Goal: Information Seeking & Learning: Learn about a topic

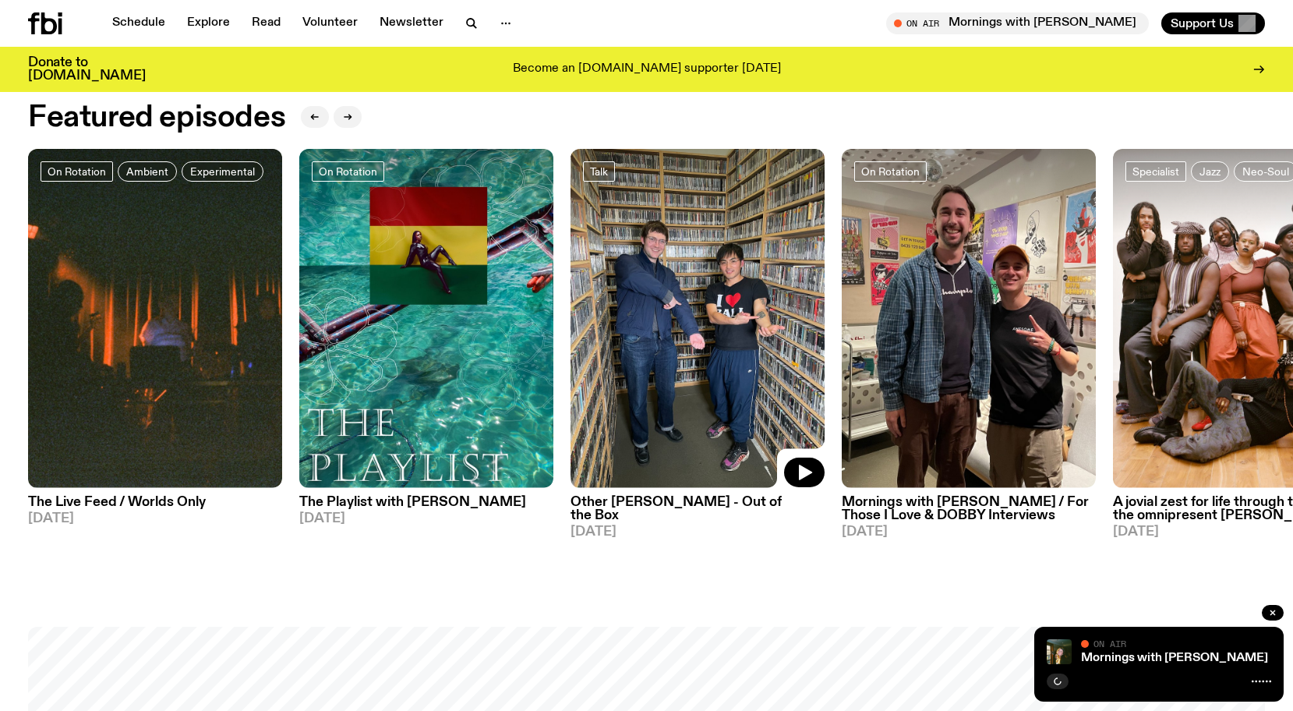
scroll to position [817, 0]
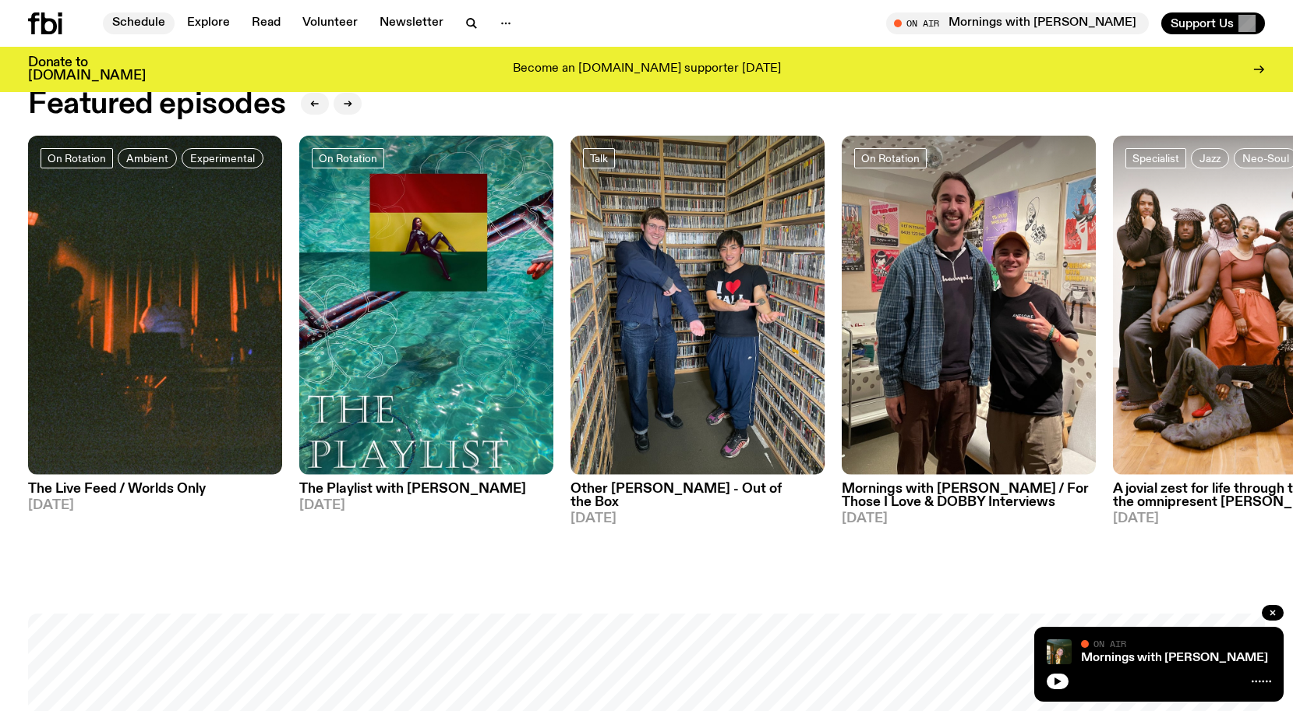
click at [122, 25] on link "Schedule" at bounding box center [139, 23] width 72 height 22
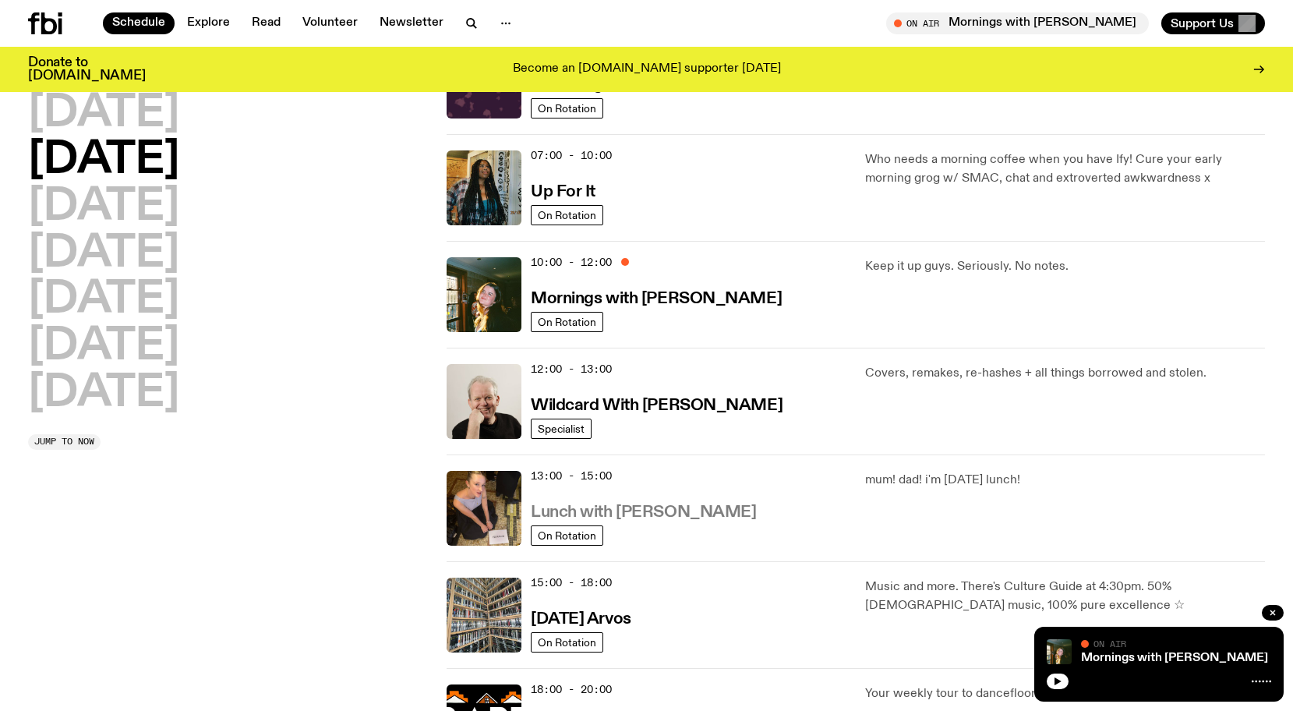
scroll to position [162, 0]
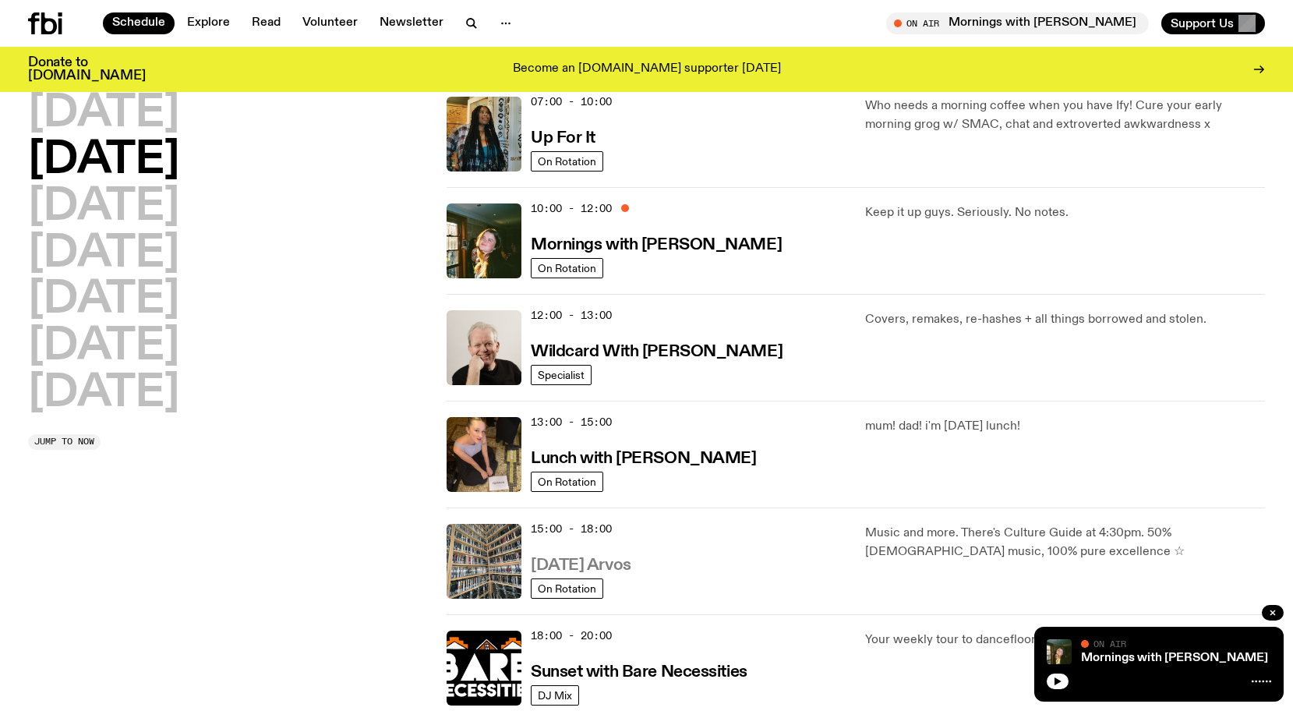
click at [613, 566] on h3 "[DATE] Arvos" at bounding box center [581, 565] width 101 height 16
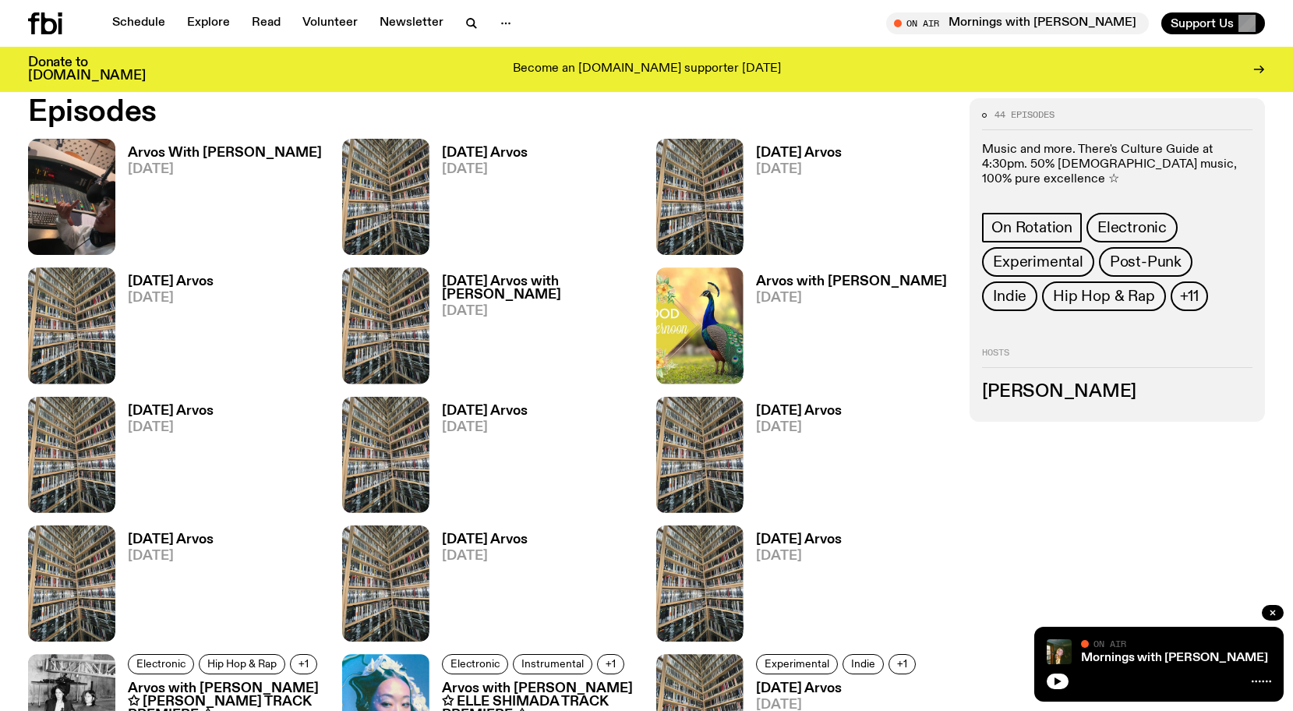
scroll to position [849, 0]
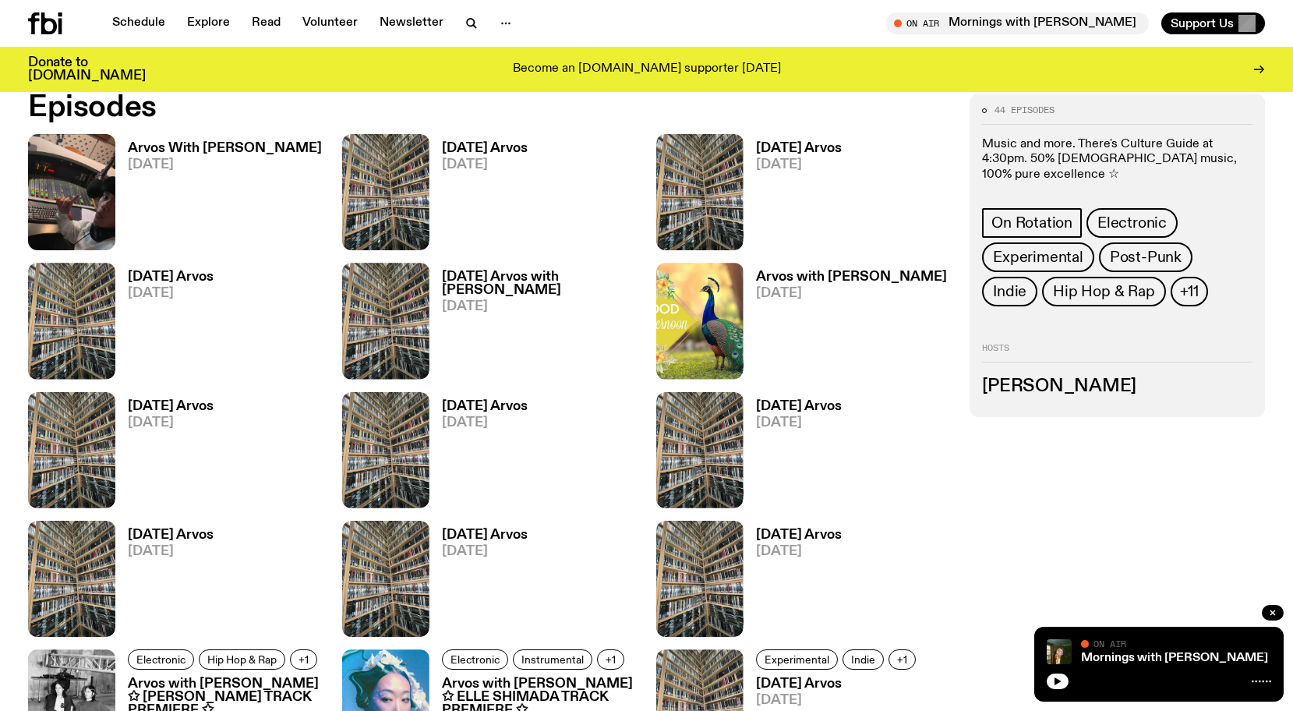
click at [231, 151] on h3 "Arvos With [PERSON_NAME]" at bounding box center [225, 148] width 194 height 13
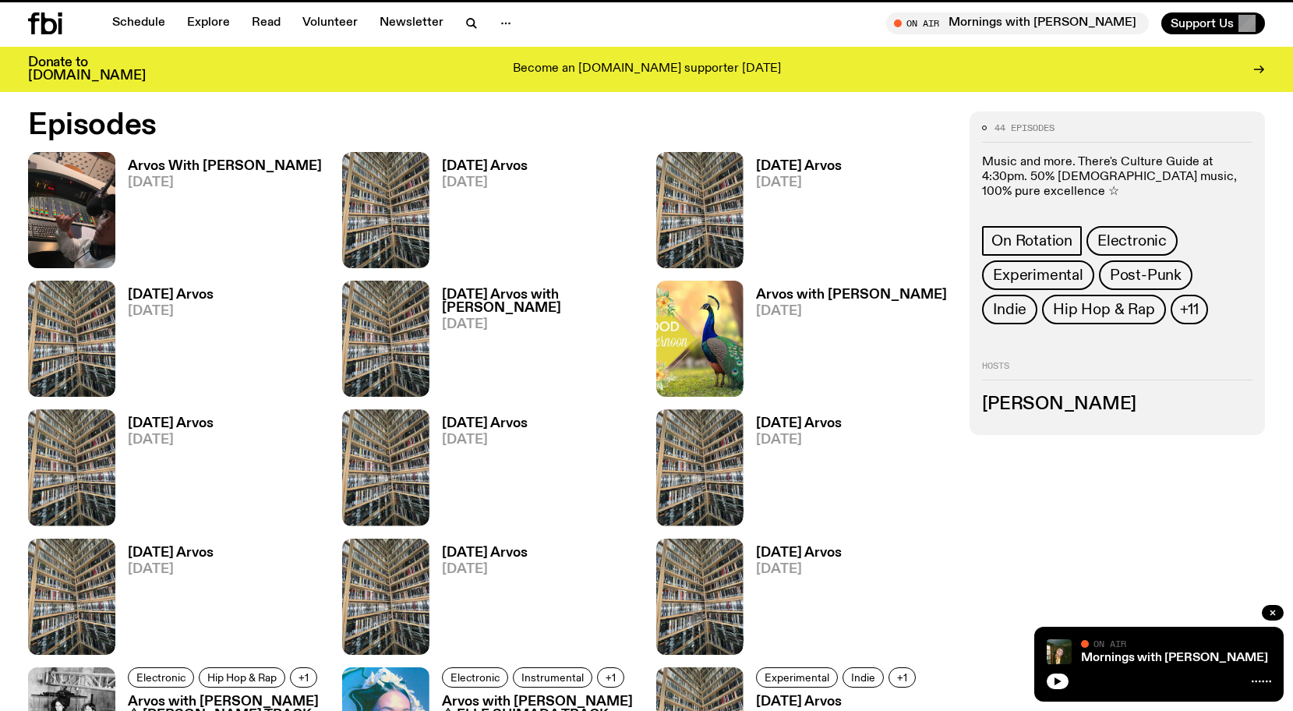
scroll to position [836, 0]
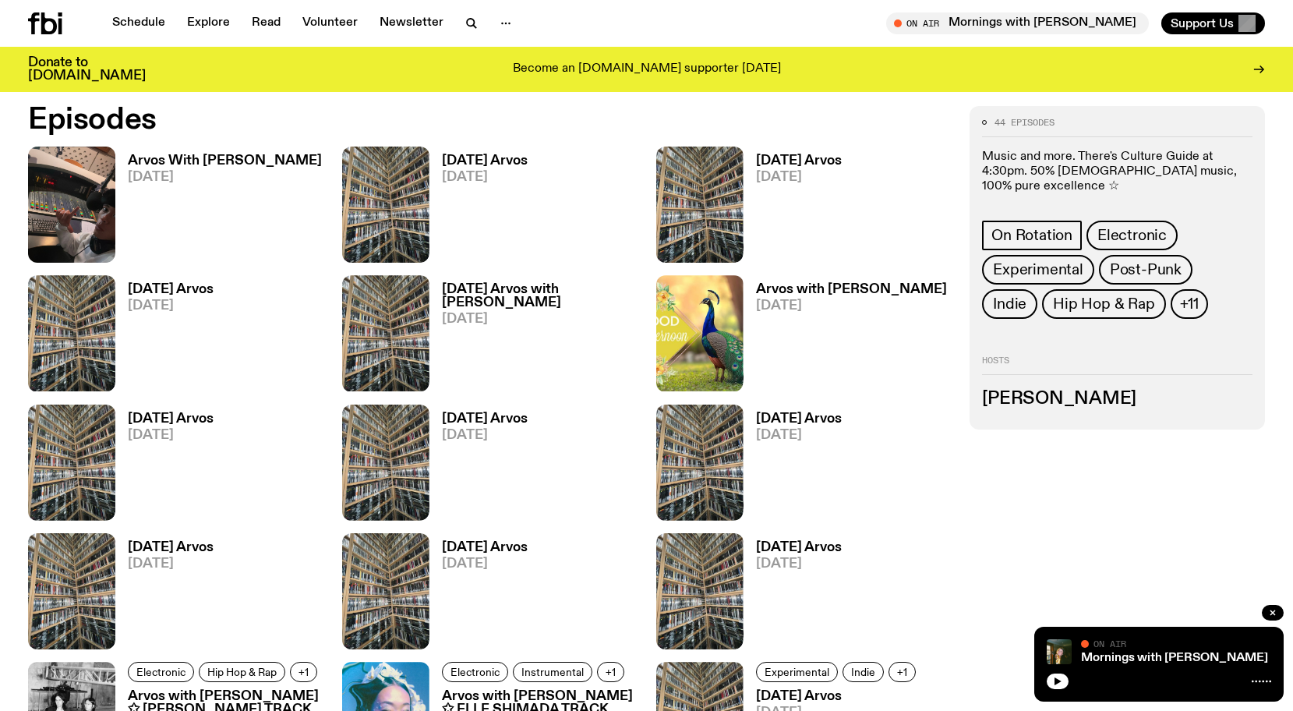
click at [477, 171] on span "[DATE]" at bounding box center [485, 177] width 86 height 13
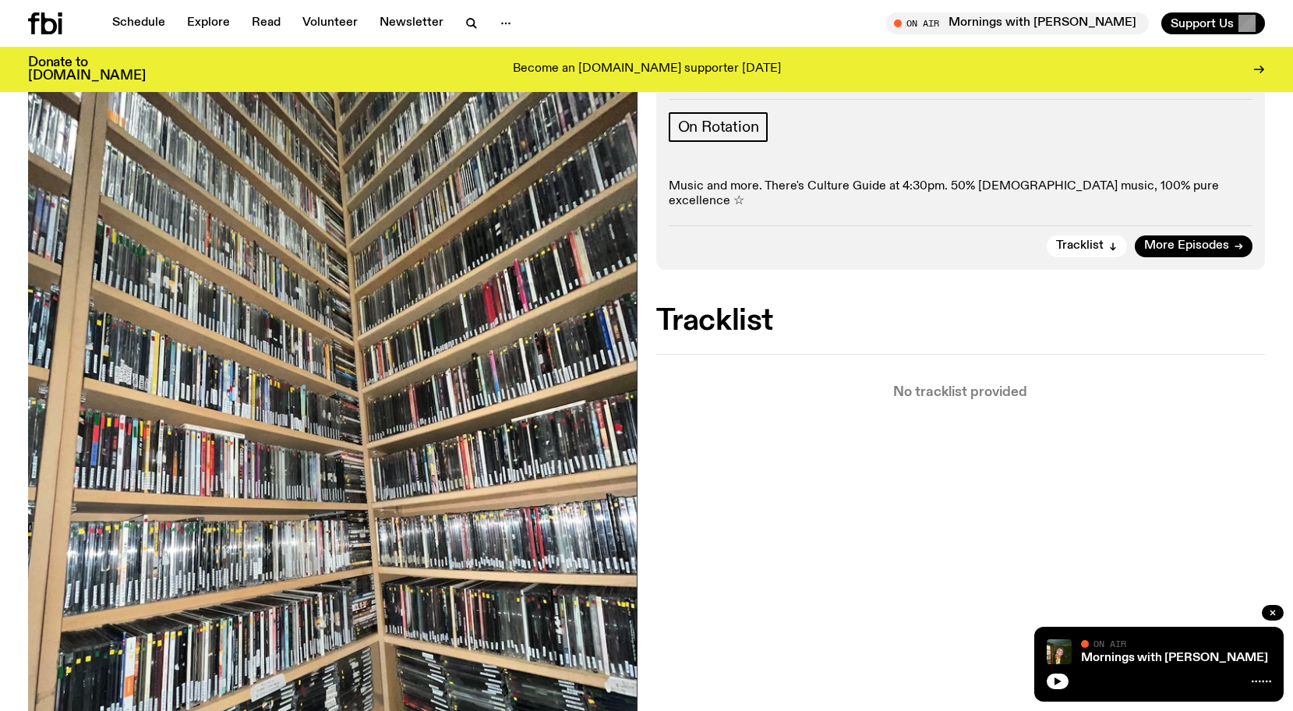
click at [909, 182] on p "Music and more. There's Culture Guide at 4:30pm. 50% [DEMOGRAPHIC_DATA] music, …" at bounding box center [961, 194] width 584 height 30
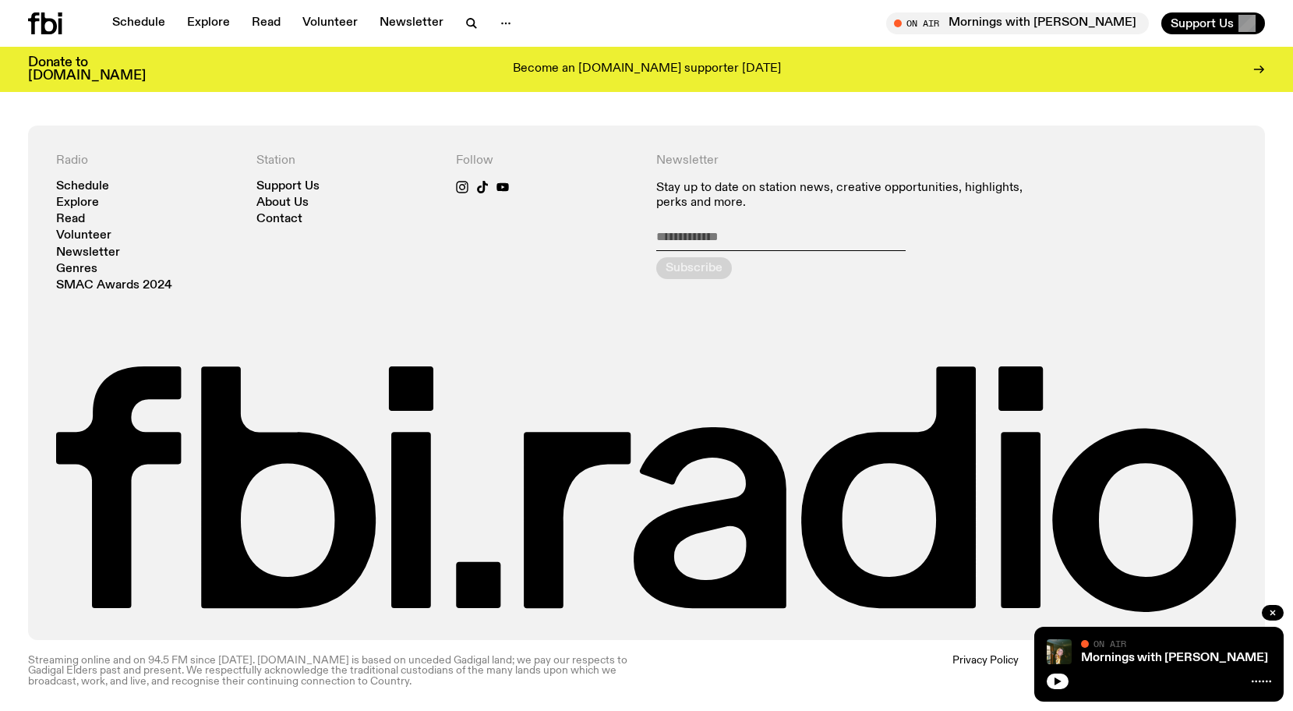
scroll to position [1066, 0]
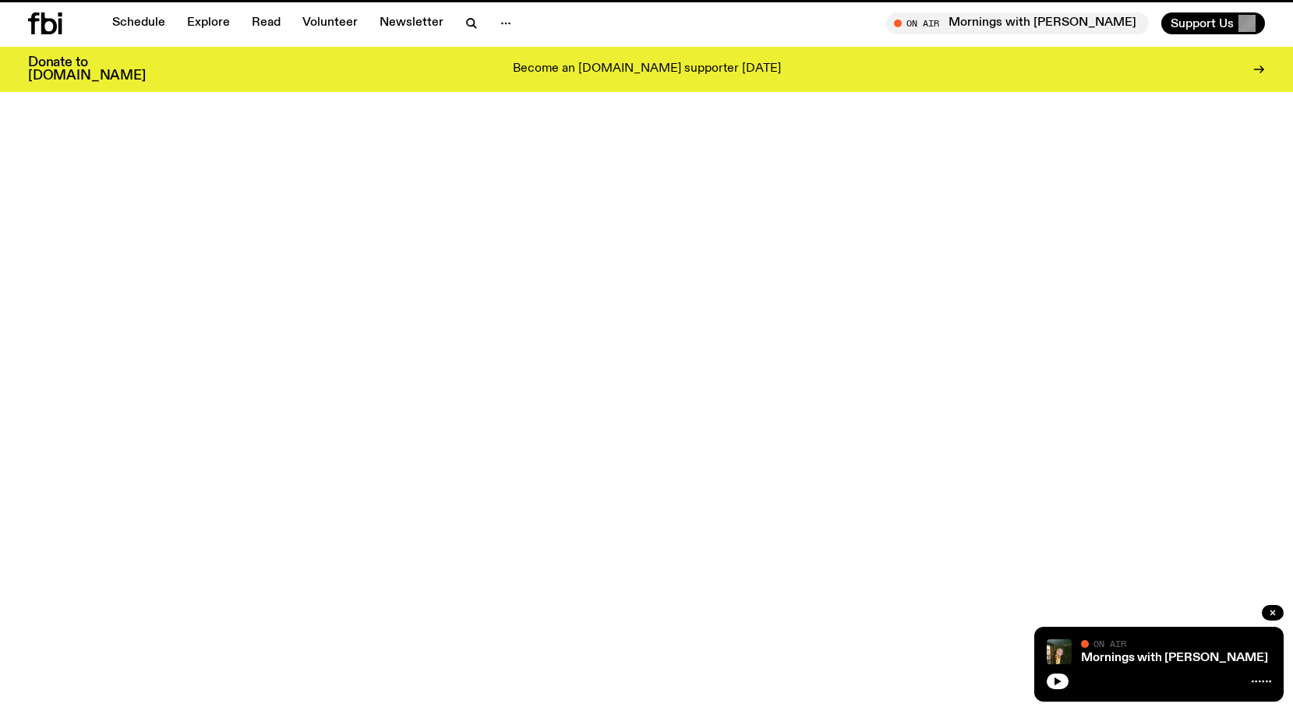
scroll to position [836, 0]
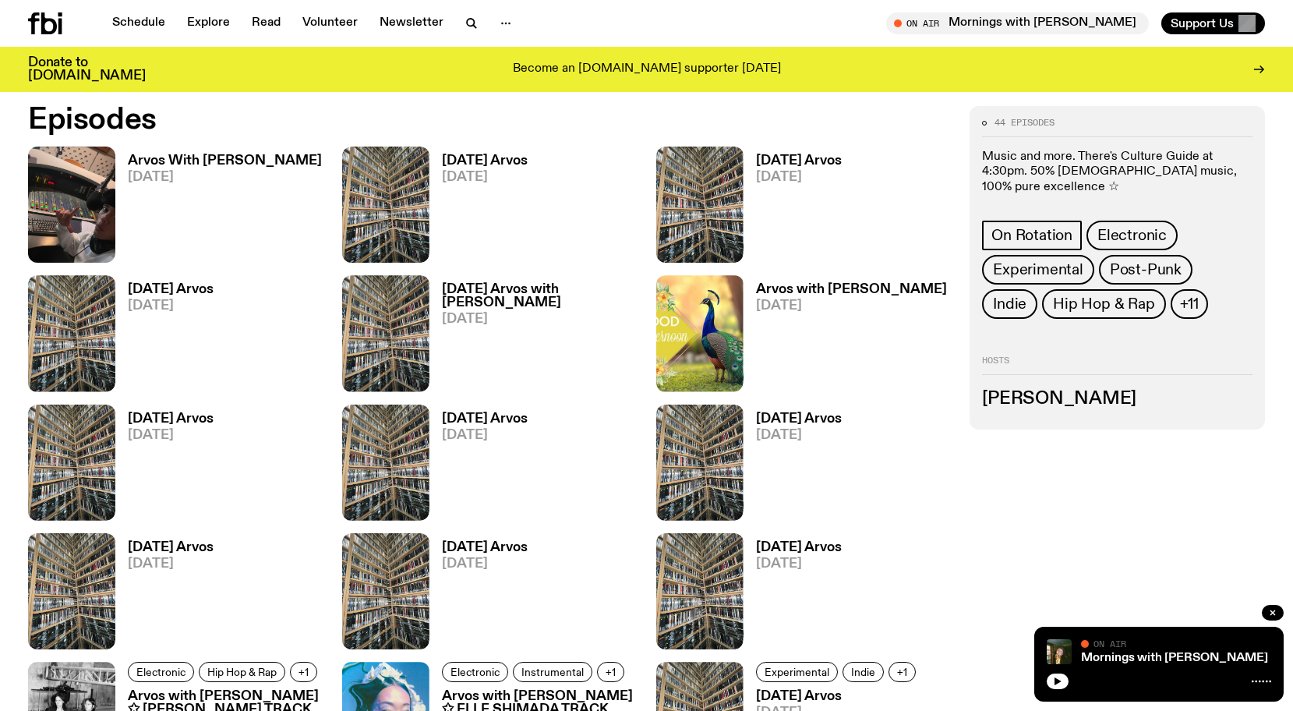
click at [800, 437] on span "[DATE]" at bounding box center [799, 435] width 86 height 13
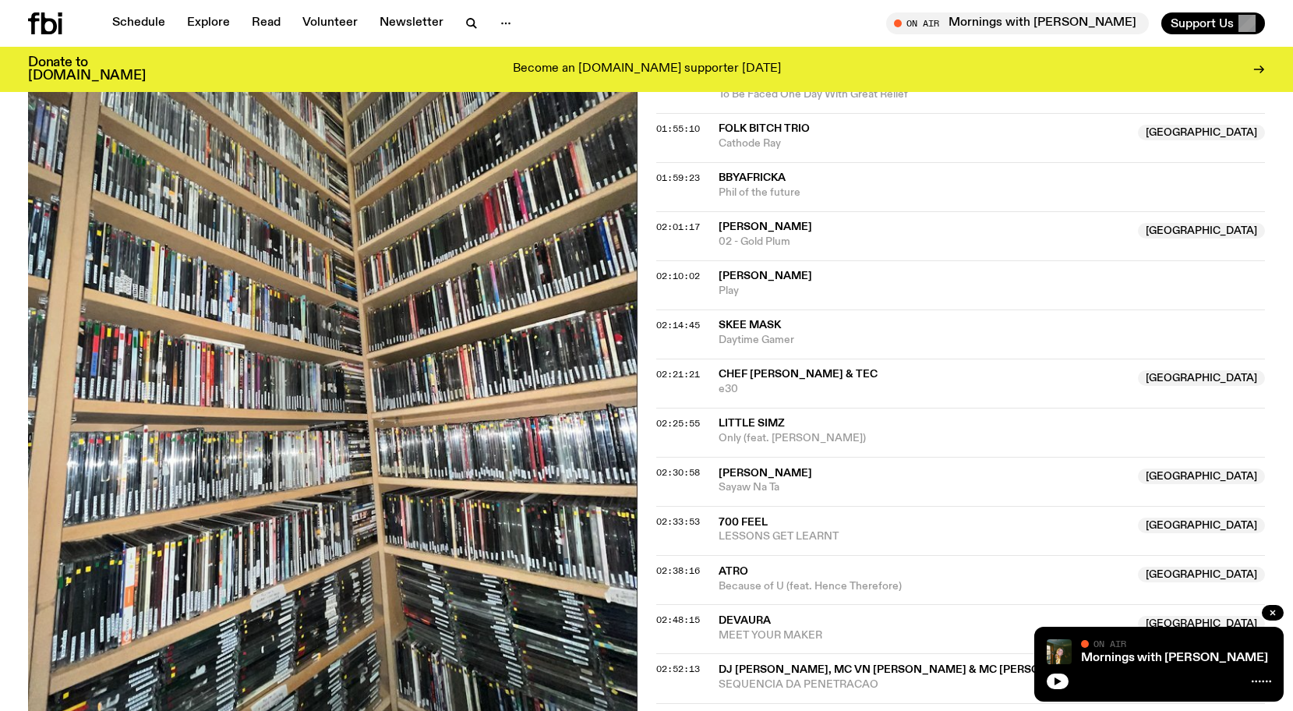
scroll to position [1463, 0]
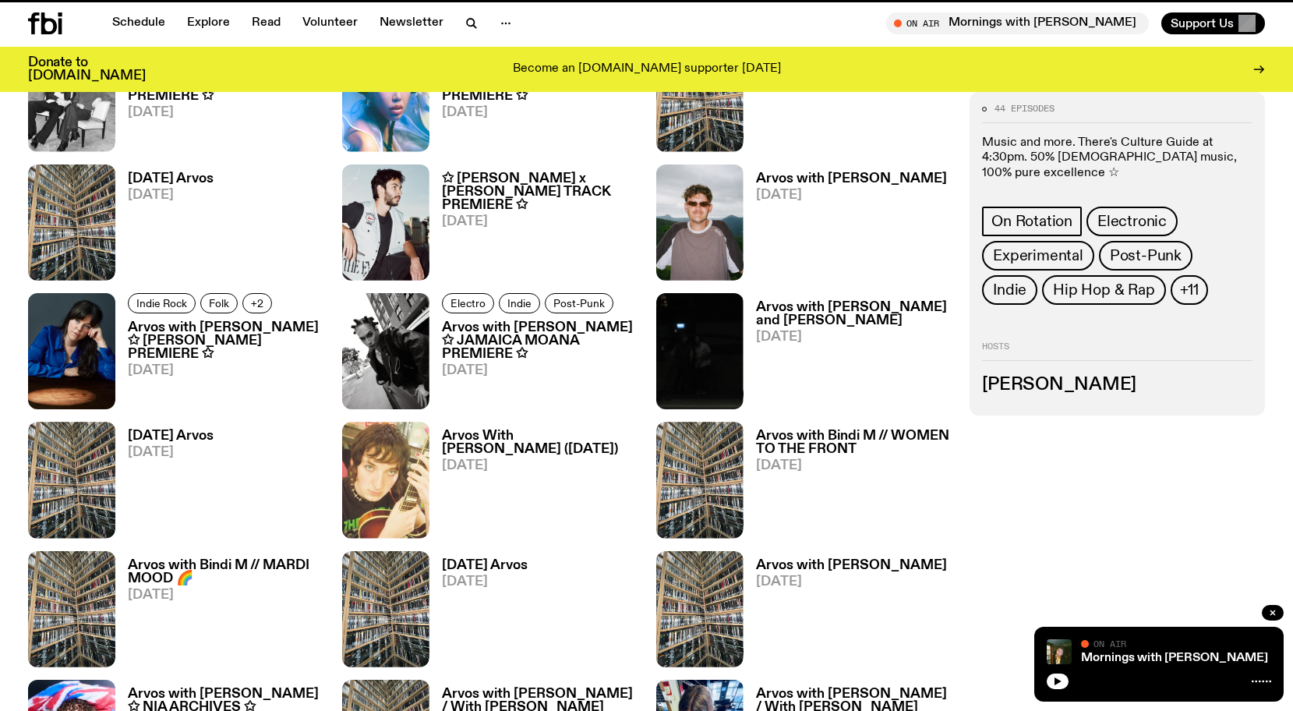
scroll to position [836, 0]
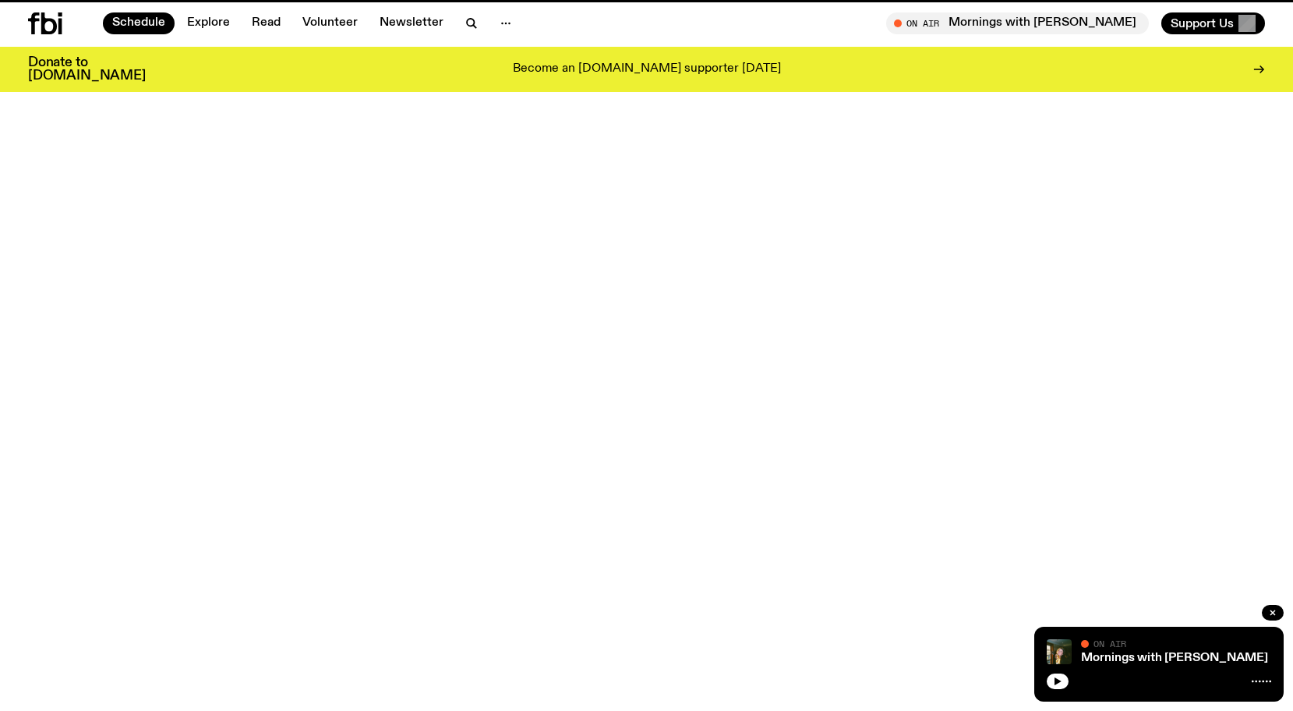
scroll to position [162, 0]
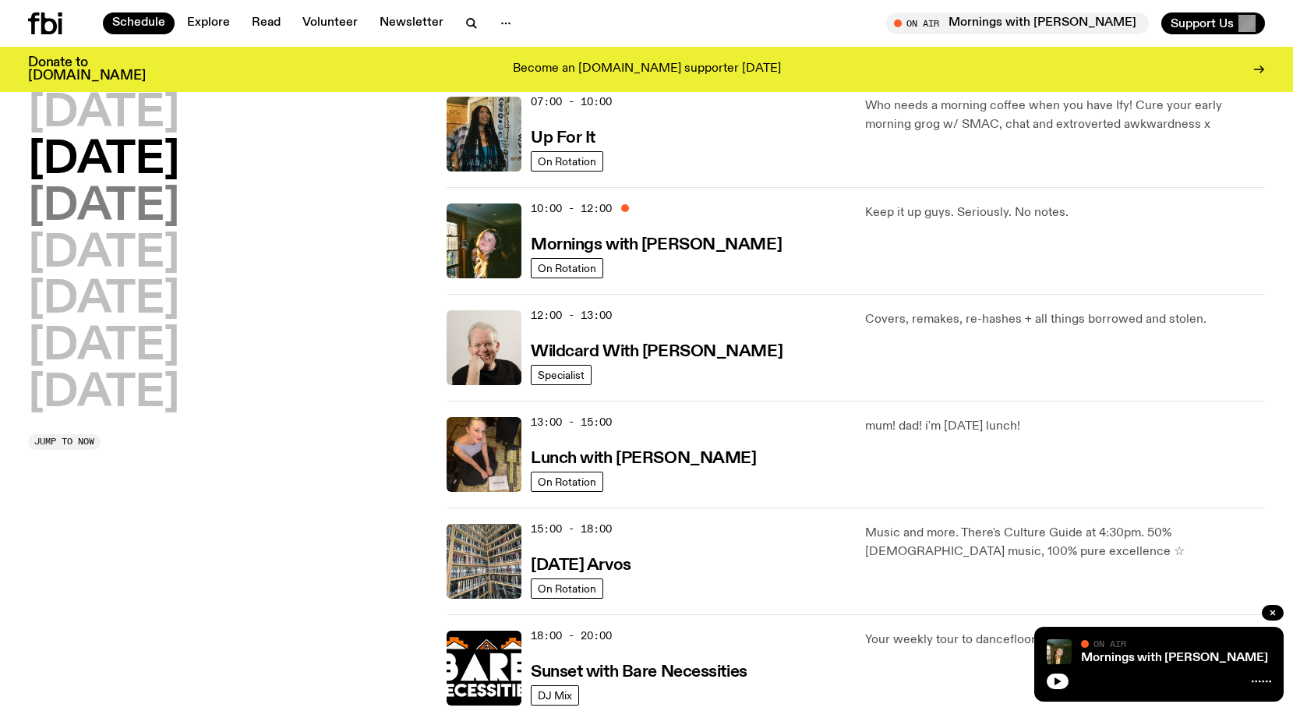
click at [179, 209] on h2 "[DATE]" at bounding box center [103, 207] width 151 height 44
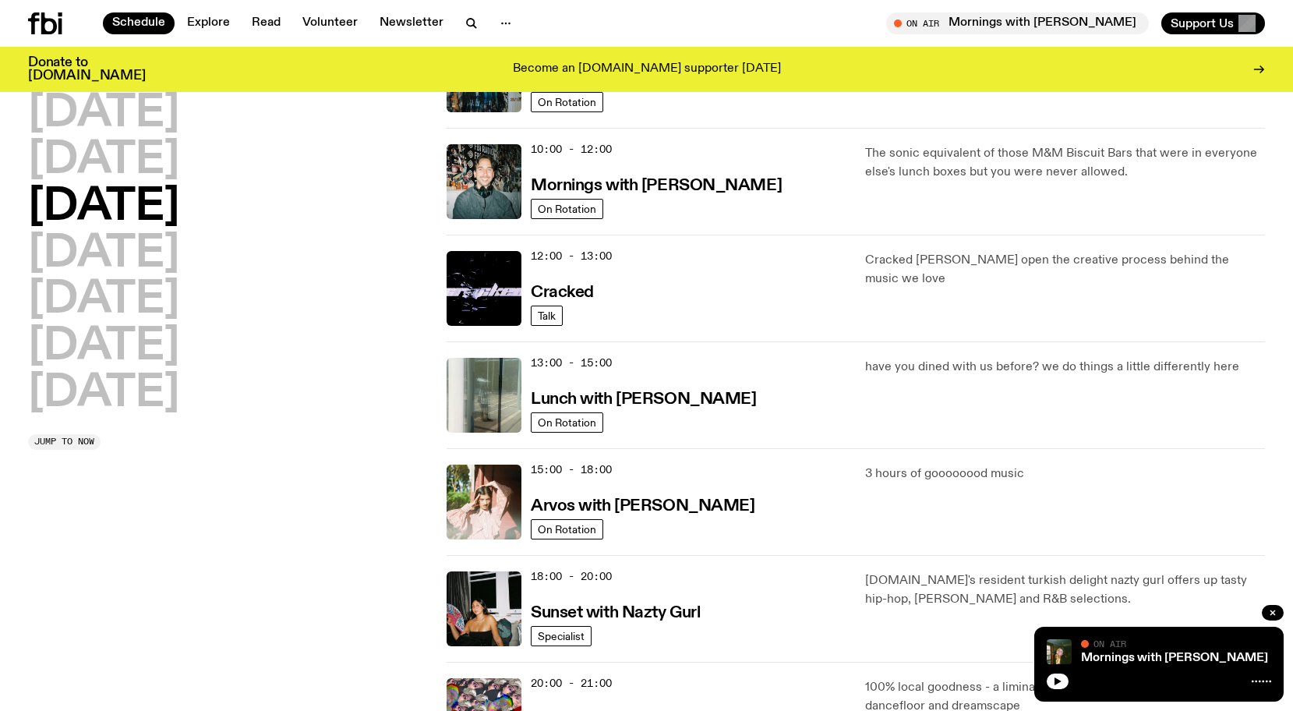
scroll to position [234, 0]
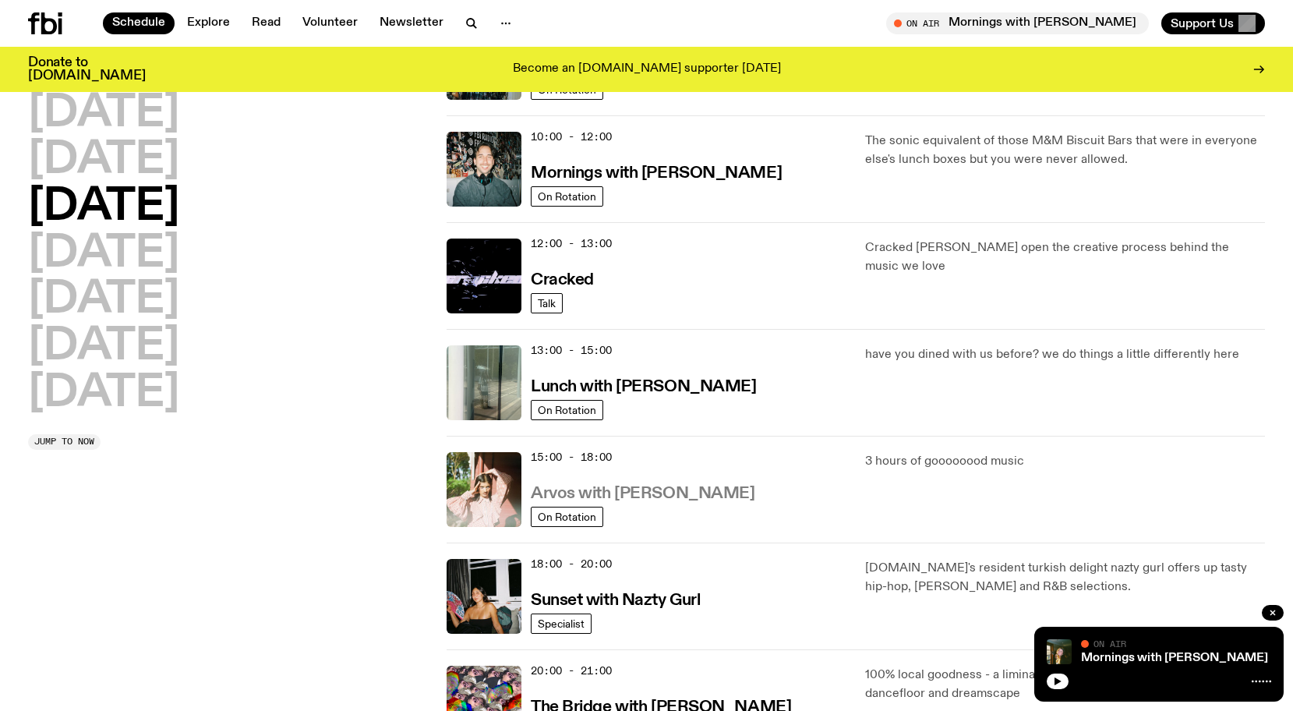
click at [672, 496] on h3 "Arvos with [PERSON_NAME]" at bounding box center [643, 493] width 224 height 16
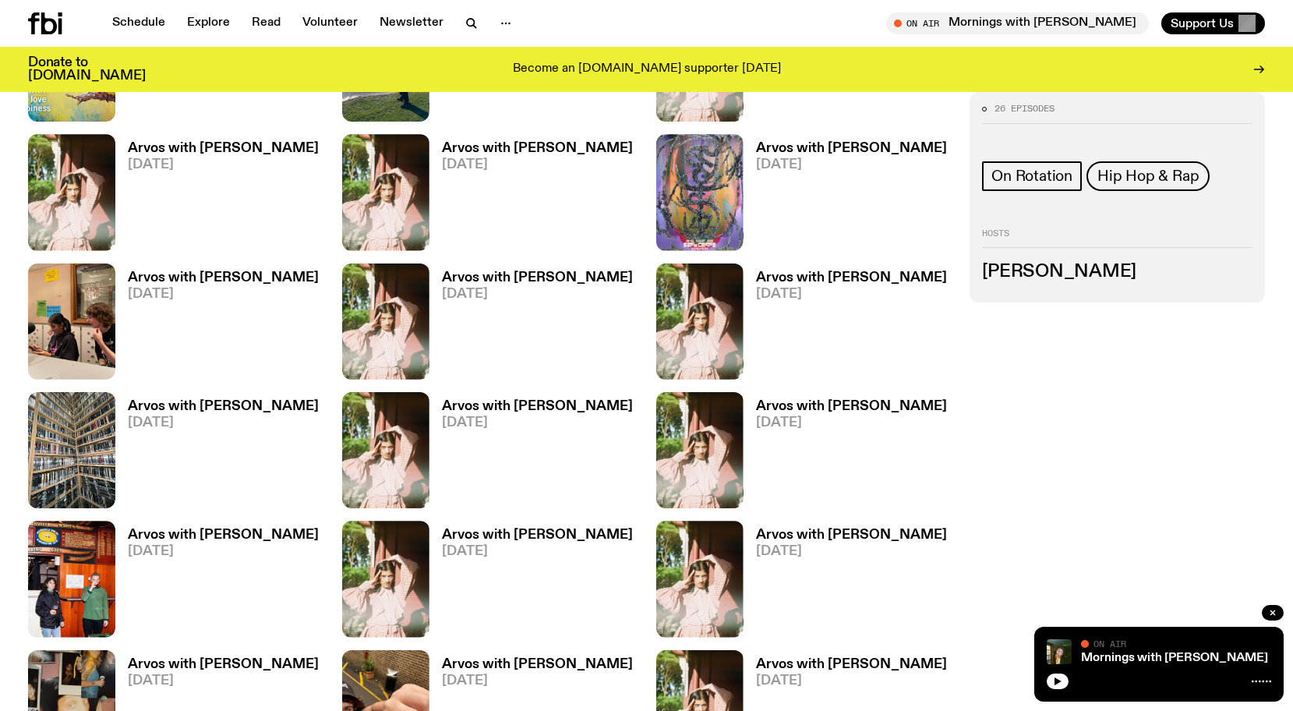
scroll to position [980, 0]
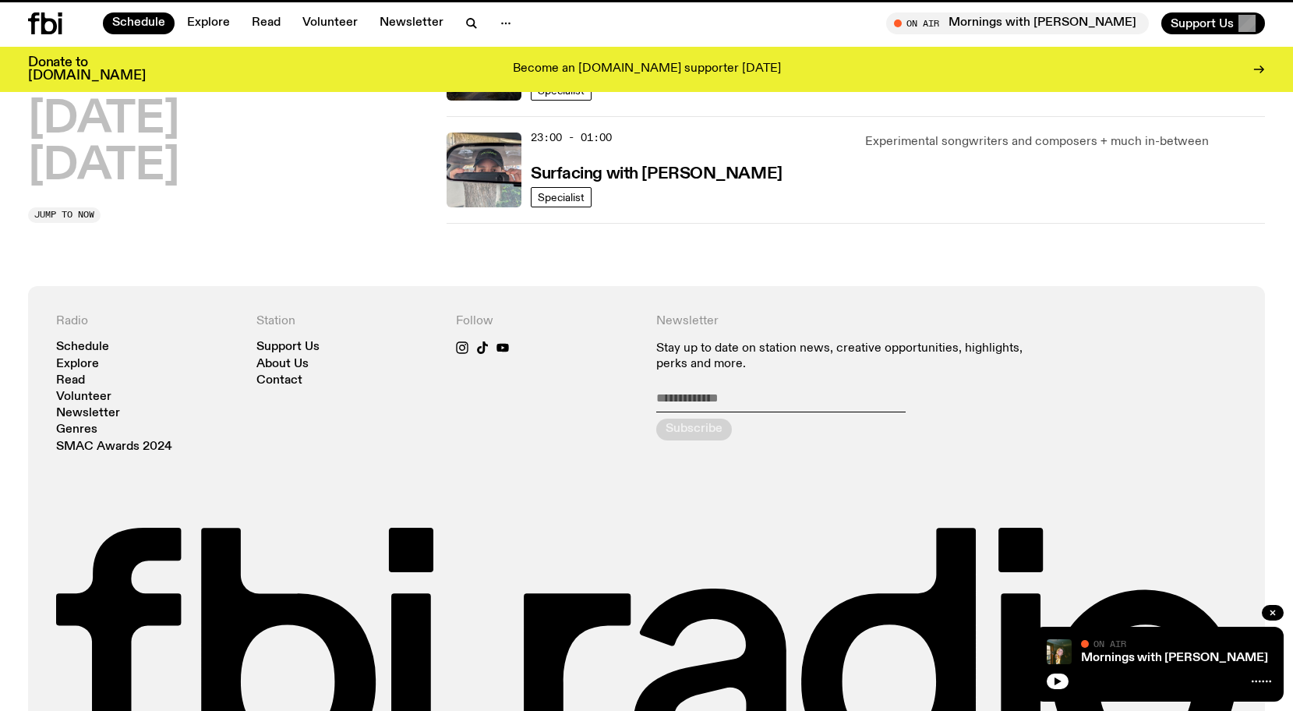
scroll to position [234, 0]
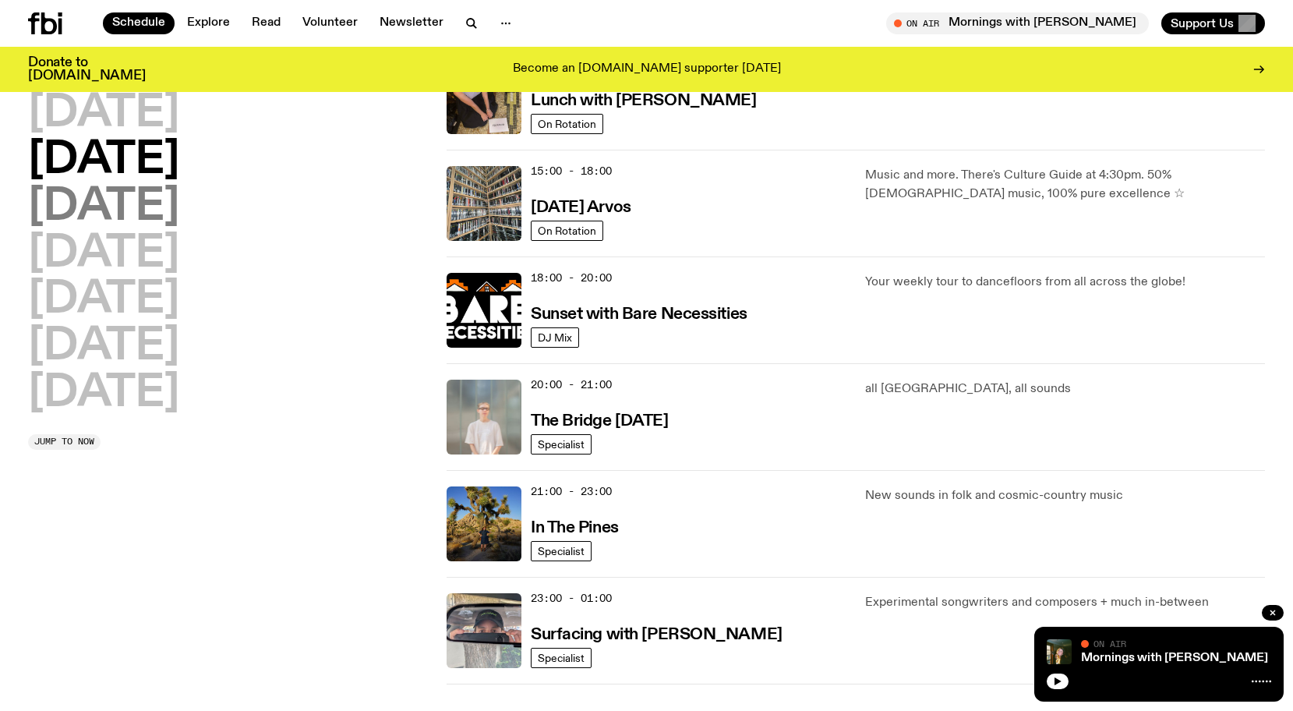
click at [179, 216] on h2 "[DATE]" at bounding box center [103, 207] width 151 height 44
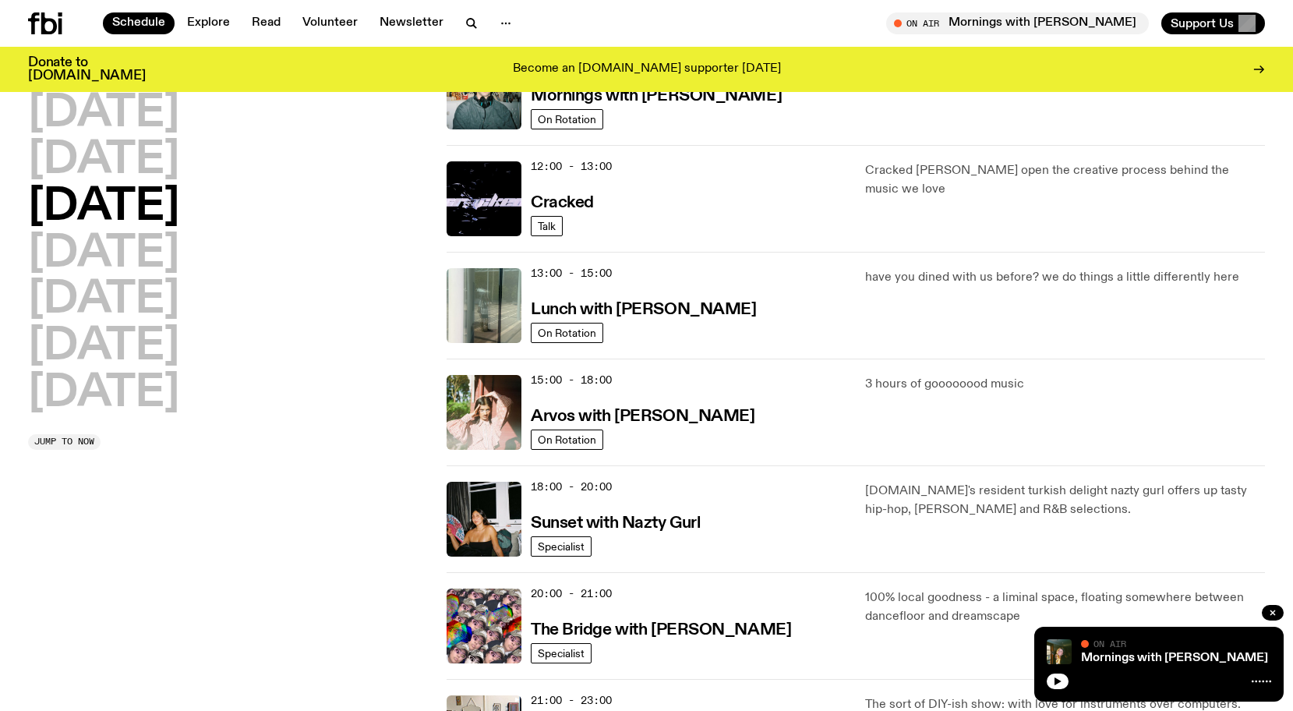
scroll to position [312, 0]
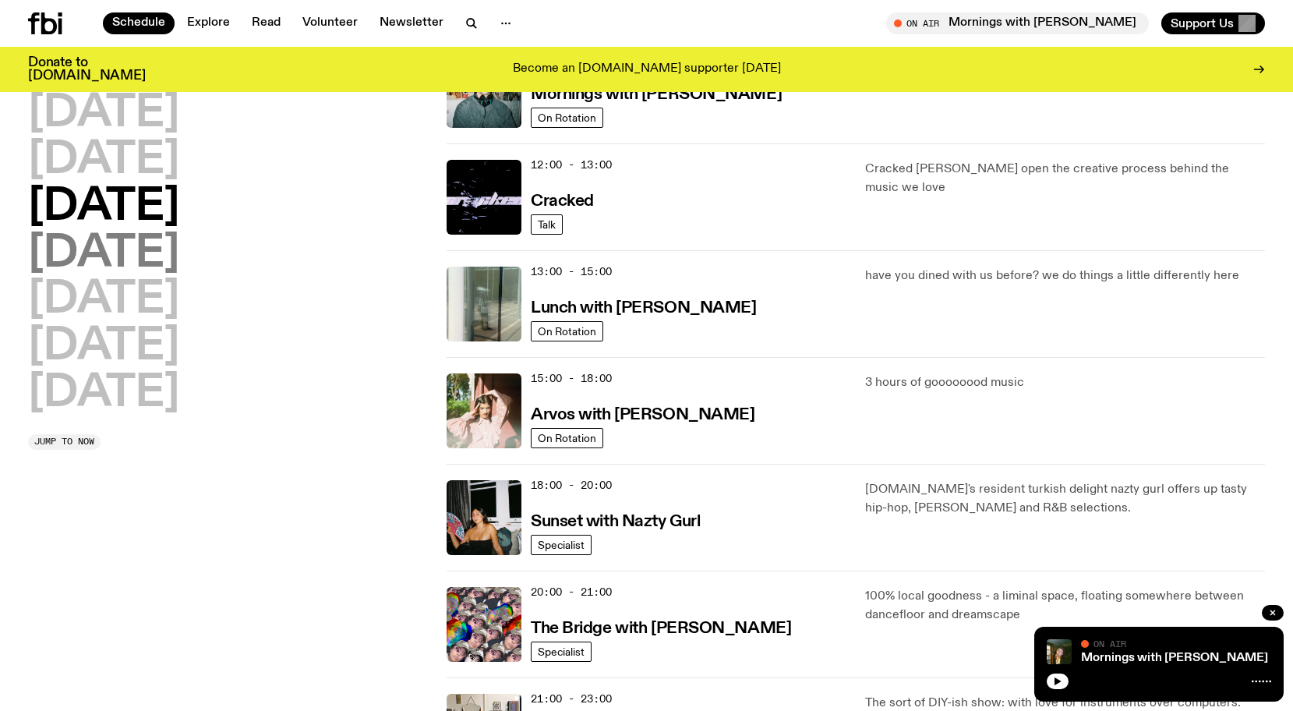
click at [165, 248] on h2 "[DATE]" at bounding box center [103, 254] width 151 height 44
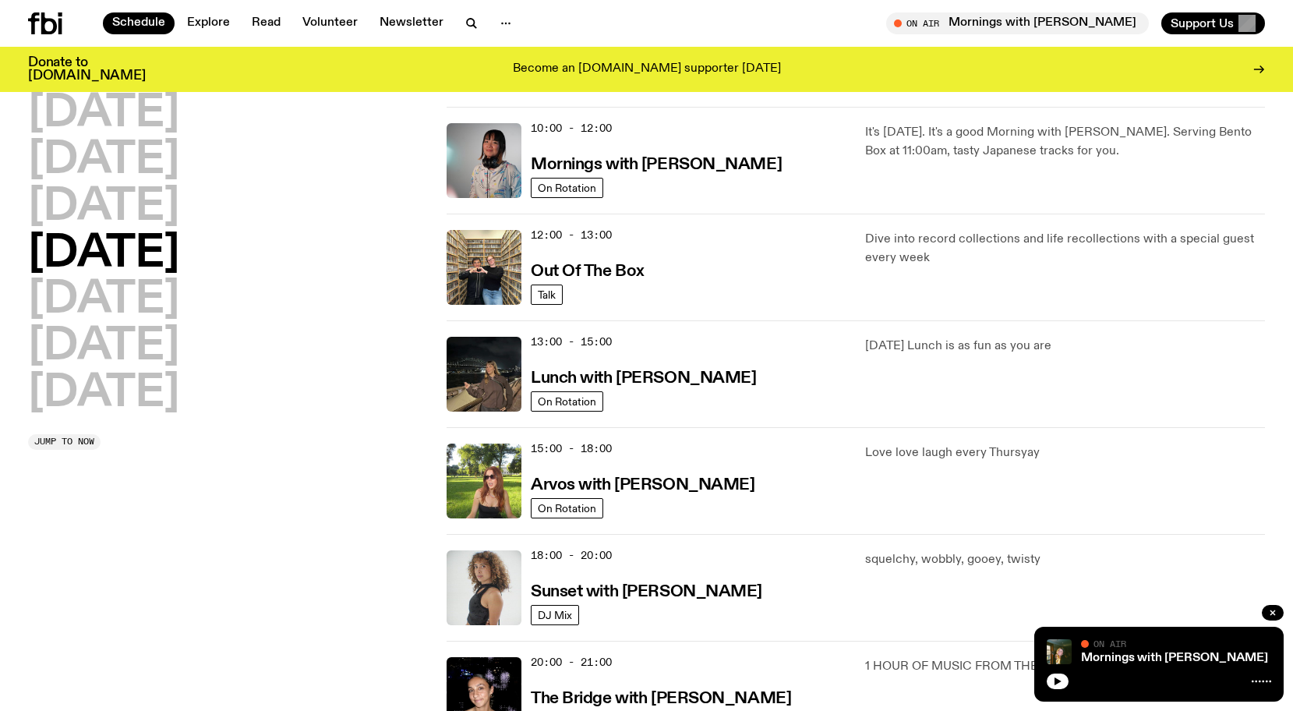
scroll to position [245, 0]
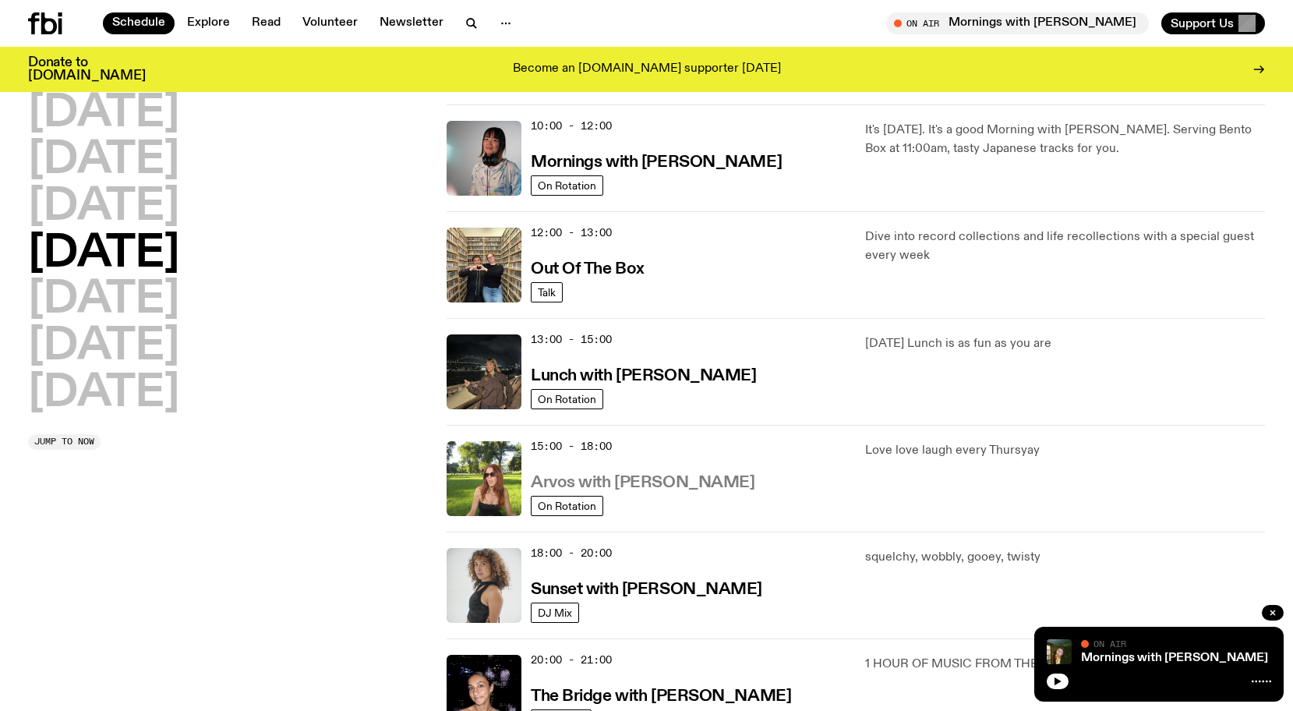
click at [657, 481] on h3 "Arvos with [PERSON_NAME]" at bounding box center [643, 483] width 224 height 16
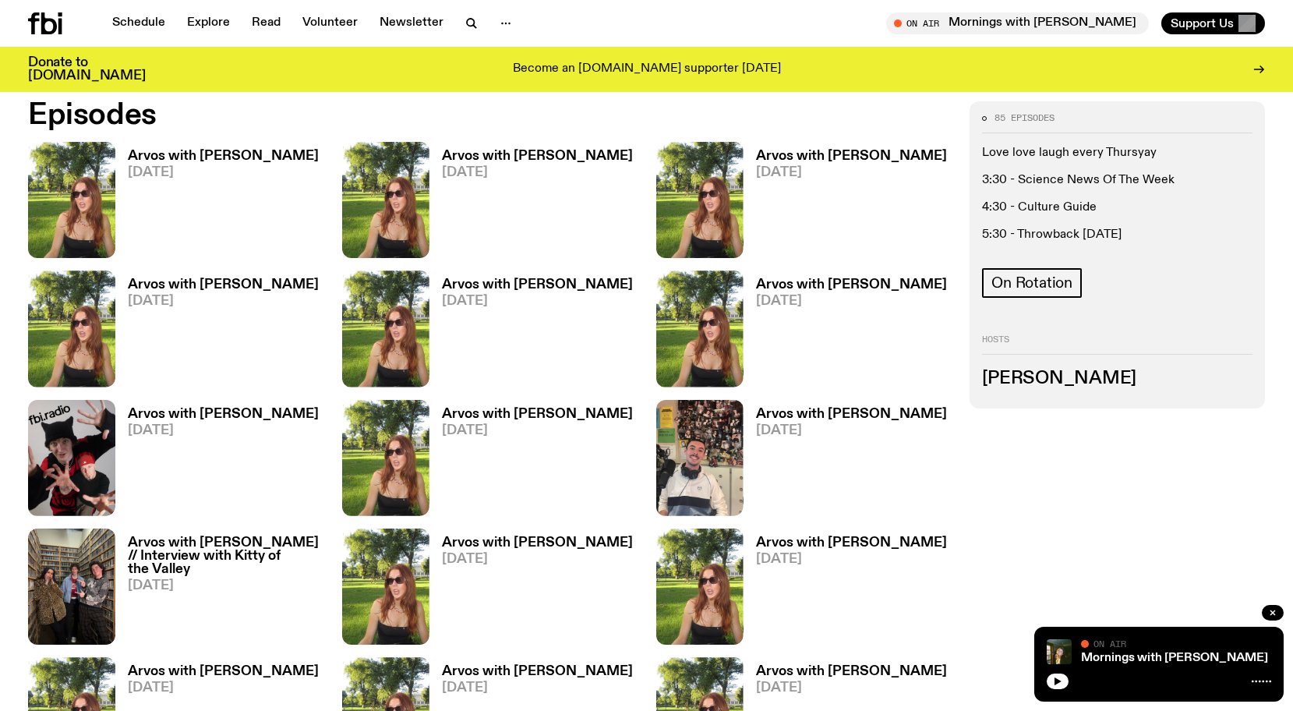
scroll to position [844, 0]
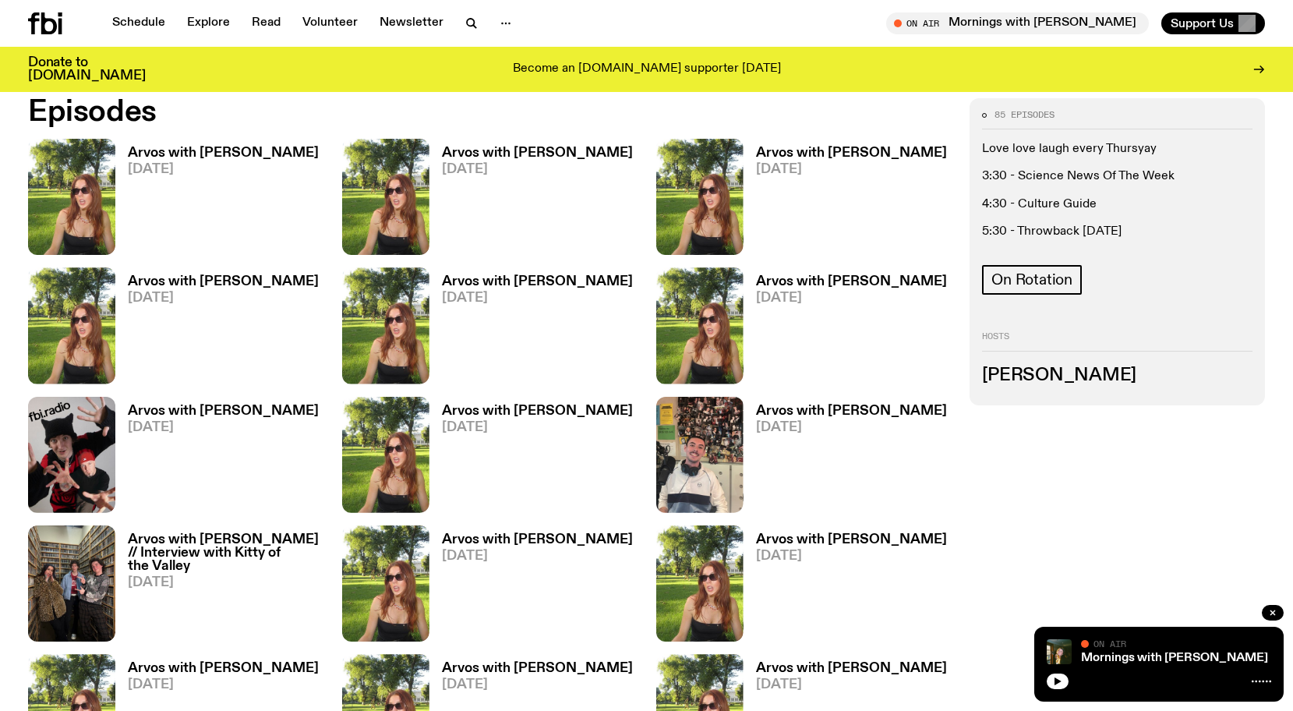
click at [480, 166] on span "[DATE]" at bounding box center [537, 169] width 191 height 13
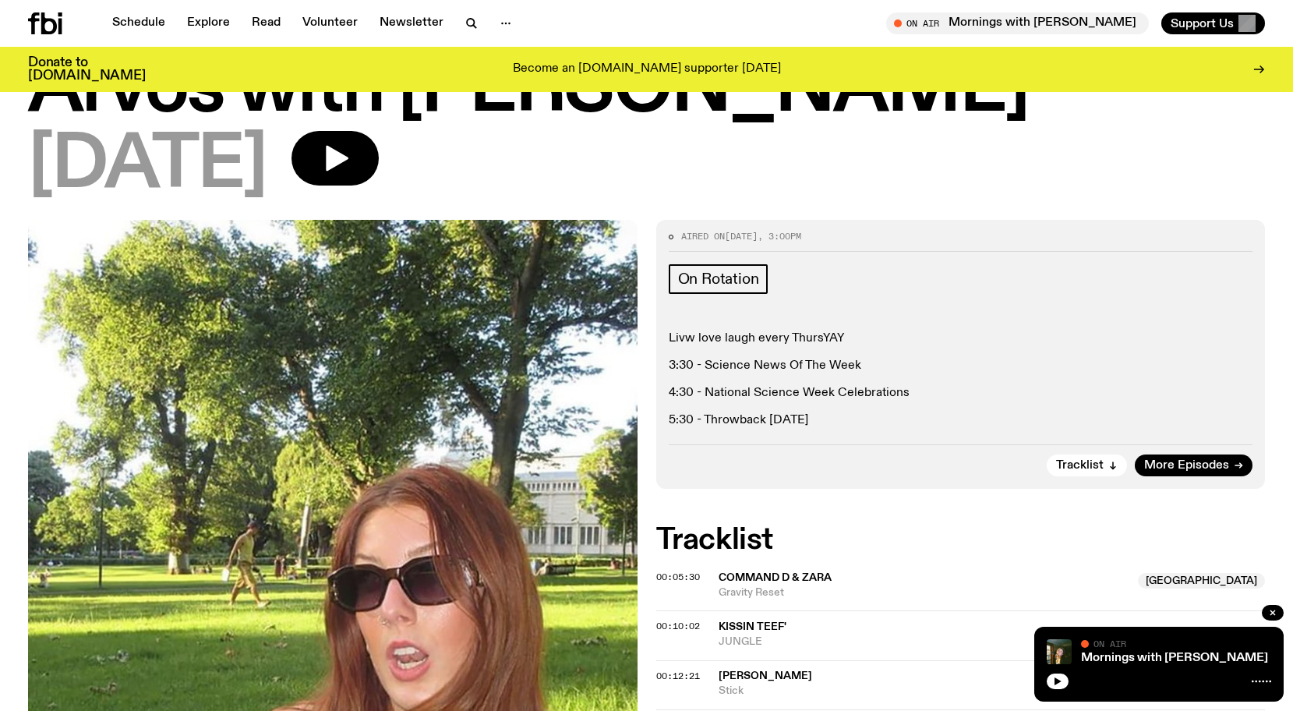
scroll to position [83, 0]
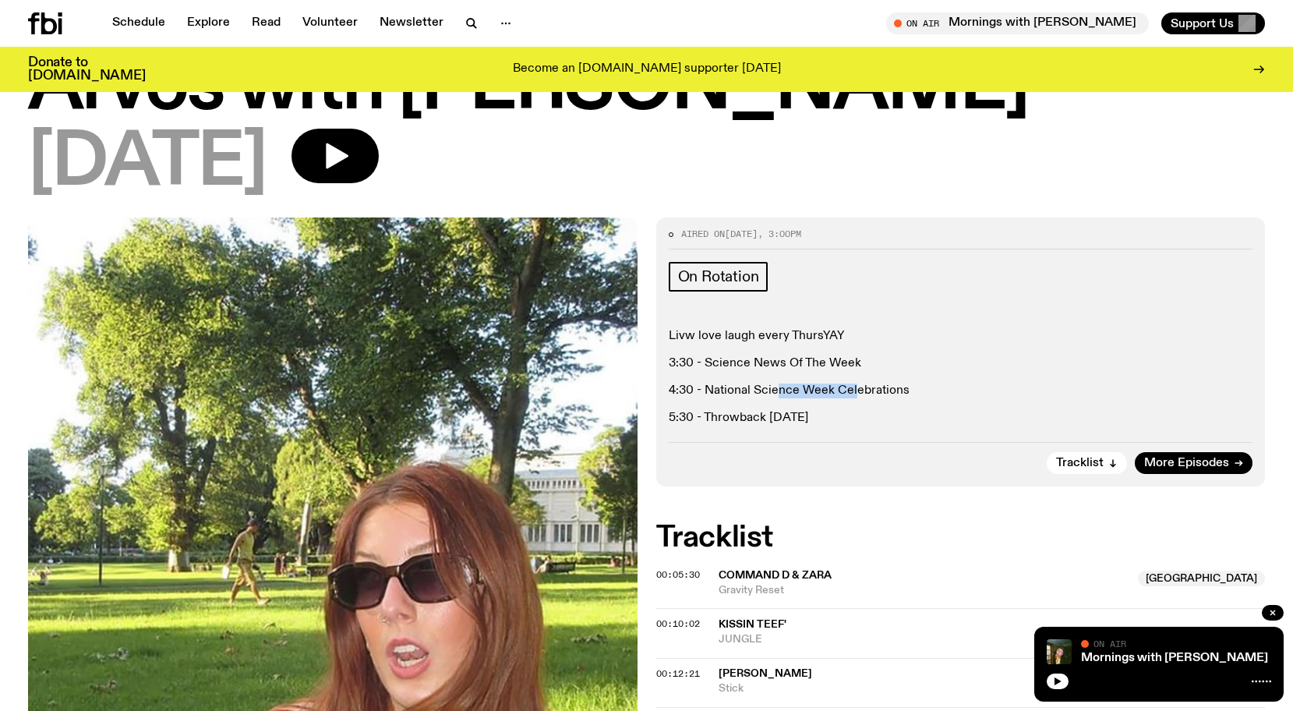
drag, startPoint x: 780, startPoint y: 387, endPoint x: 855, endPoint y: 387, distance: 74.8
click at [855, 387] on p "4:30 - National Science Week Celebrations" at bounding box center [961, 390] width 584 height 15
drag, startPoint x: 771, startPoint y: 422, endPoint x: 796, endPoint y: 422, distance: 24.2
click at [796, 422] on p "5:30 - Throwback [DATE]" at bounding box center [961, 418] width 584 height 15
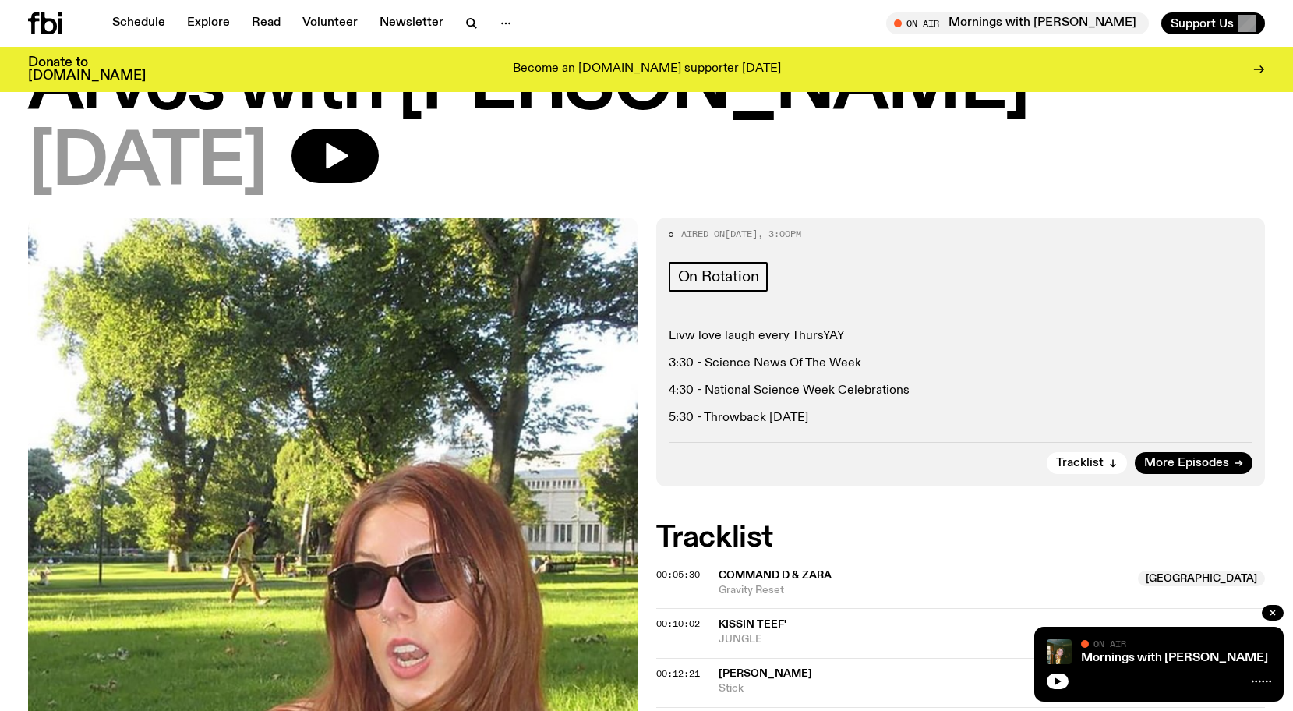
click at [796, 422] on p "5:30 - Throwback [DATE]" at bounding box center [961, 418] width 584 height 15
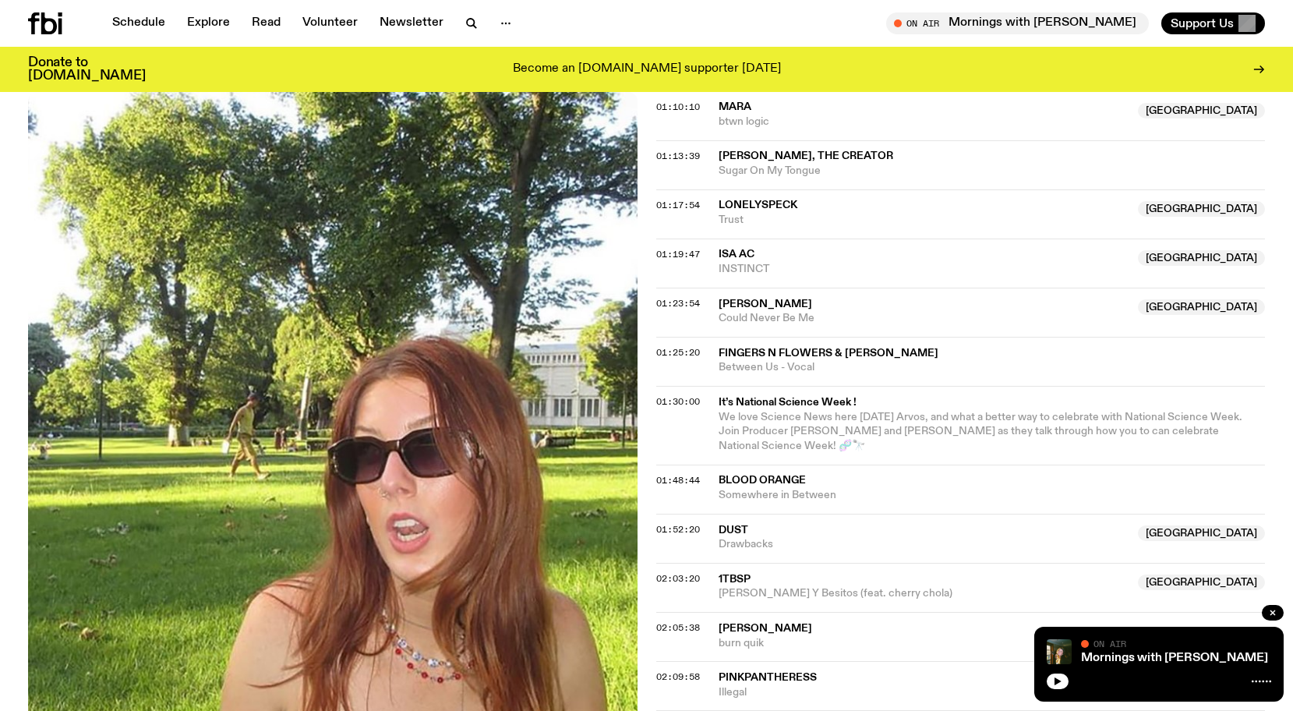
scroll to position [1402, 0]
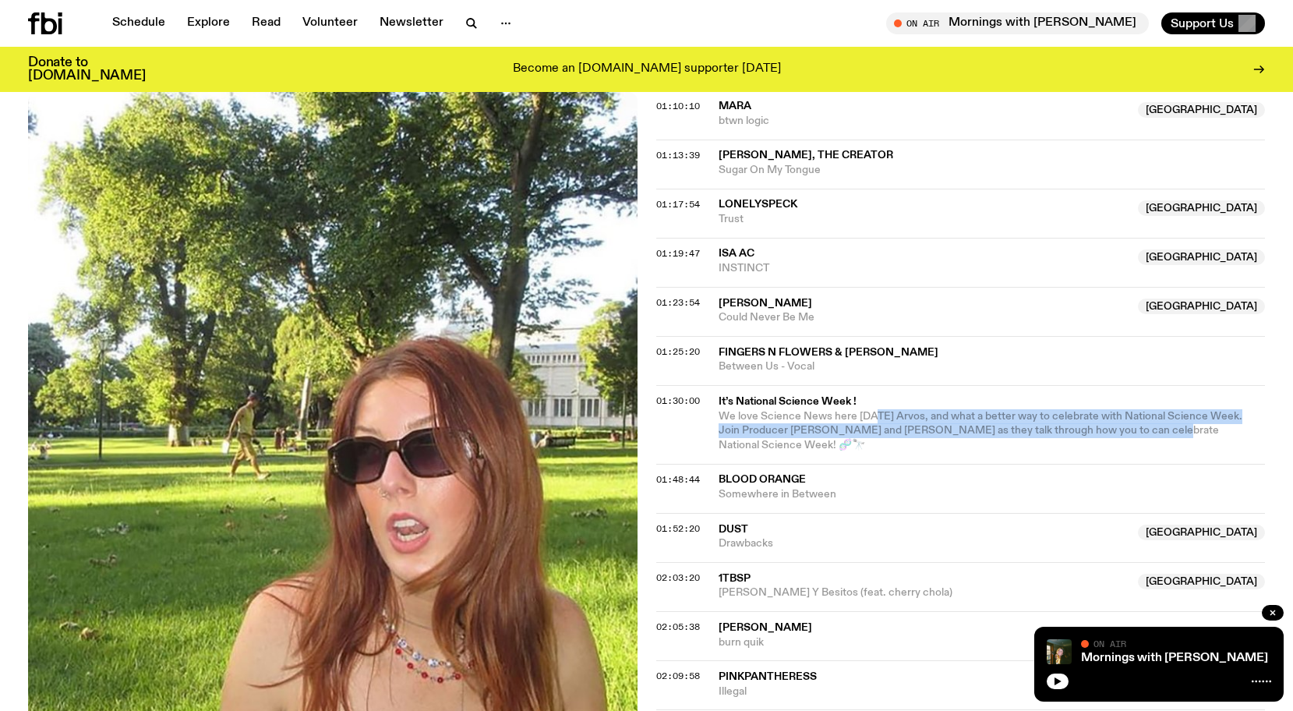
drag, startPoint x: 871, startPoint y: 416, endPoint x: 1143, endPoint y: 430, distance: 272.3
click at [1143, 430] on span "We love Science News here [DATE] Arvos, and what a better way to celebrate with…" at bounding box center [980, 431] width 524 height 41
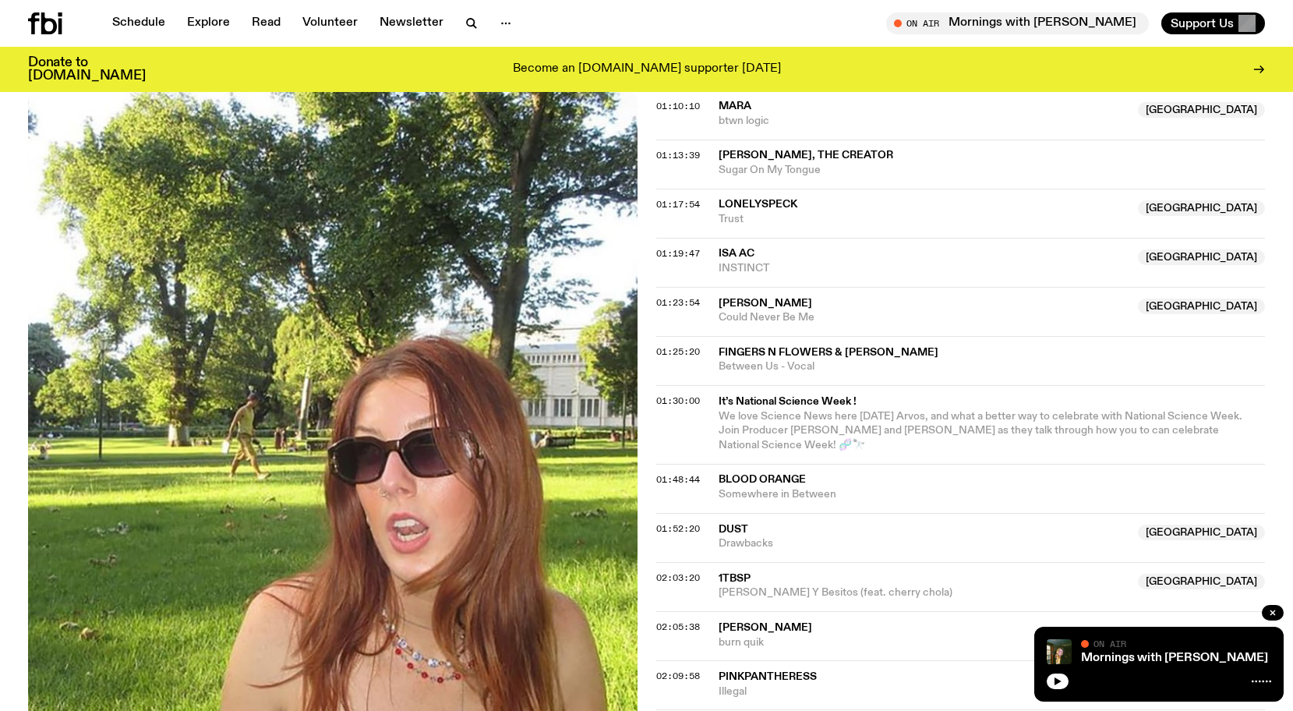
click at [1142, 430] on span "We love Science News here [DATE] Arvos, and what a better way to celebrate with…" at bounding box center [980, 431] width 524 height 41
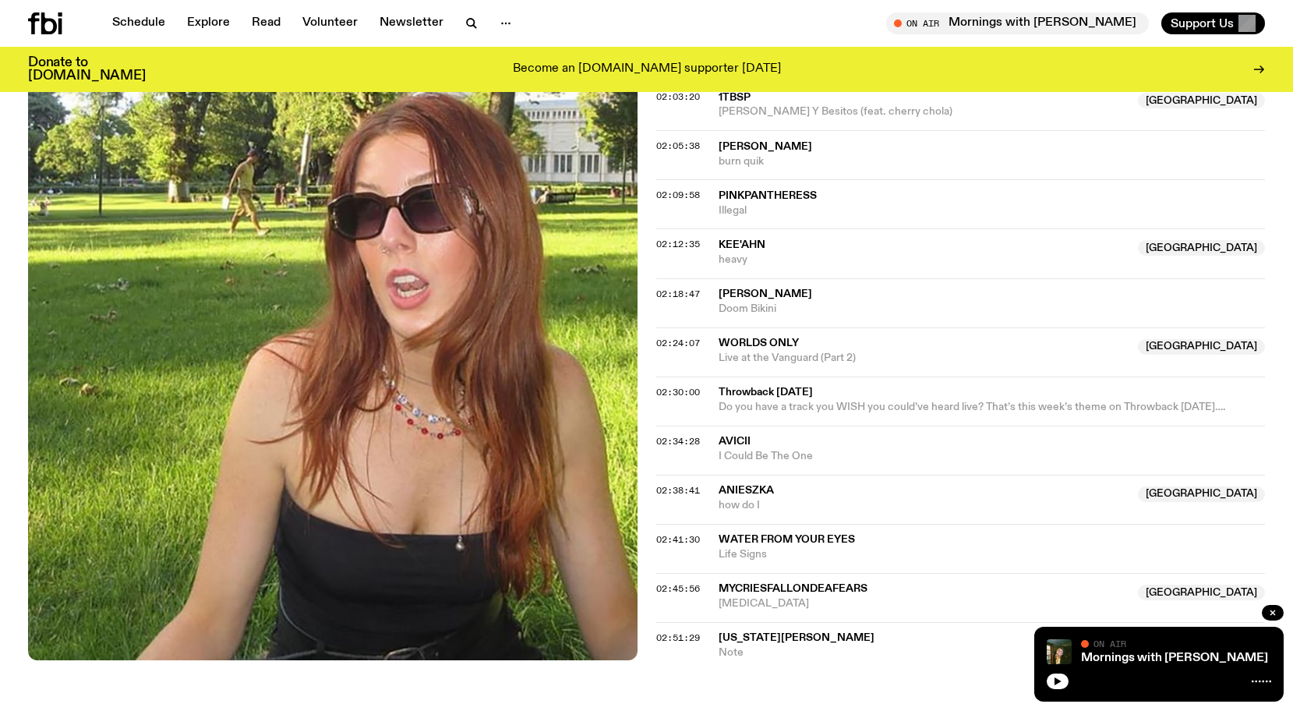
scroll to position [1883, 0]
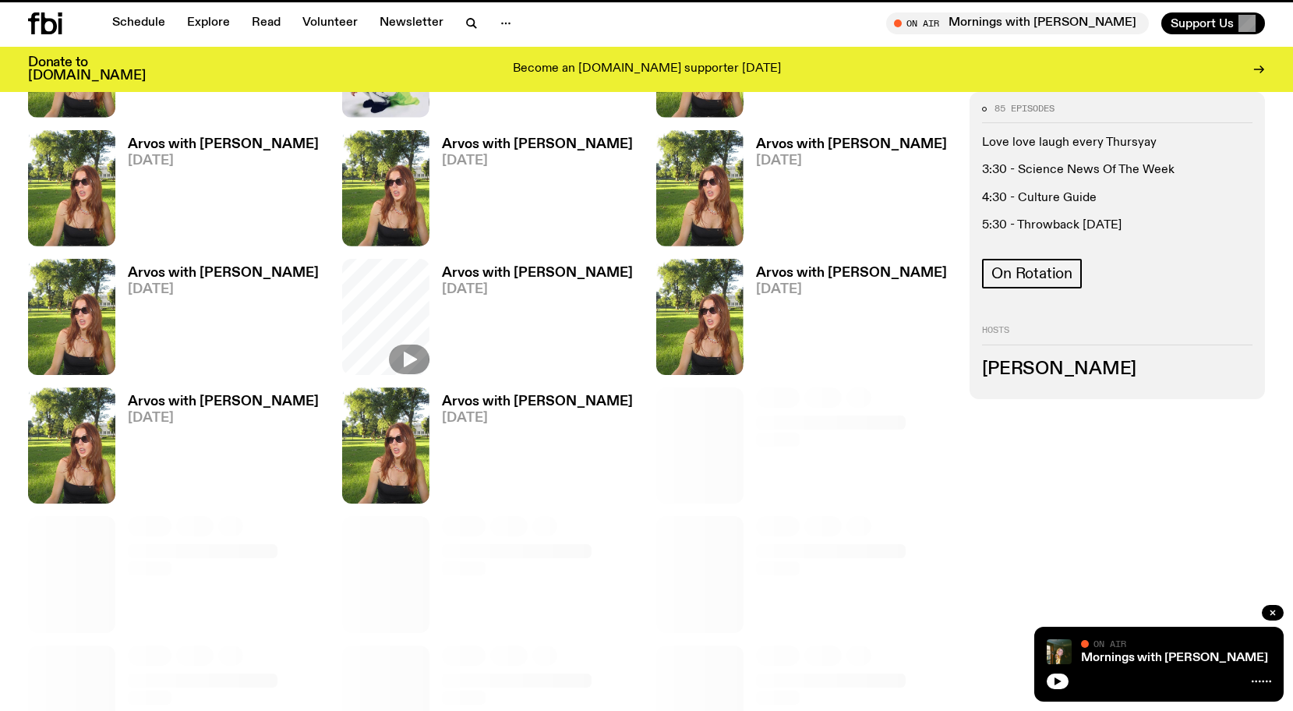
scroll to position [844, 0]
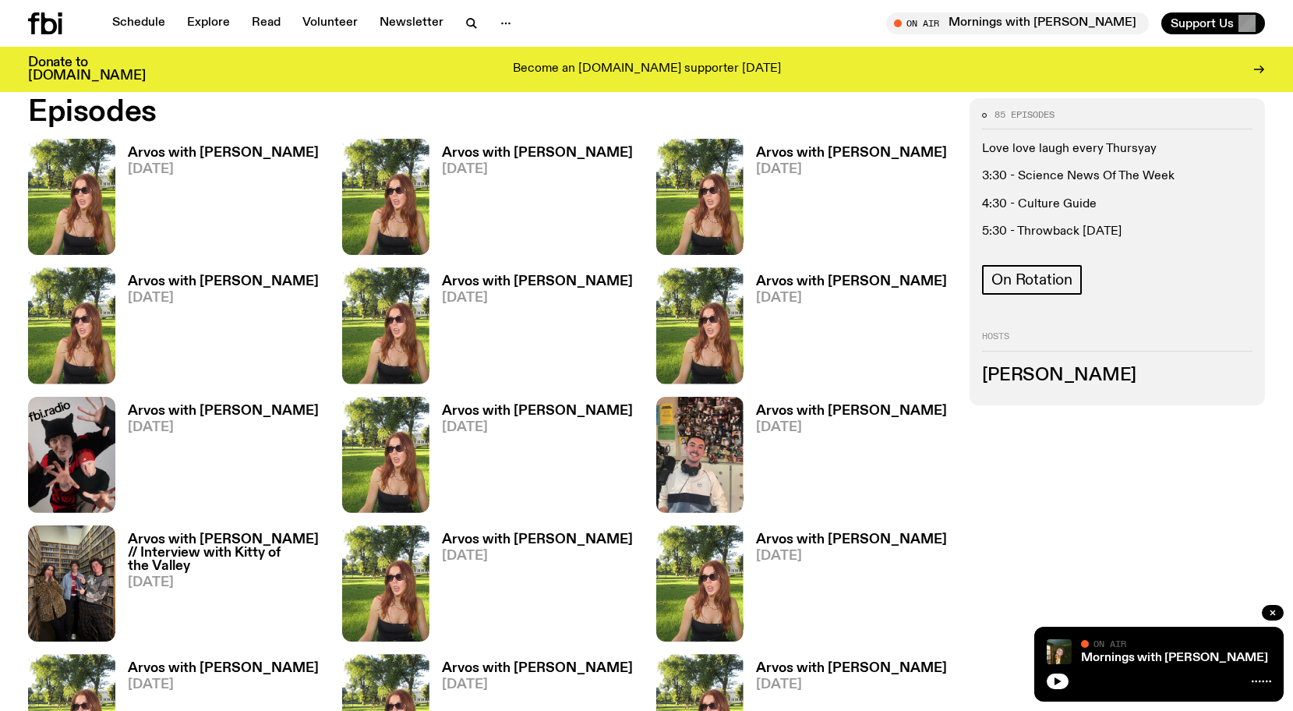
click at [146, 156] on h3 "Arvos with [PERSON_NAME]" at bounding box center [223, 152] width 191 height 13
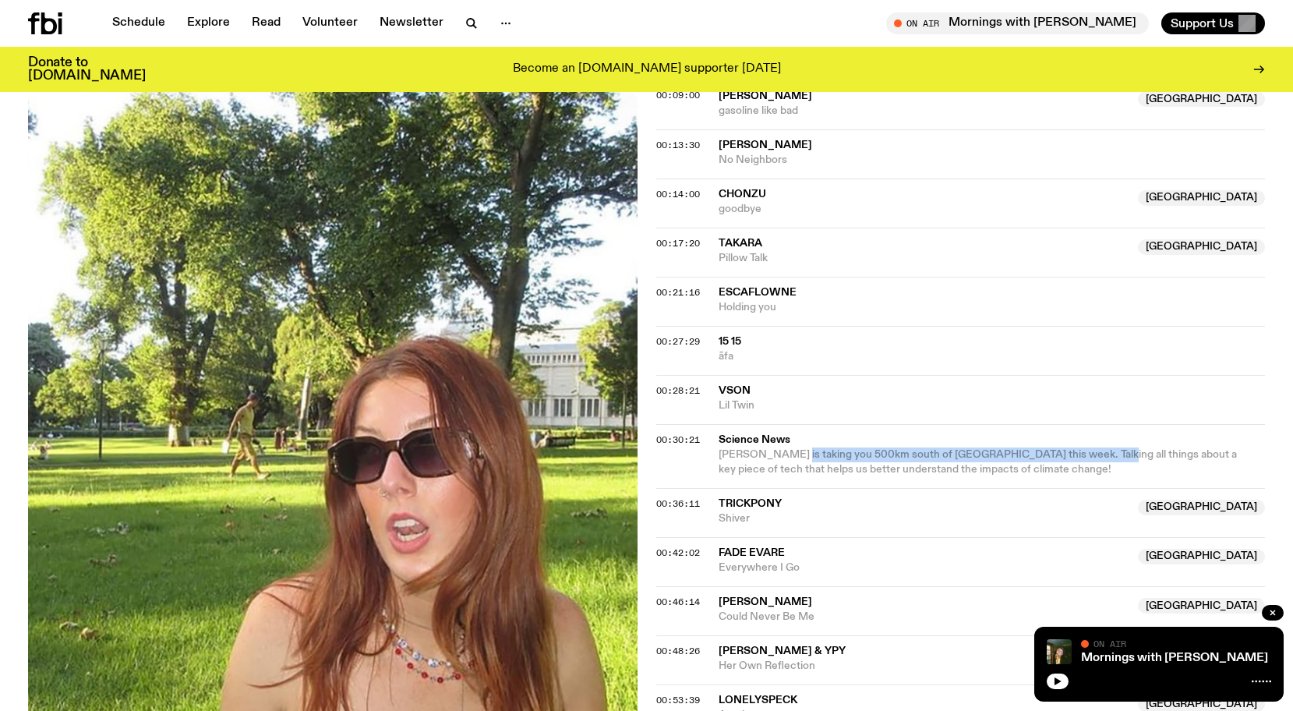
drag, startPoint x: 778, startPoint y: 456, endPoint x: 1077, endPoint y: 458, distance: 299.2
click at [1077, 458] on span "[PERSON_NAME] is taking you 500km south of [GEOGRAPHIC_DATA] this week. Talking…" at bounding box center [977, 462] width 518 height 26
click at [1077, 458] on span "[PERSON_NAME] is taking you 500km south of [GEOGRAPHIC_DATA] this week. Talking…" at bounding box center [977, 461] width 518 height 26
drag, startPoint x: 869, startPoint y: 450, endPoint x: 1022, endPoint y: 451, distance: 153.5
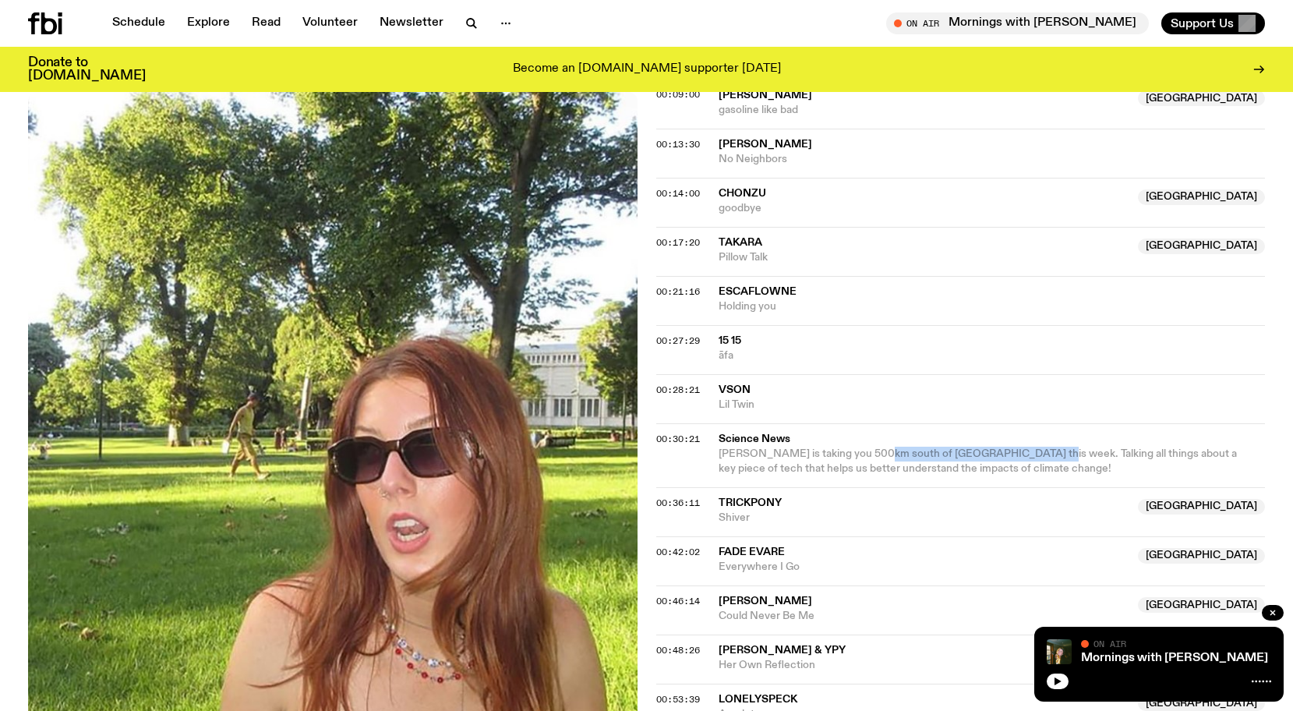
click at [1022, 451] on span "[PERSON_NAME] is taking you 500km south of [GEOGRAPHIC_DATA] this week. Talking…" at bounding box center [977, 461] width 518 height 26
click at [1022, 452] on span "[PERSON_NAME] is taking you 500km south of [GEOGRAPHIC_DATA] this week. Talking…" at bounding box center [977, 461] width 518 height 26
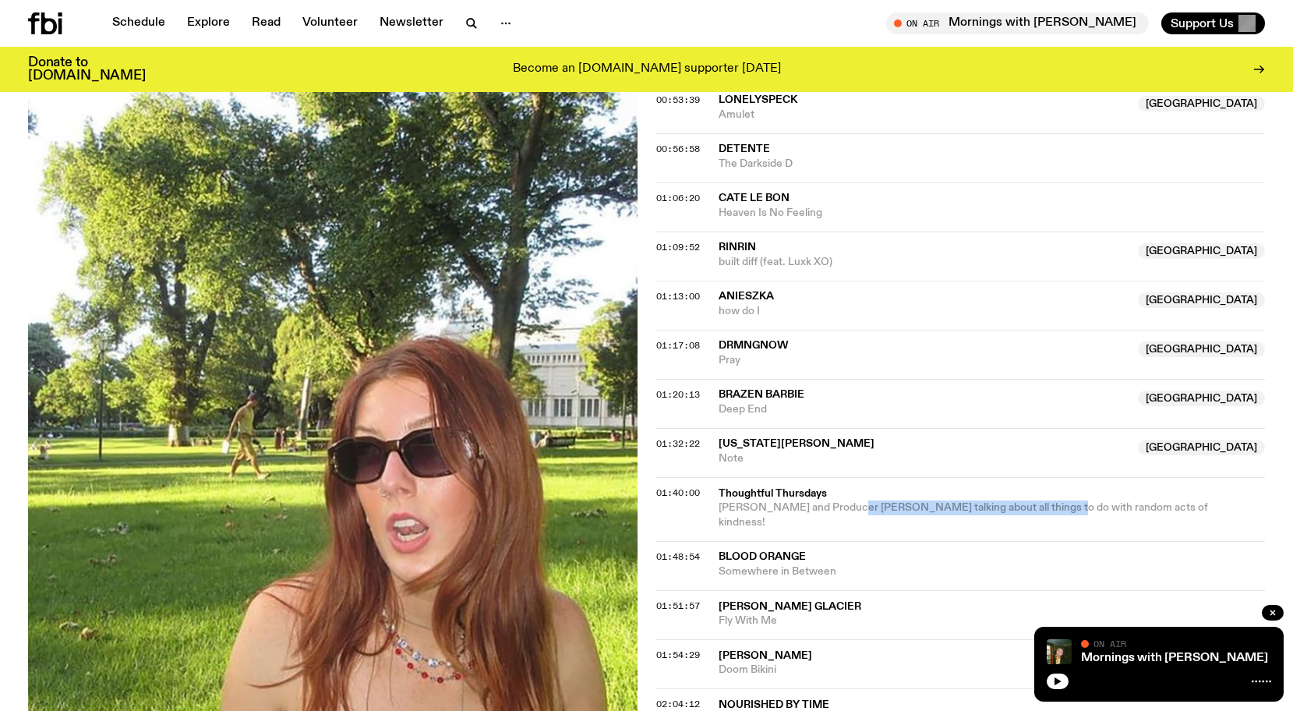
drag, startPoint x: 842, startPoint y: 510, endPoint x: 1037, endPoint y: 512, distance: 195.6
click at [1037, 512] on span "[PERSON_NAME] and Producer [PERSON_NAME] talking about all things to do with ra…" at bounding box center [962, 515] width 489 height 26
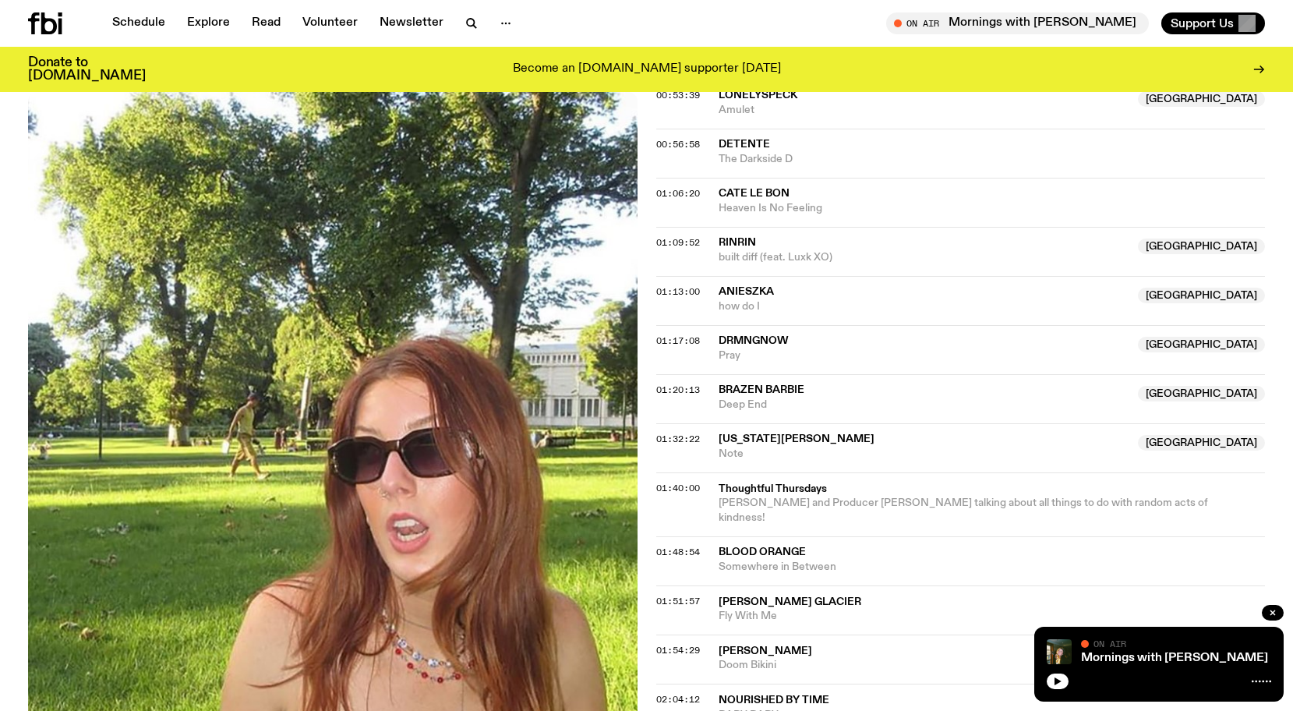
click at [1037, 536] on div "01:40:00 Thoughtful Thursdays [PERSON_NAME] and Producer [PERSON_NAME] talking …" at bounding box center [960, 560] width 609 height 49
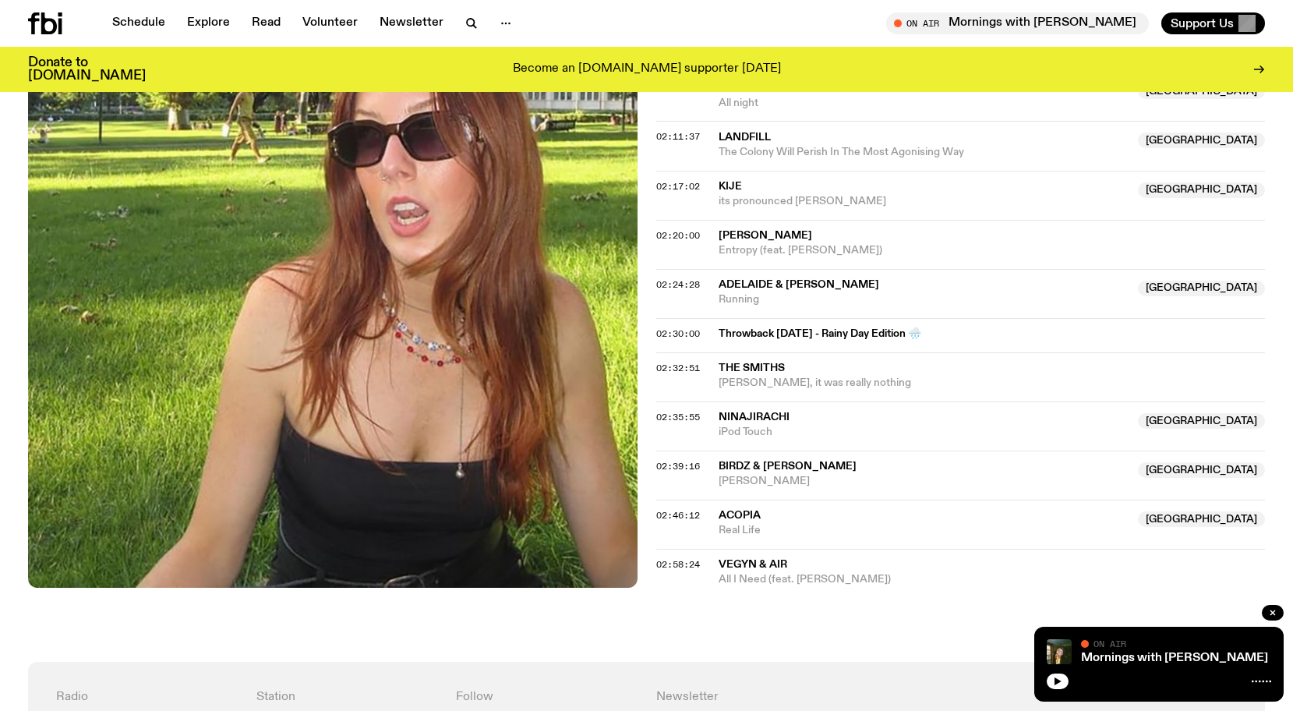
scroll to position [1880, 0]
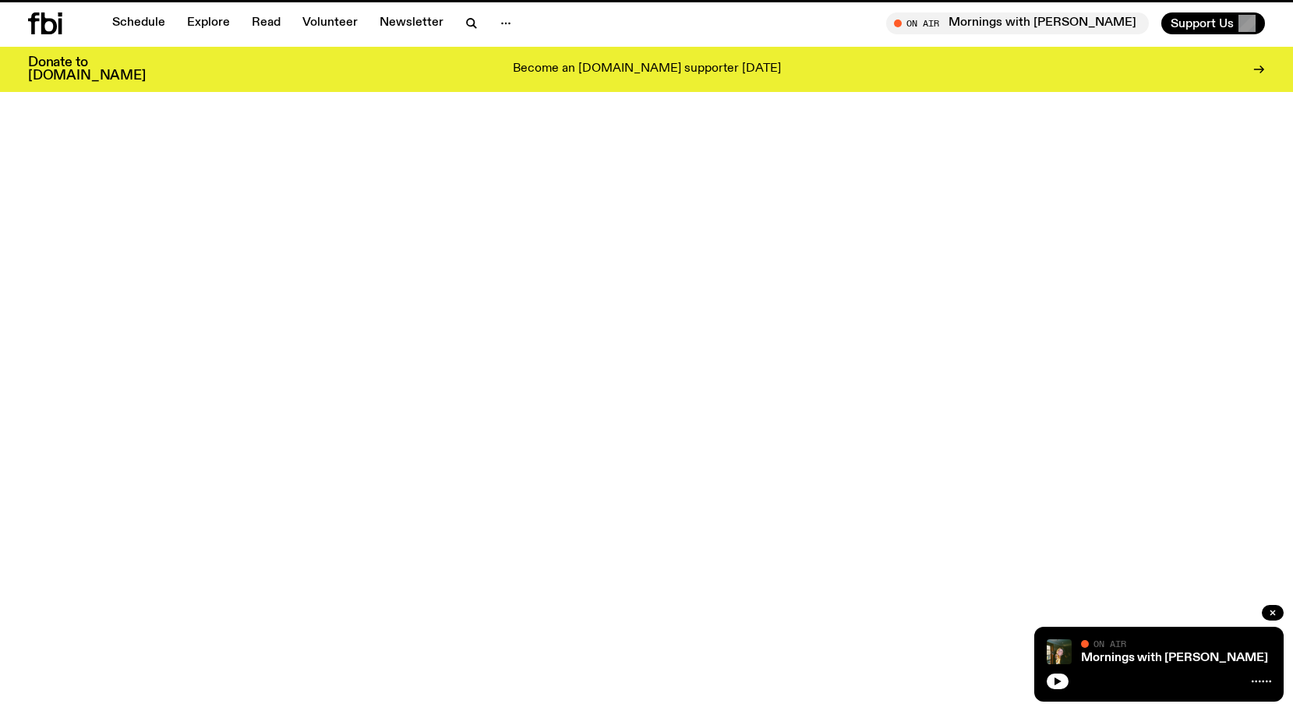
scroll to position [844, 0]
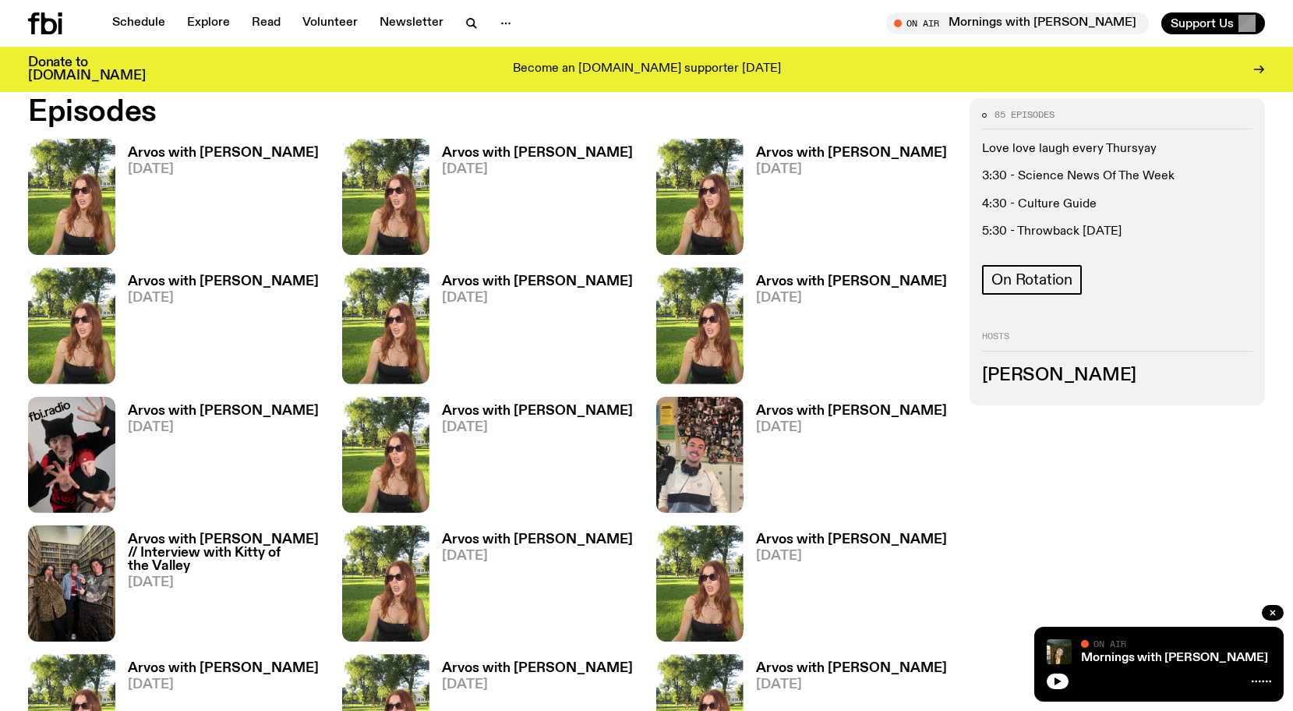
click at [836, 150] on h3 "Arvos with [PERSON_NAME]" at bounding box center [851, 152] width 191 height 13
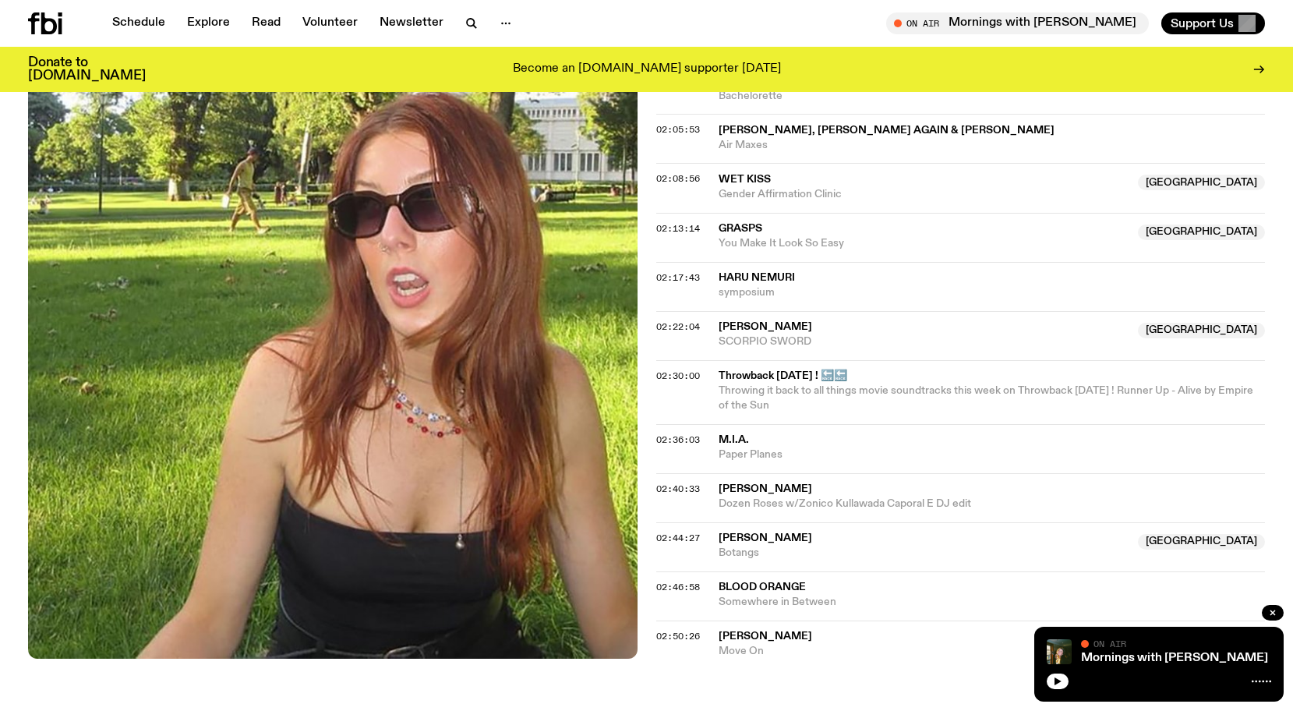
scroll to position [1724, 0]
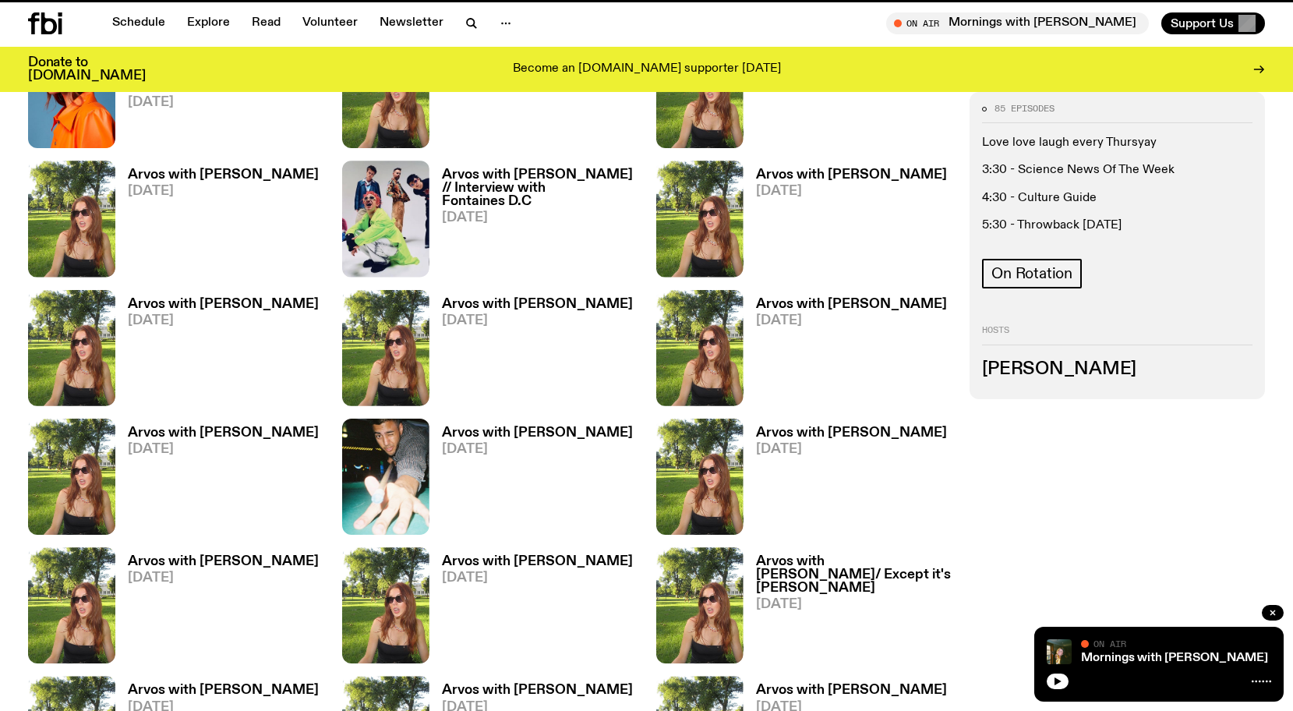
scroll to position [844, 0]
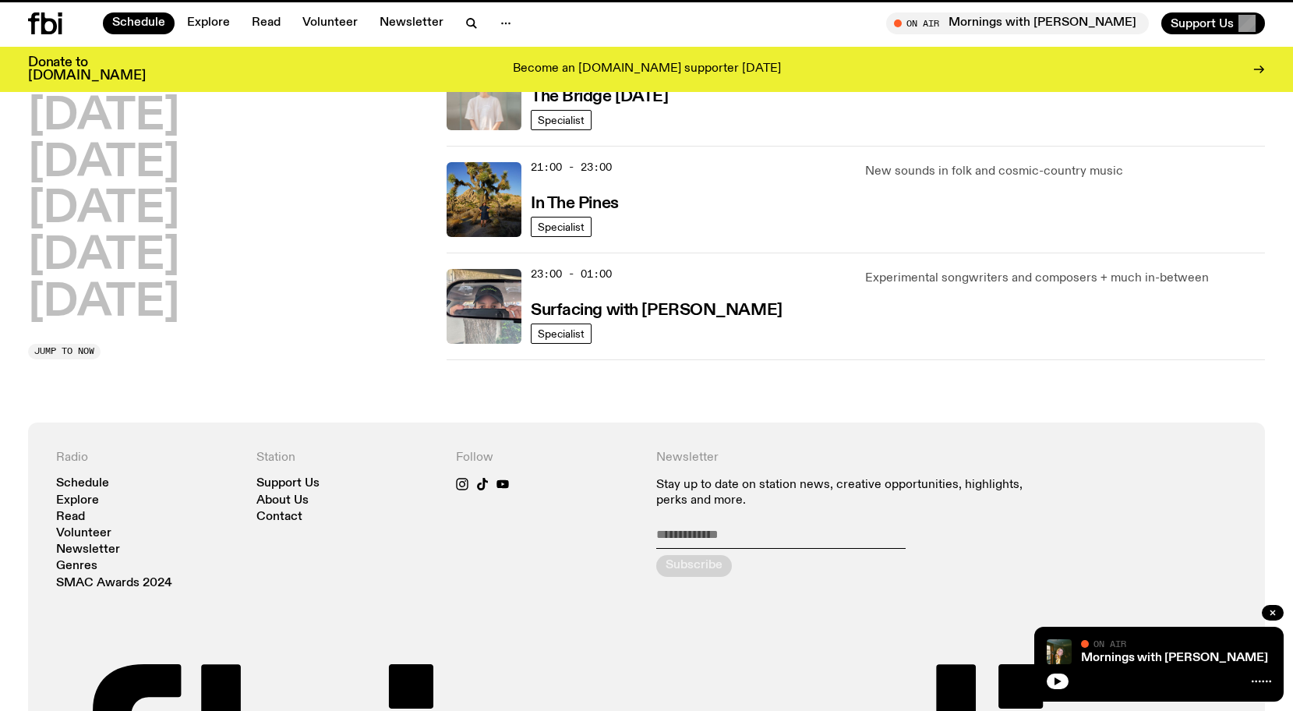
scroll to position [245, 0]
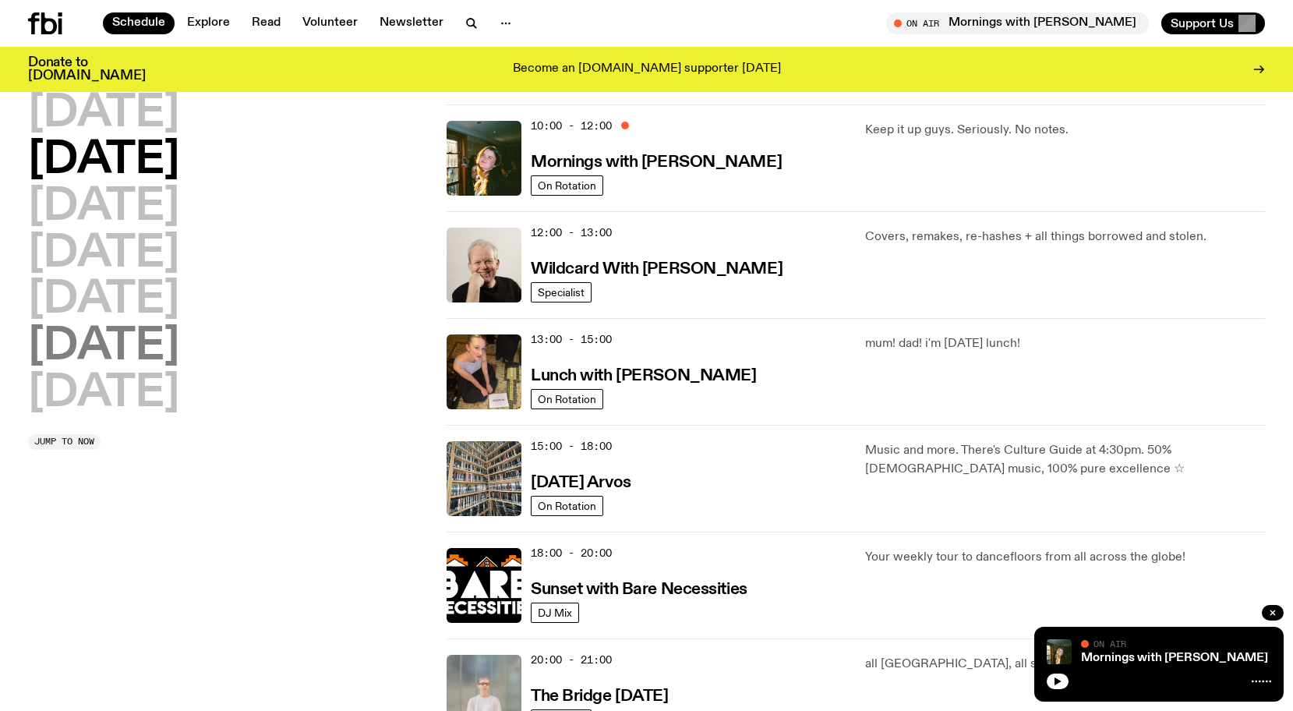
click at [133, 325] on h2 "[DATE]" at bounding box center [103, 347] width 151 height 44
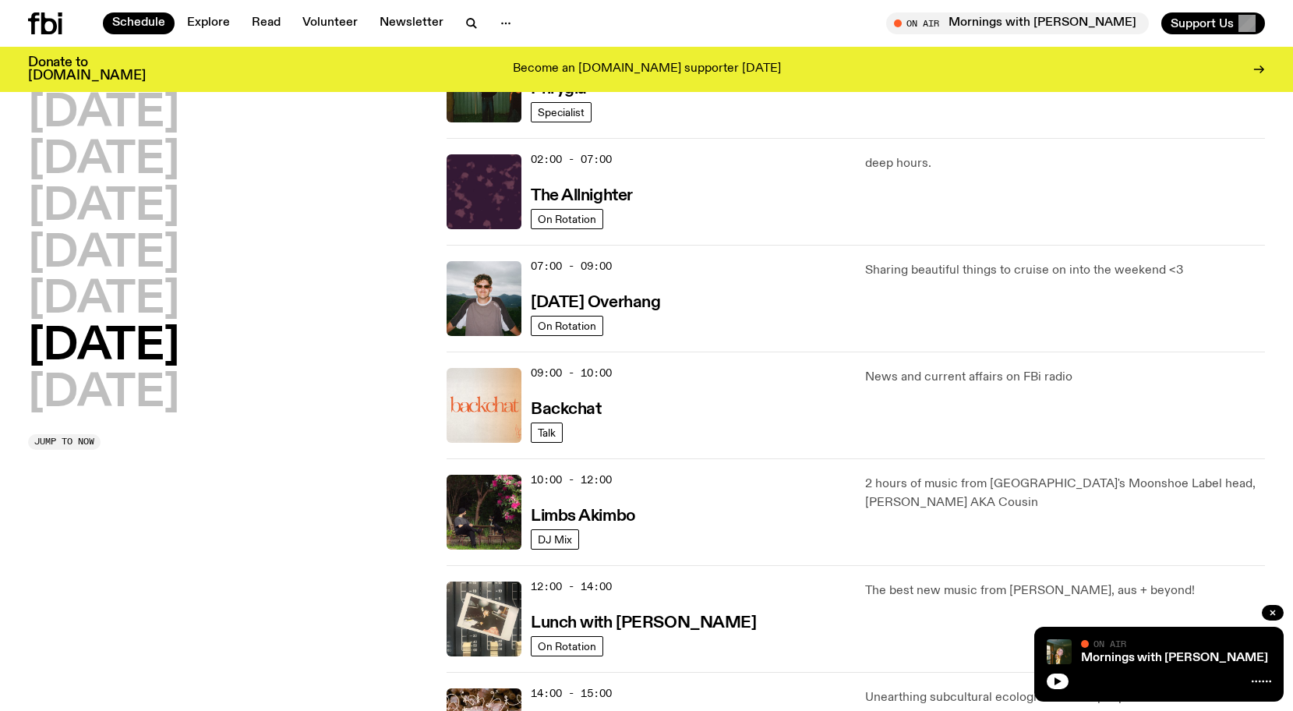
scroll to position [44, 0]
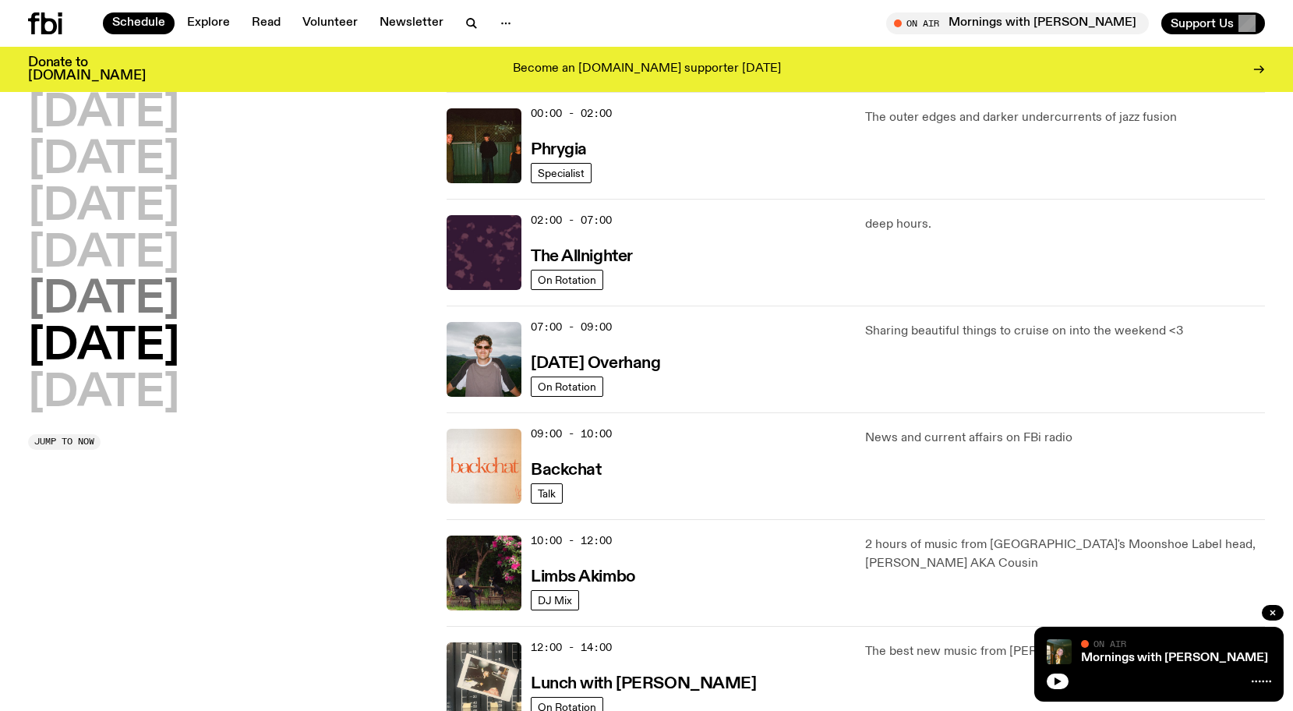
click at [128, 297] on h2 "[DATE]" at bounding box center [103, 300] width 151 height 44
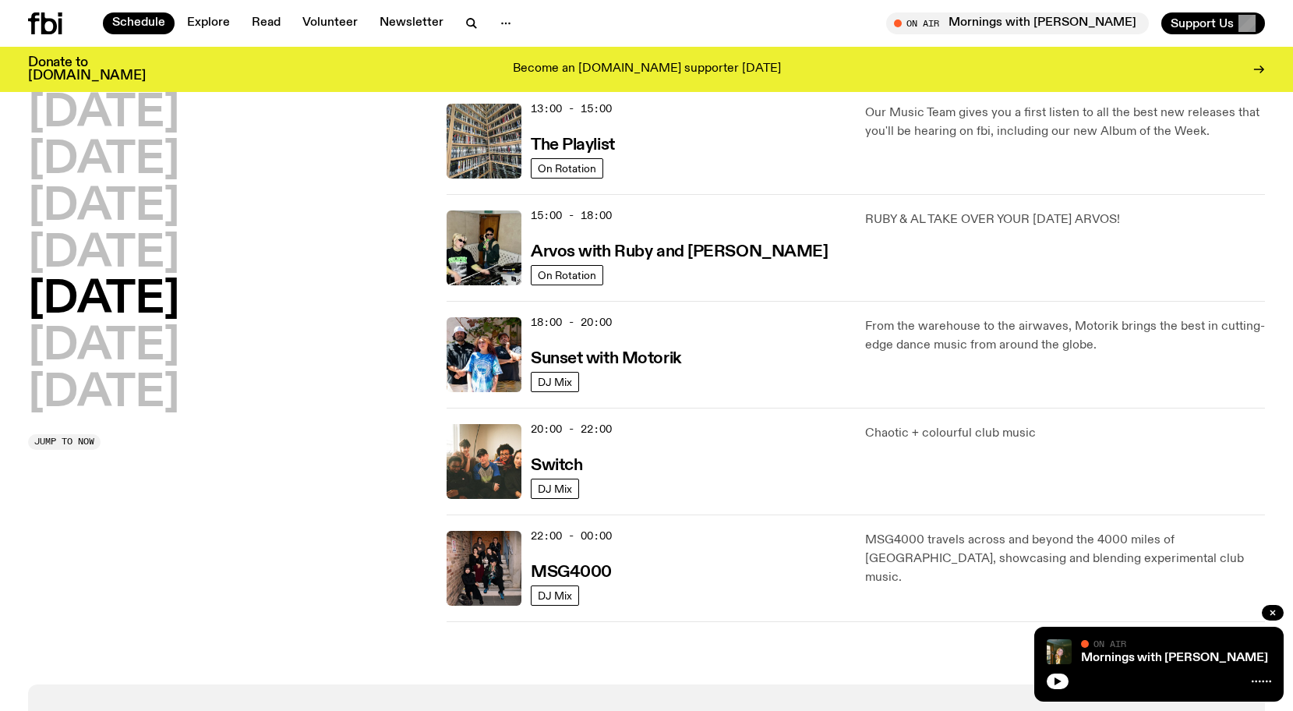
scroll to position [486, 0]
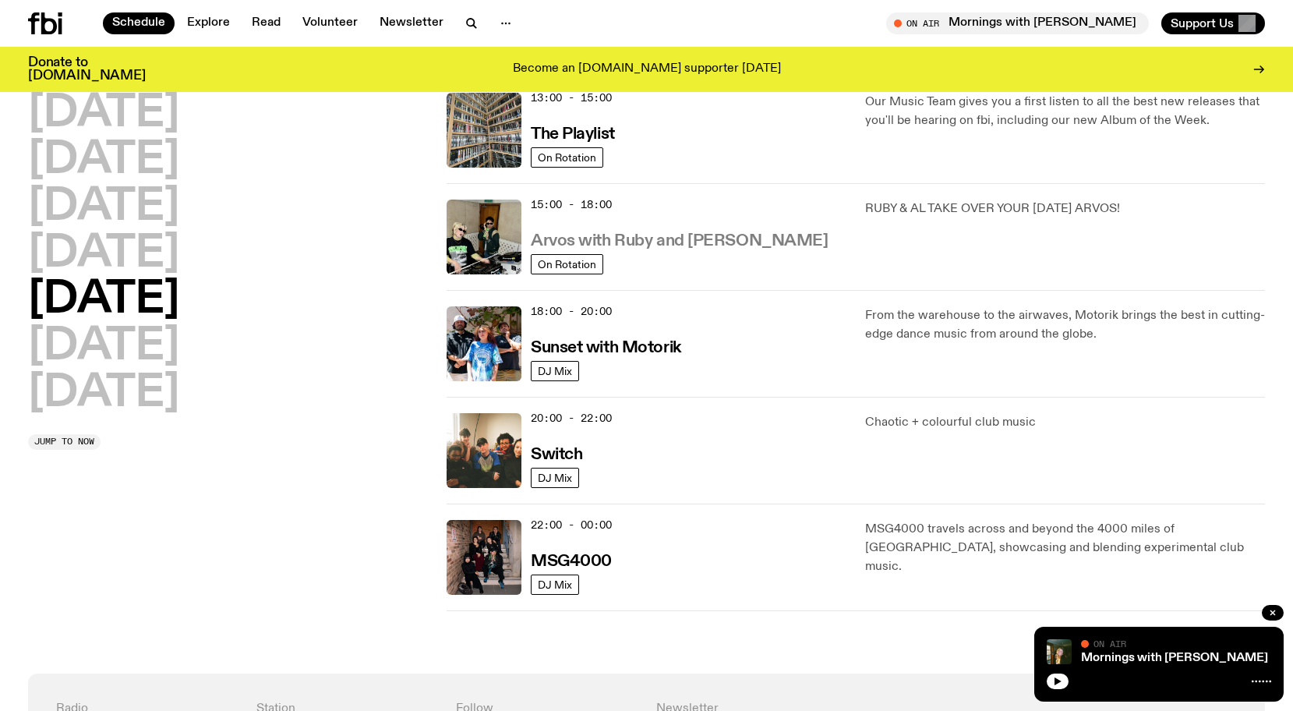
click at [641, 235] on h3 "Arvos with Ruby and [PERSON_NAME]" at bounding box center [679, 241] width 297 height 16
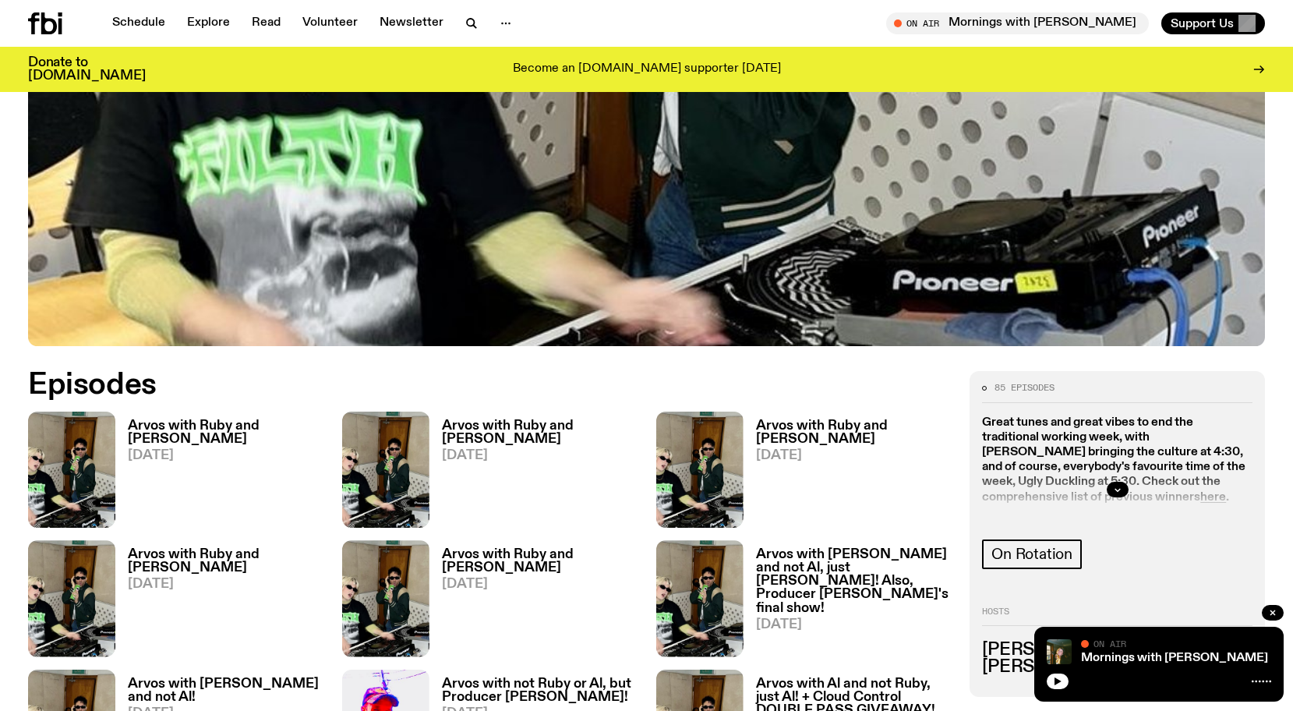
scroll to position [644, 0]
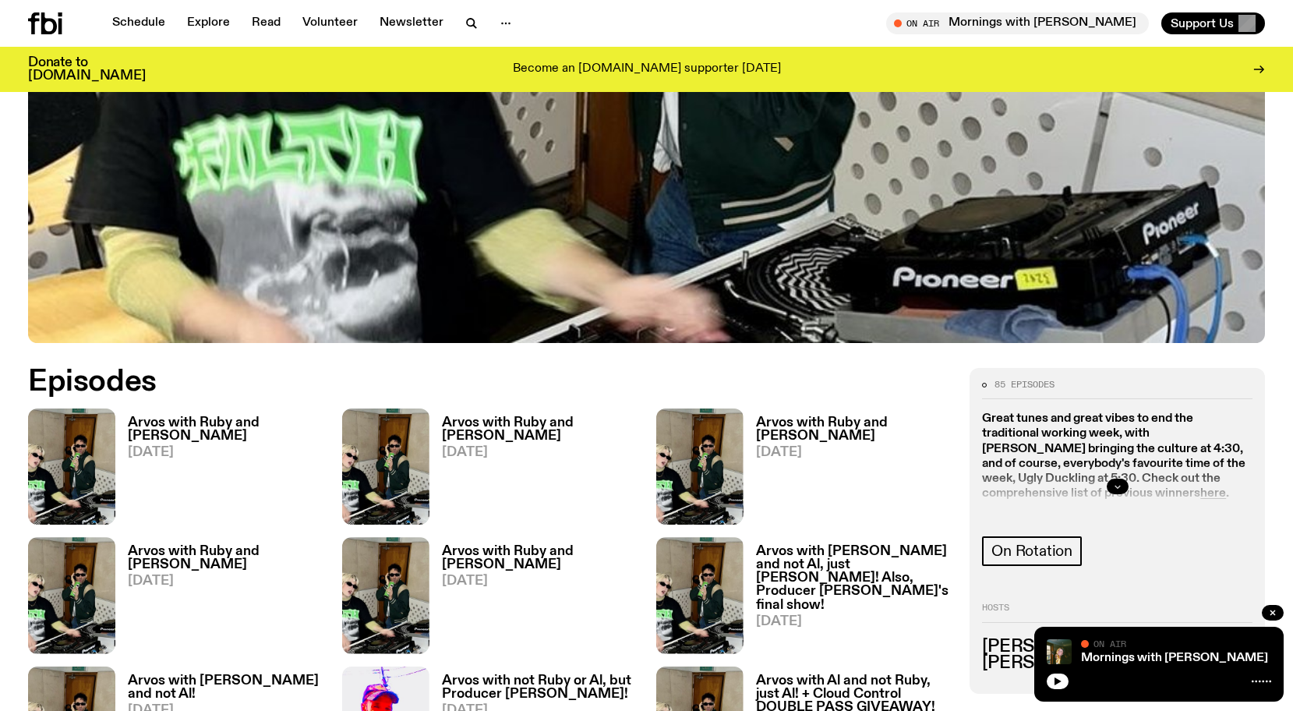
click at [1118, 485] on icon "button" at bounding box center [1116, 486] width 5 height 2
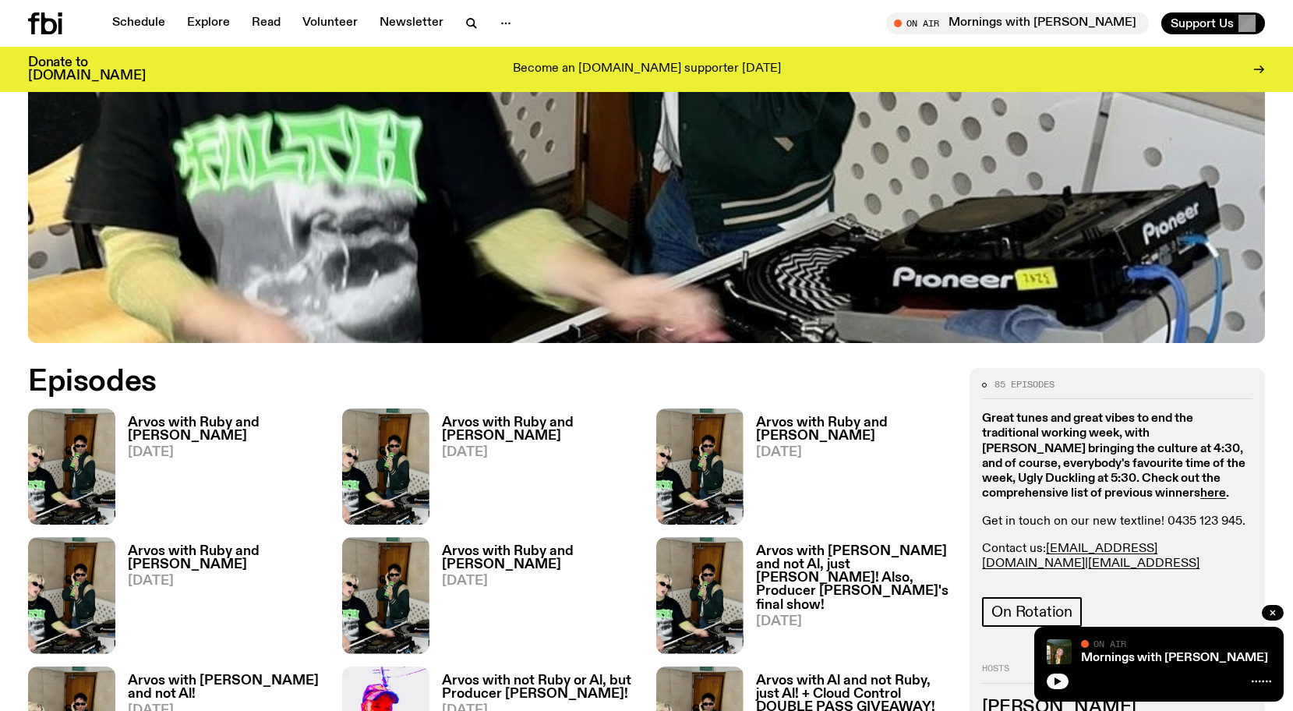
click at [228, 416] on h3 "Arvos with Ruby and [PERSON_NAME]" at bounding box center [226, 429] width 196 height 26
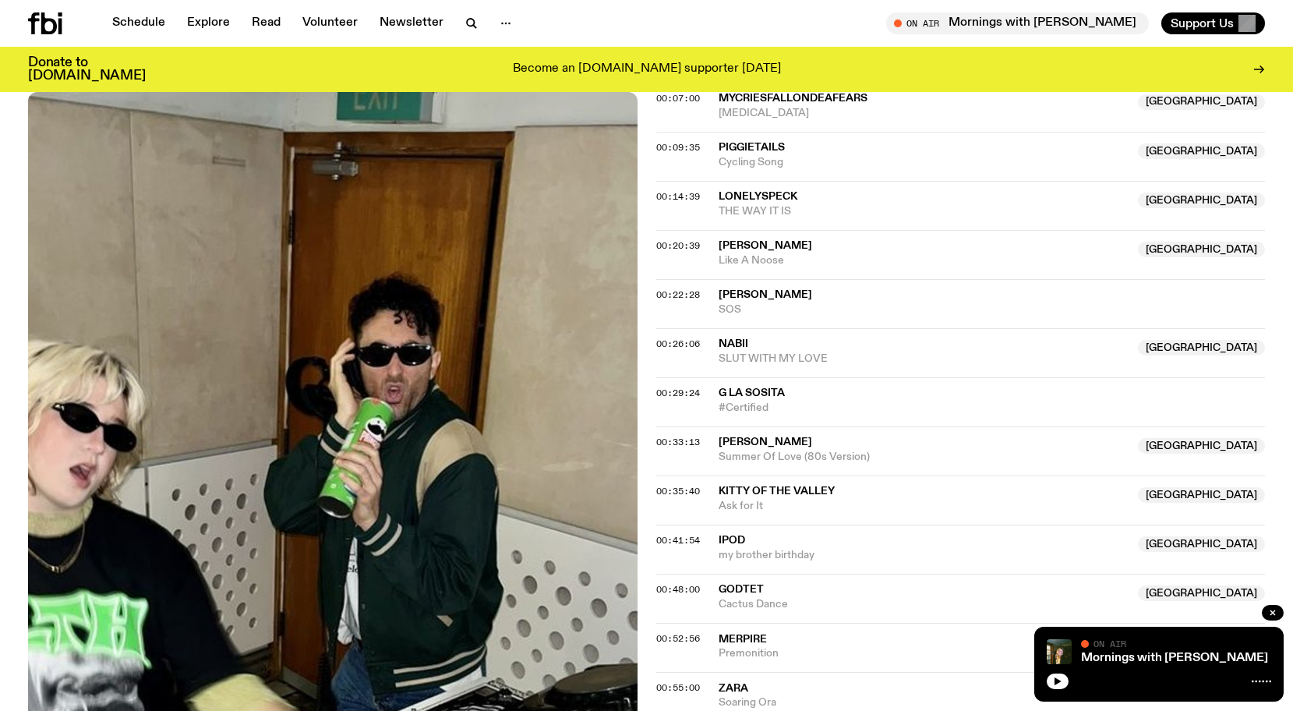
scroll to position [779, 0]
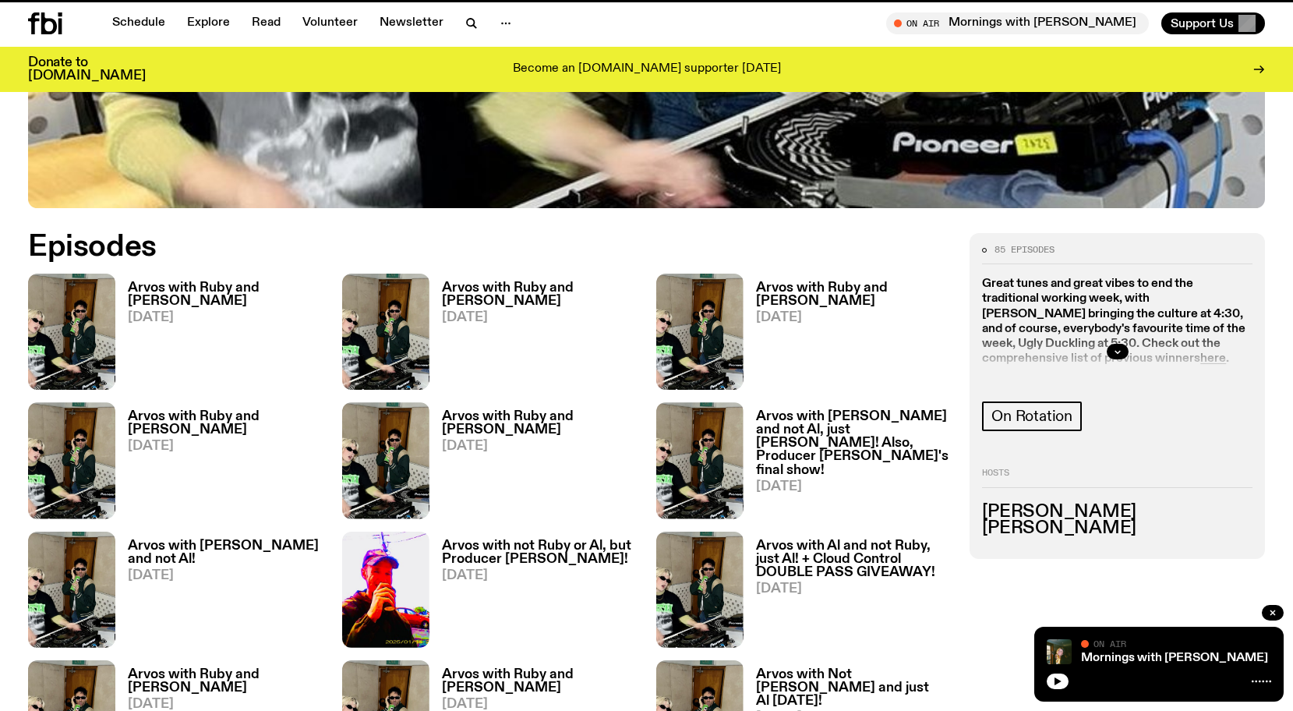
scroll to position [644, 0]
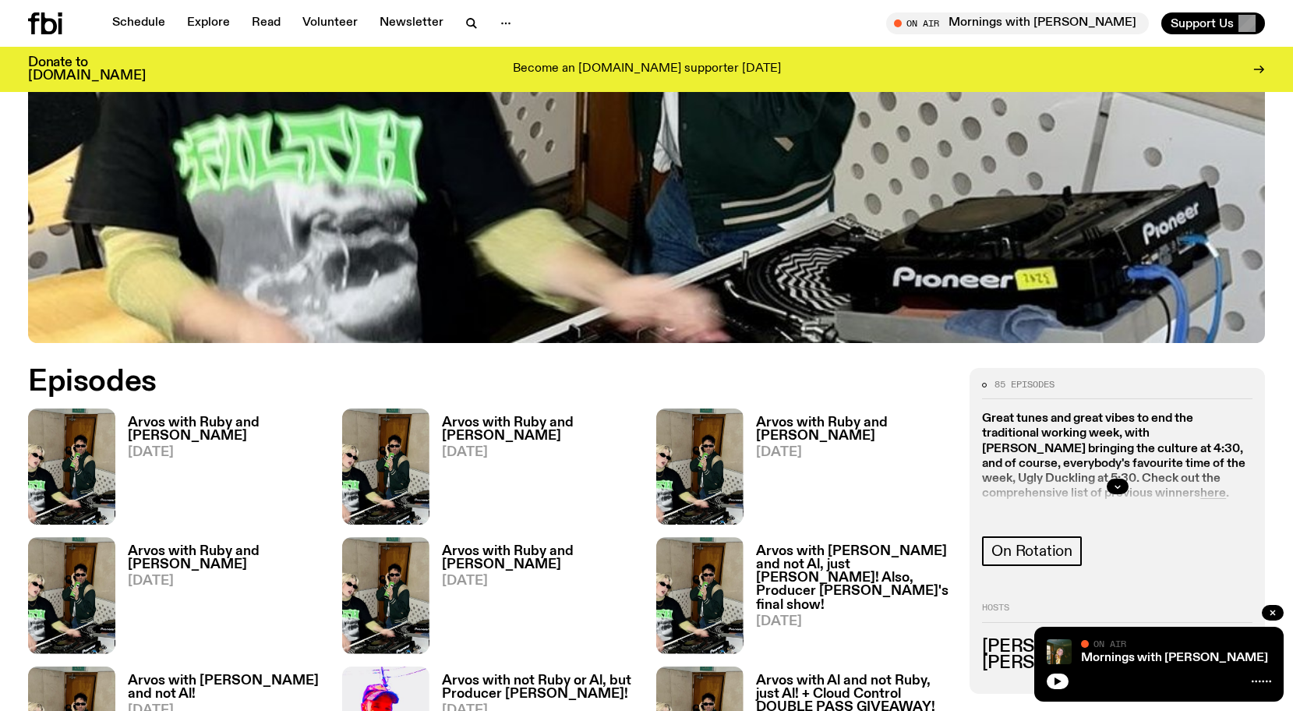
click at [455, 416] on h3 "Arvos with Ruby and [PERSON_NAME]" at bounding box center [540, 429] width 196 height 26
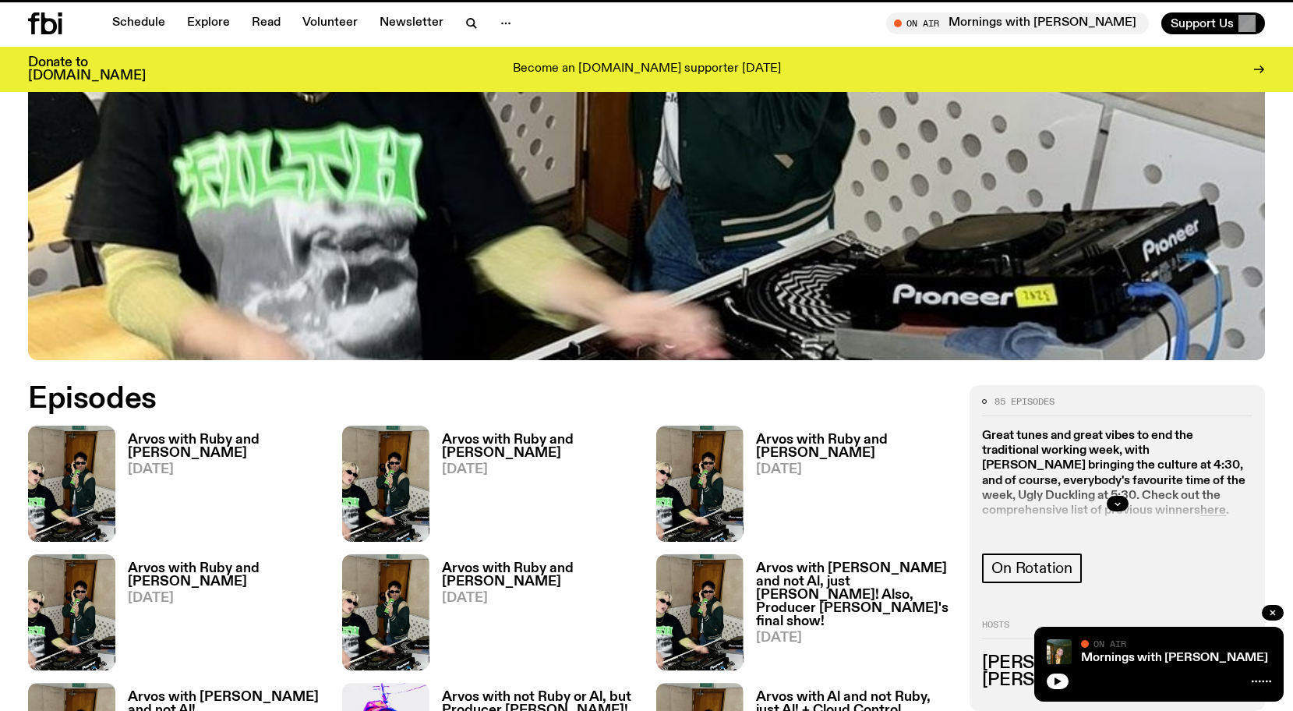
scroll to position [632, 0]
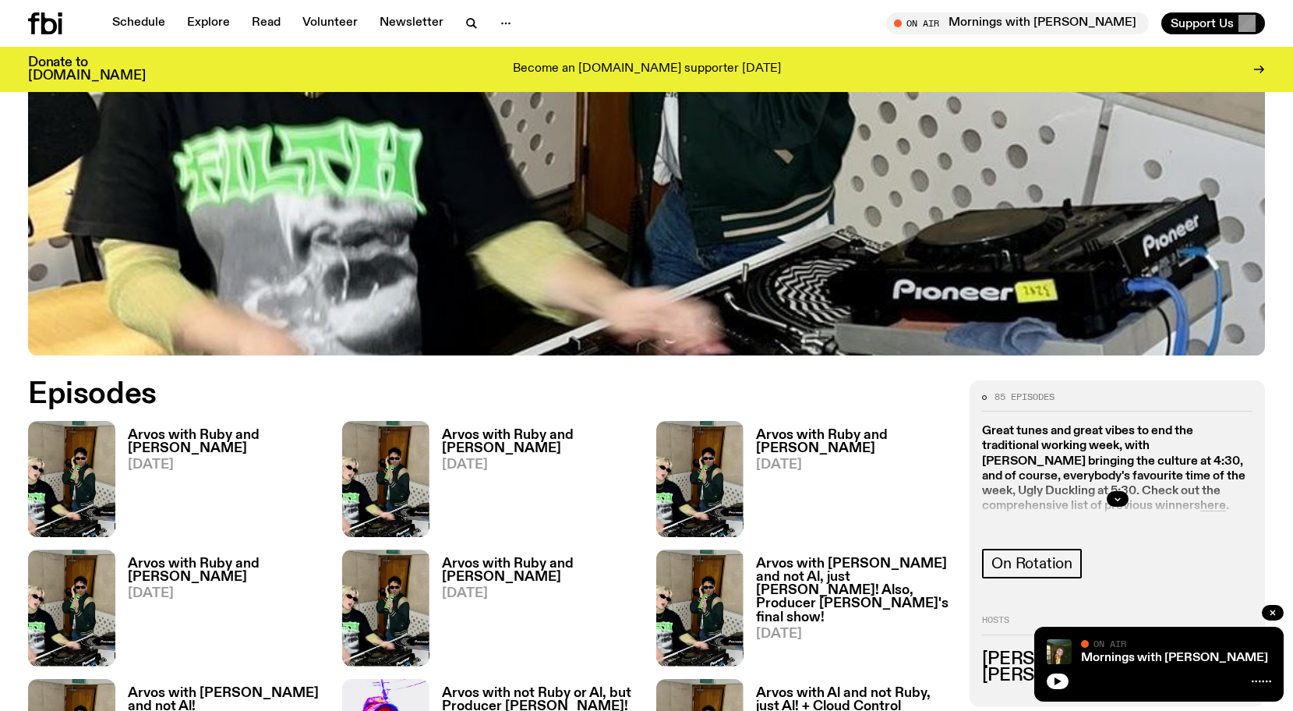
click at [801, 458] on span "[DATE]" at bounding box center [854, 464] width 196 height 13
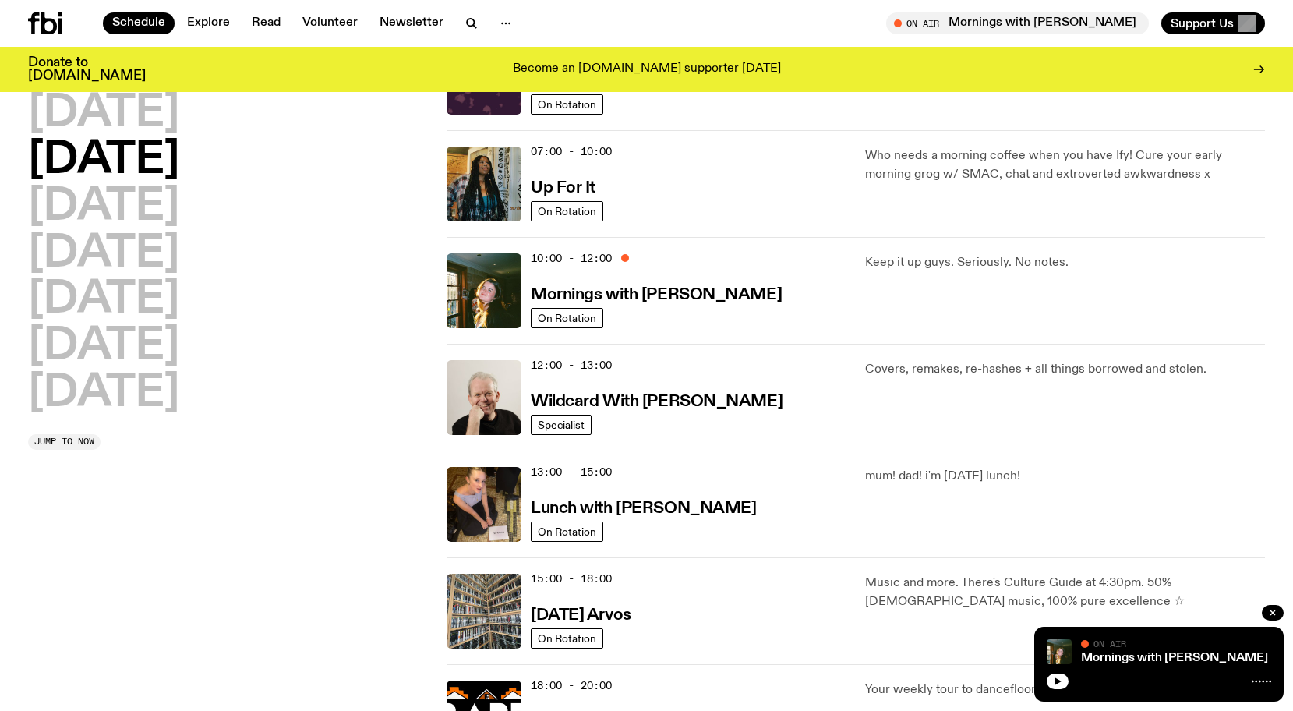
scroll to position [114, 0]
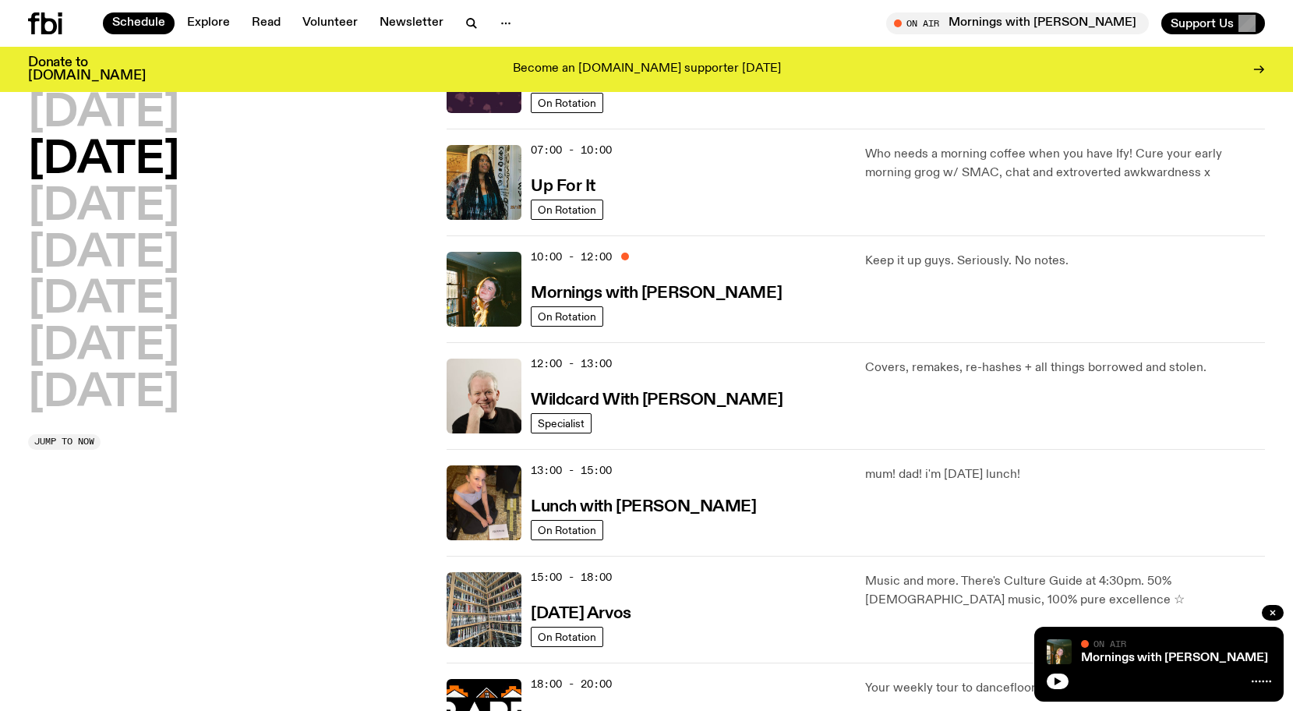
click at [96, 92] on div "Donate to [DOMAIN_NAME] Become an [DOMAIN_NAME] supporter [DATE]" at bounding box center [646, 69] width 1237 height 45
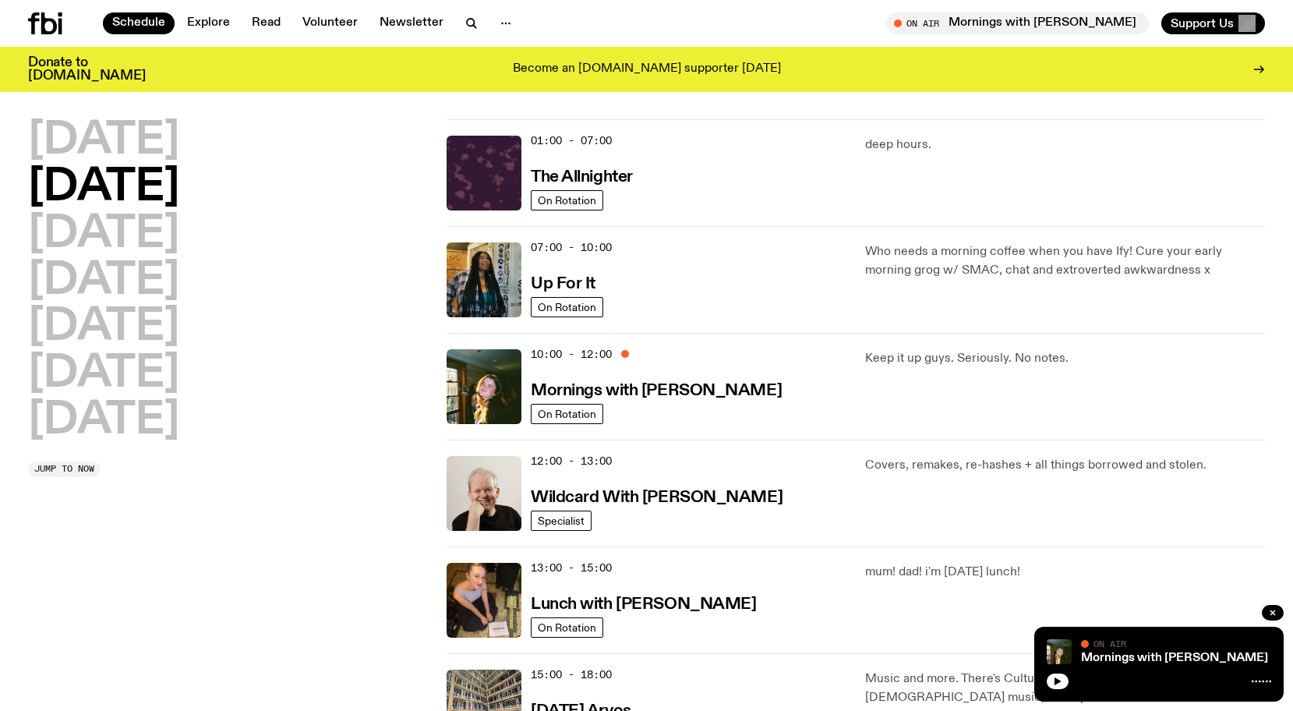
scroll to position [0, 0]
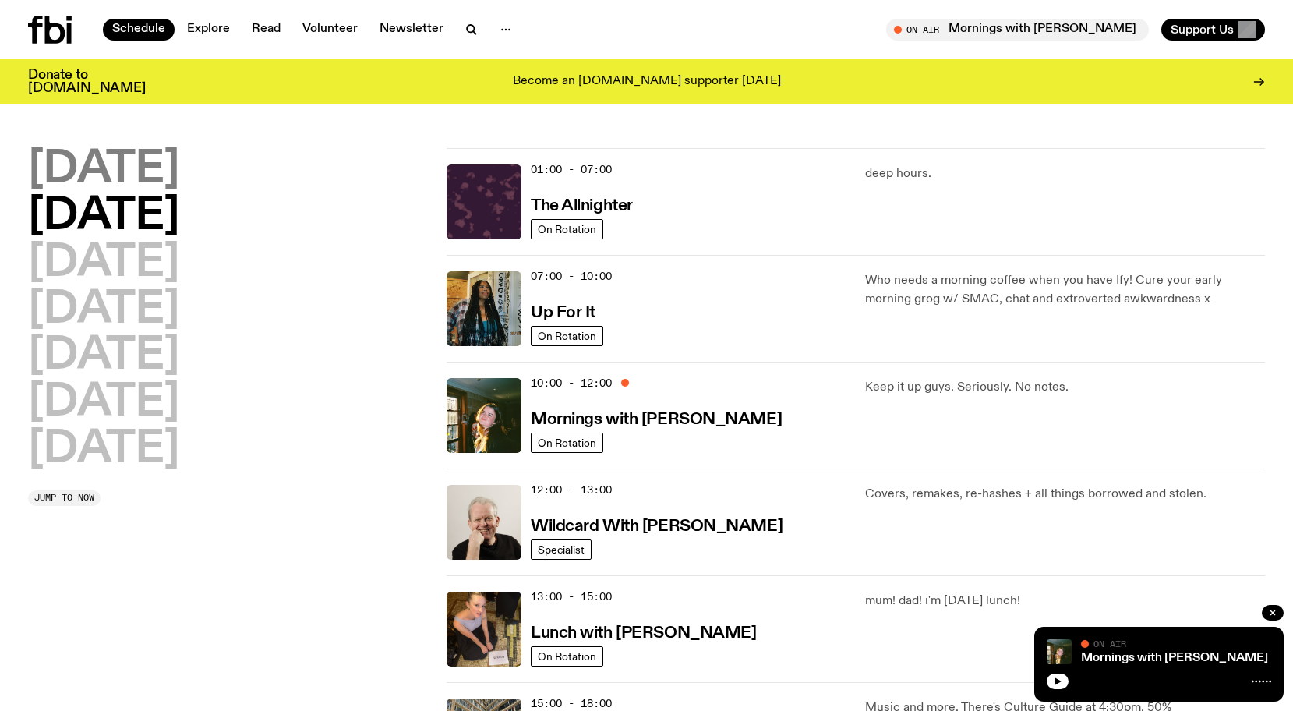
click at [150, 174] on h2 "[DATE]" at bounding box center [103, 170] width 151 height 44
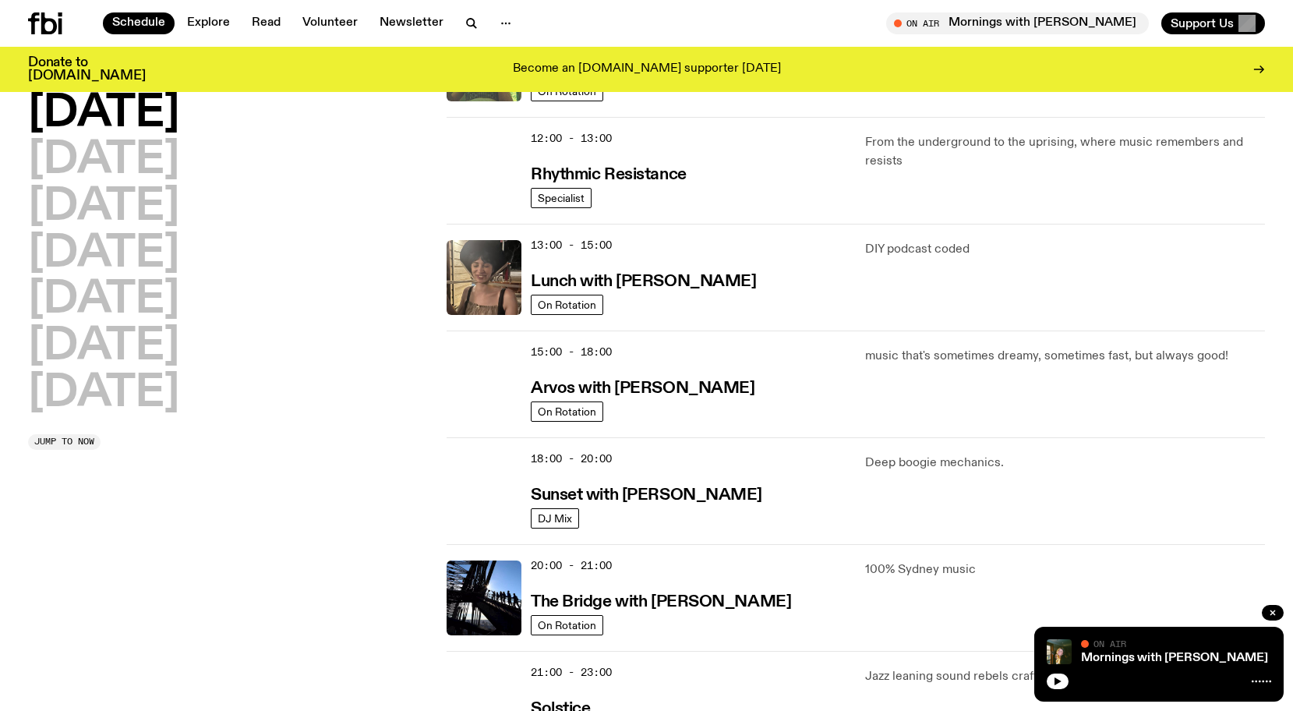
scroll to position [342, 0]
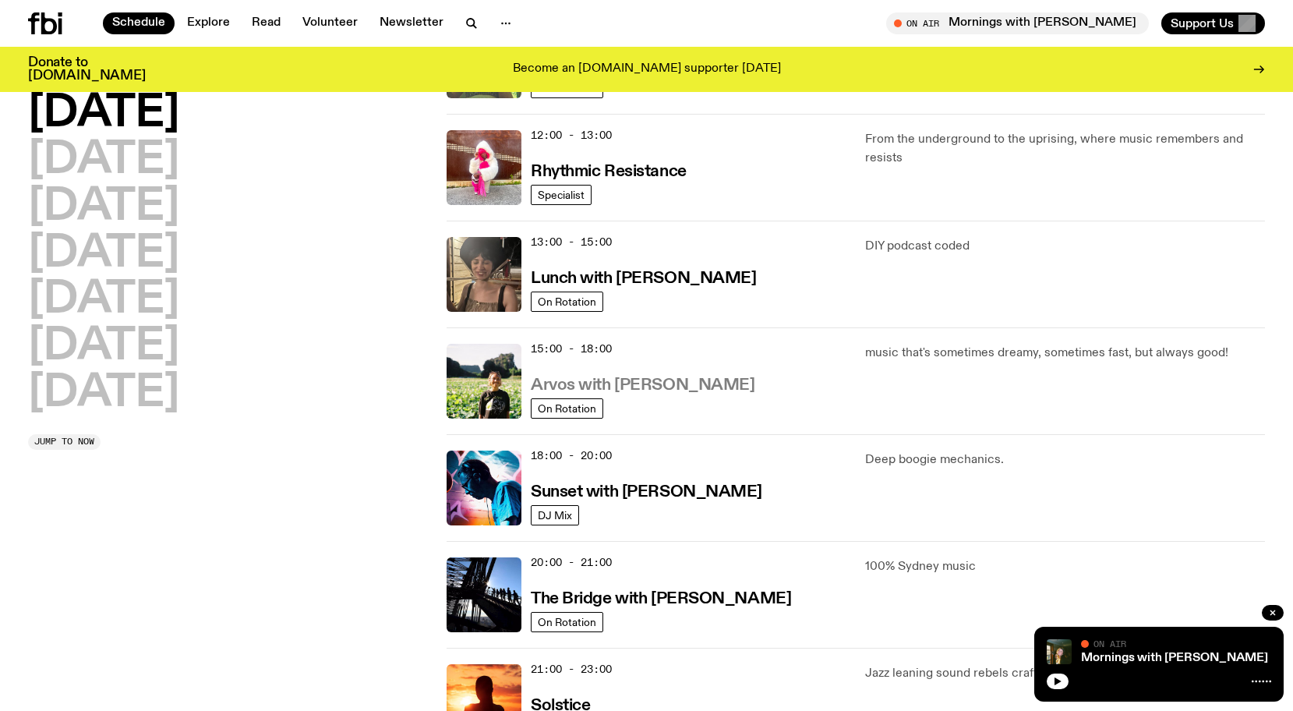
click at [623, 389] on h3 "Arvos with [PERSON_NAME]" at bounding box center [643, 385] width 224 height 16
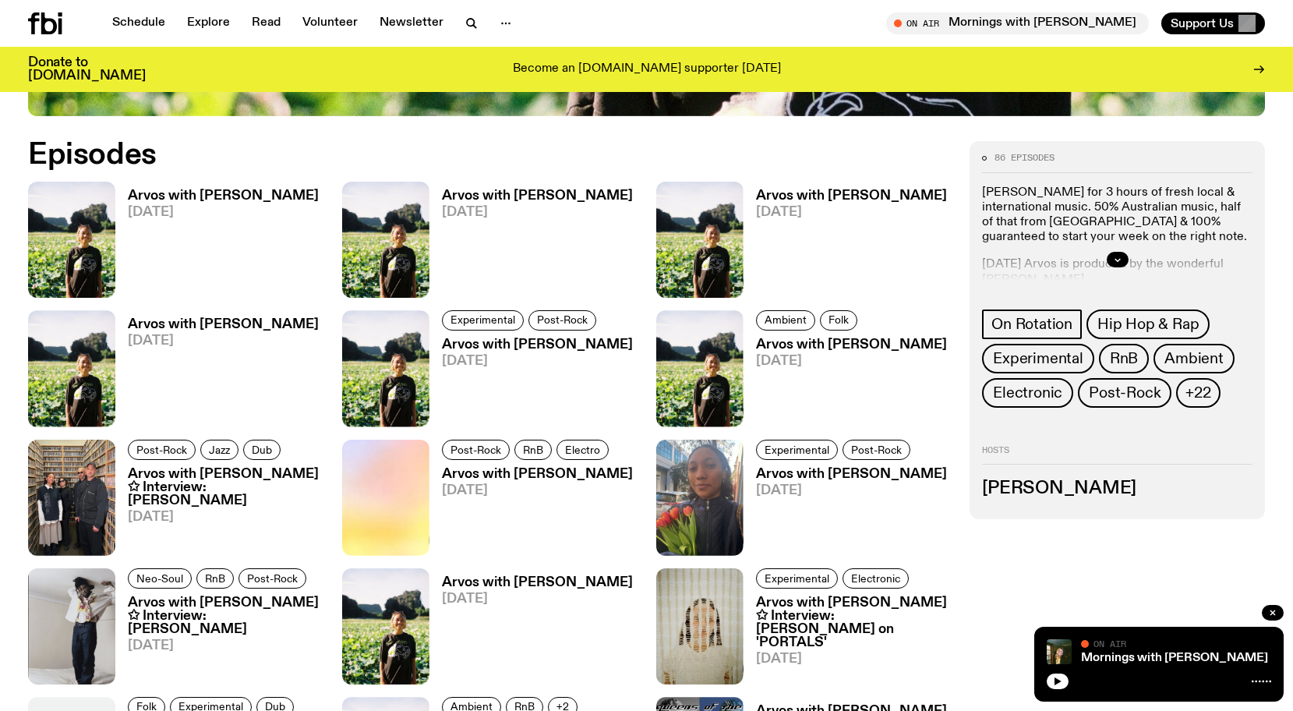
scroll to position [804, 0]
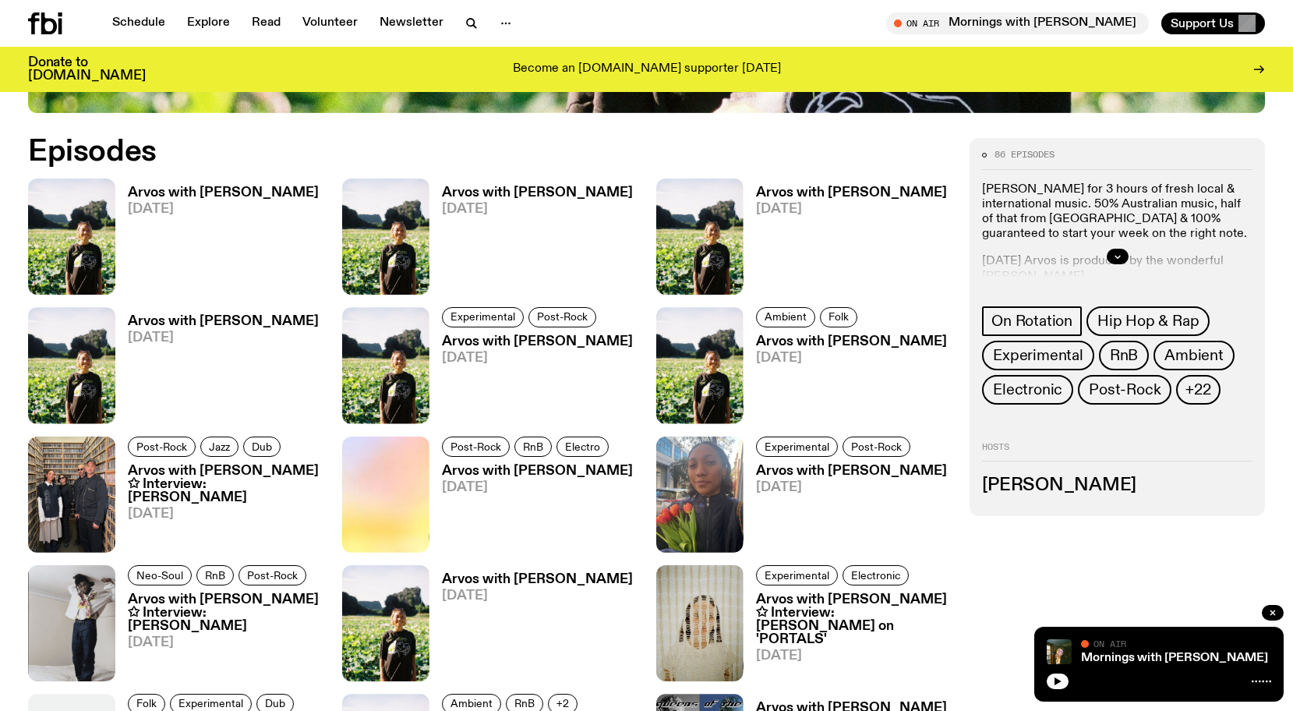
click at [247, 196] on h3 "Arvos with [PERSON_NAME]" at bounding box center [223, 192] width 191 height 13
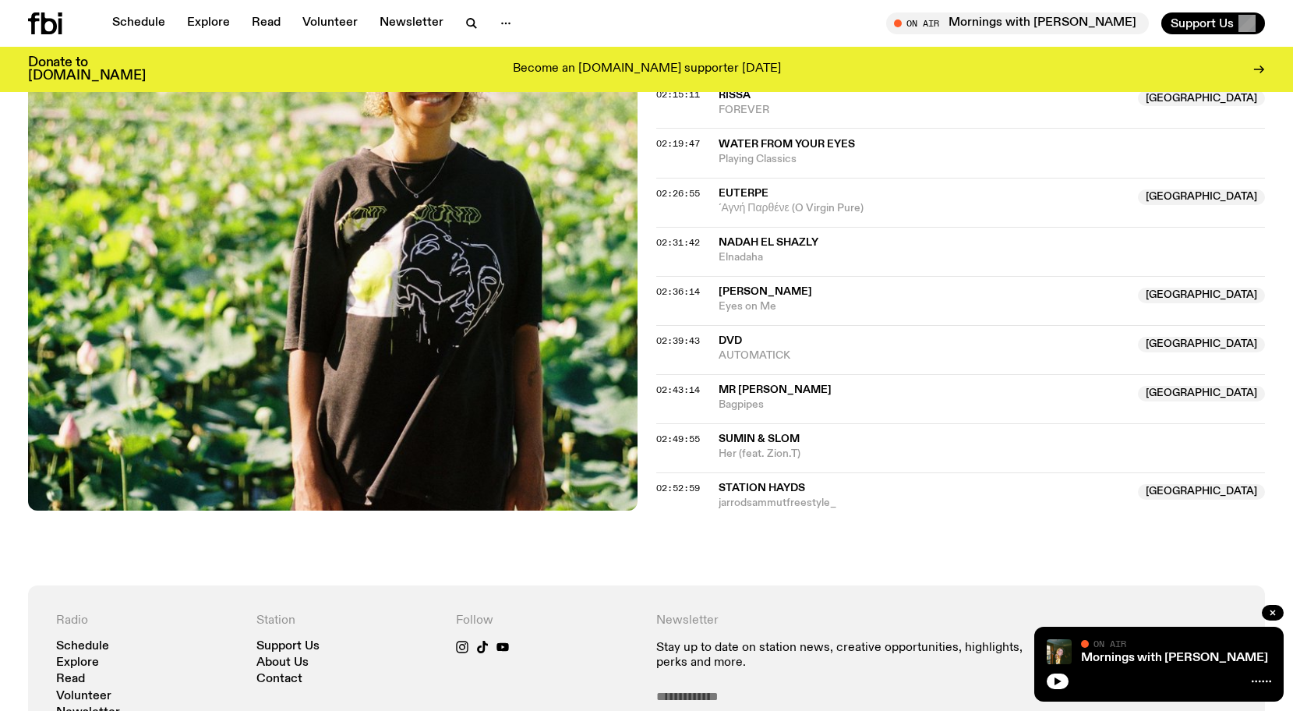
scroll to position [2149, 0]
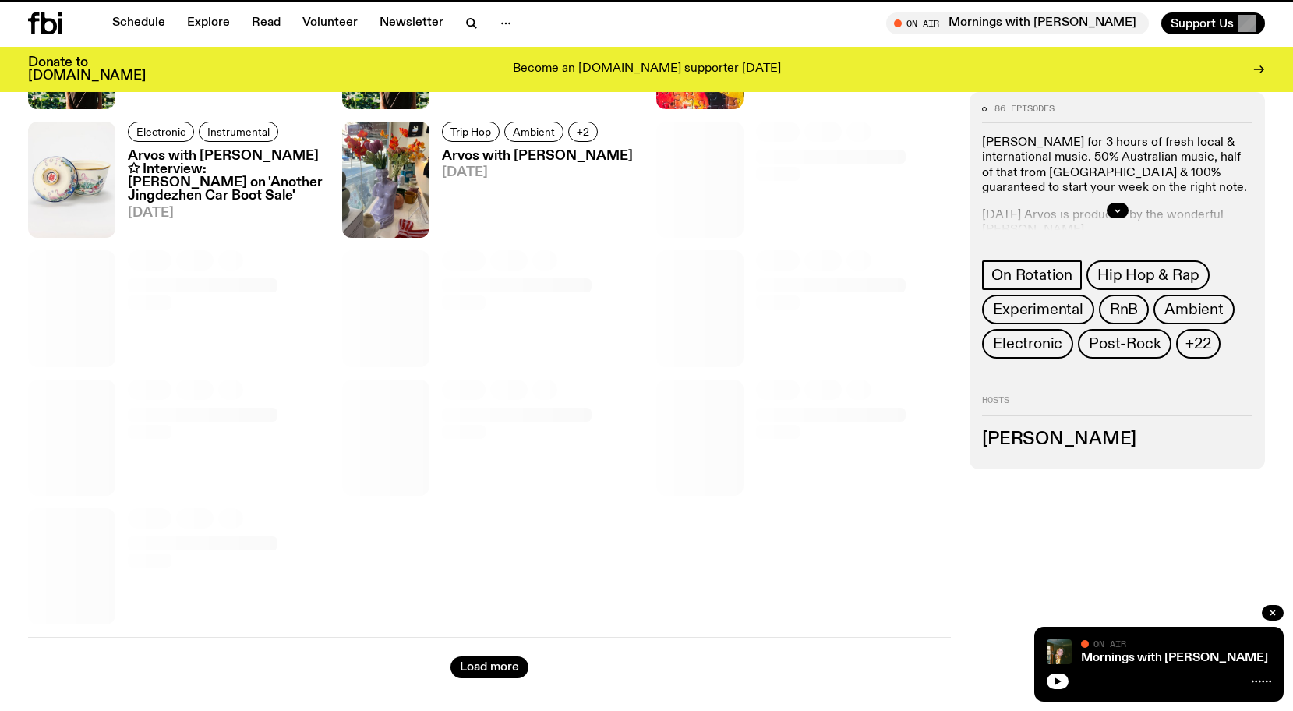
scroll to position [804, 0]
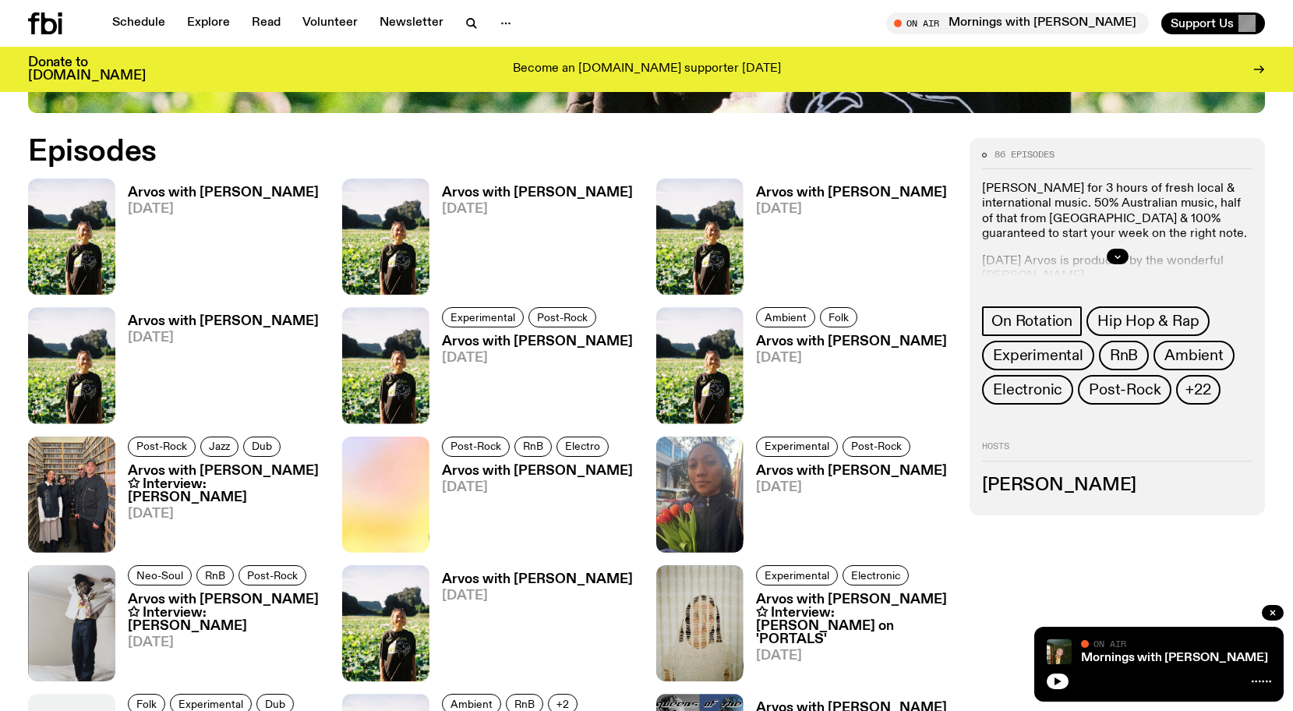
click at [513, 197] on h3 "Arvos with [PERSON_NAME]" at bounding box center [537, 192] width 191 height 13
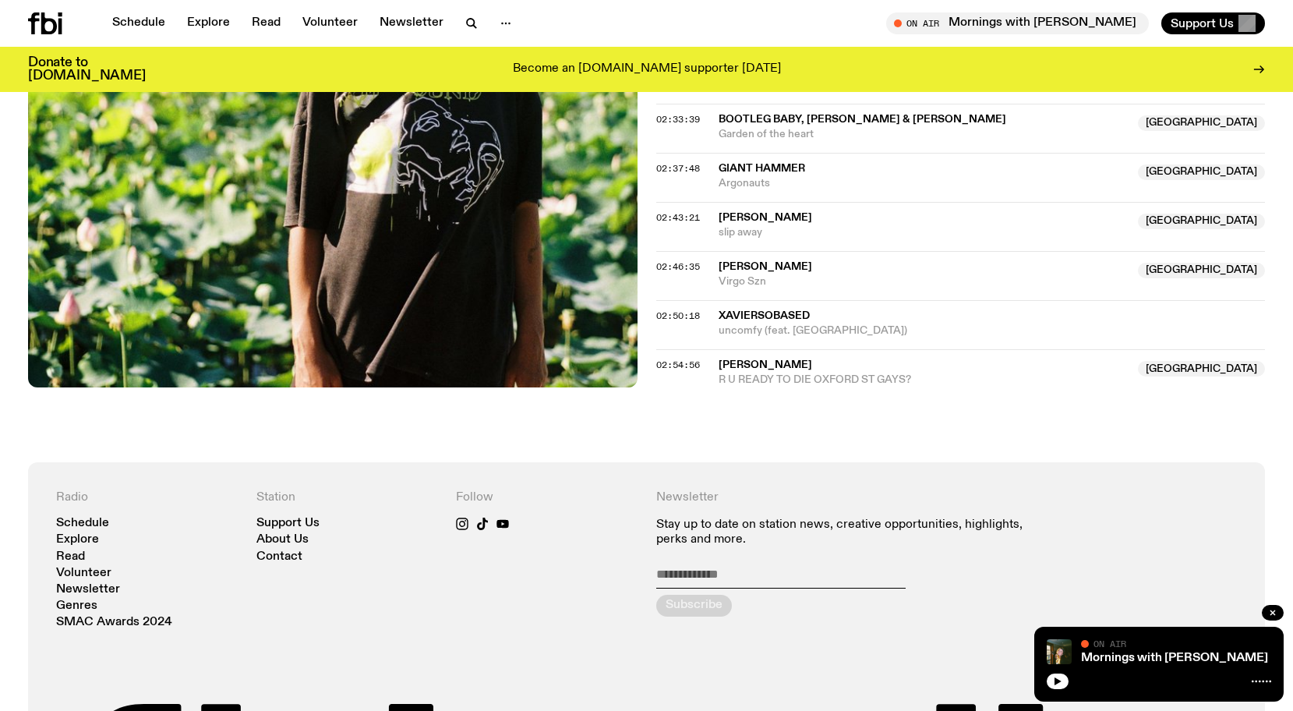
scroll to position [2370, 0]
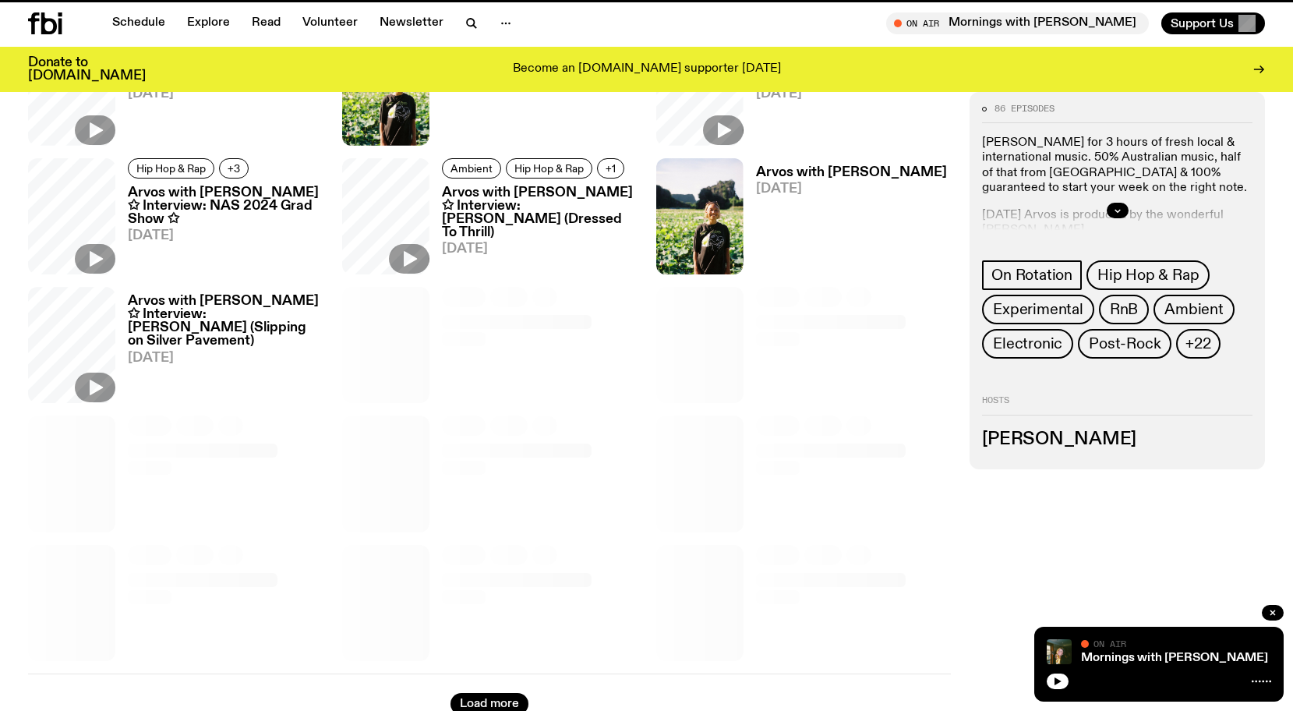
scroll to position [804, 0]
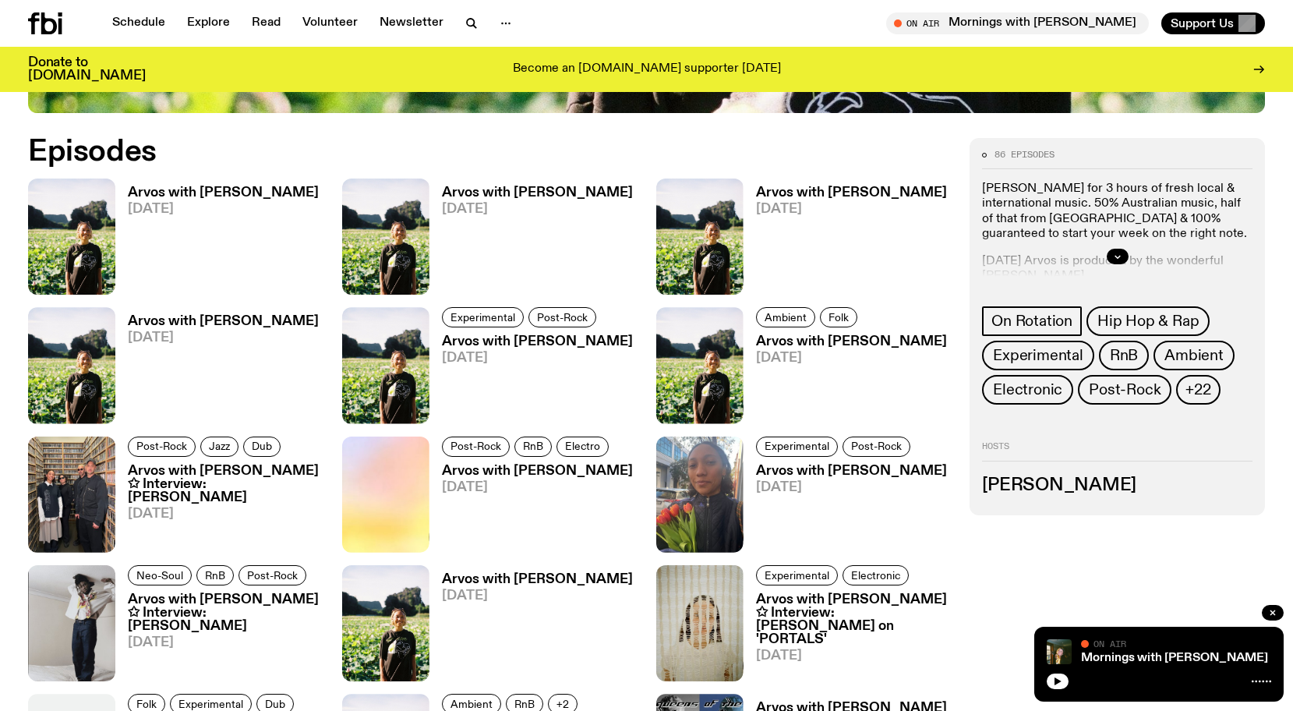
click at [791, 187] on h3 "Arvos with [PERSON_NAME]" at bounding box center [851, 192] width 191 height 13
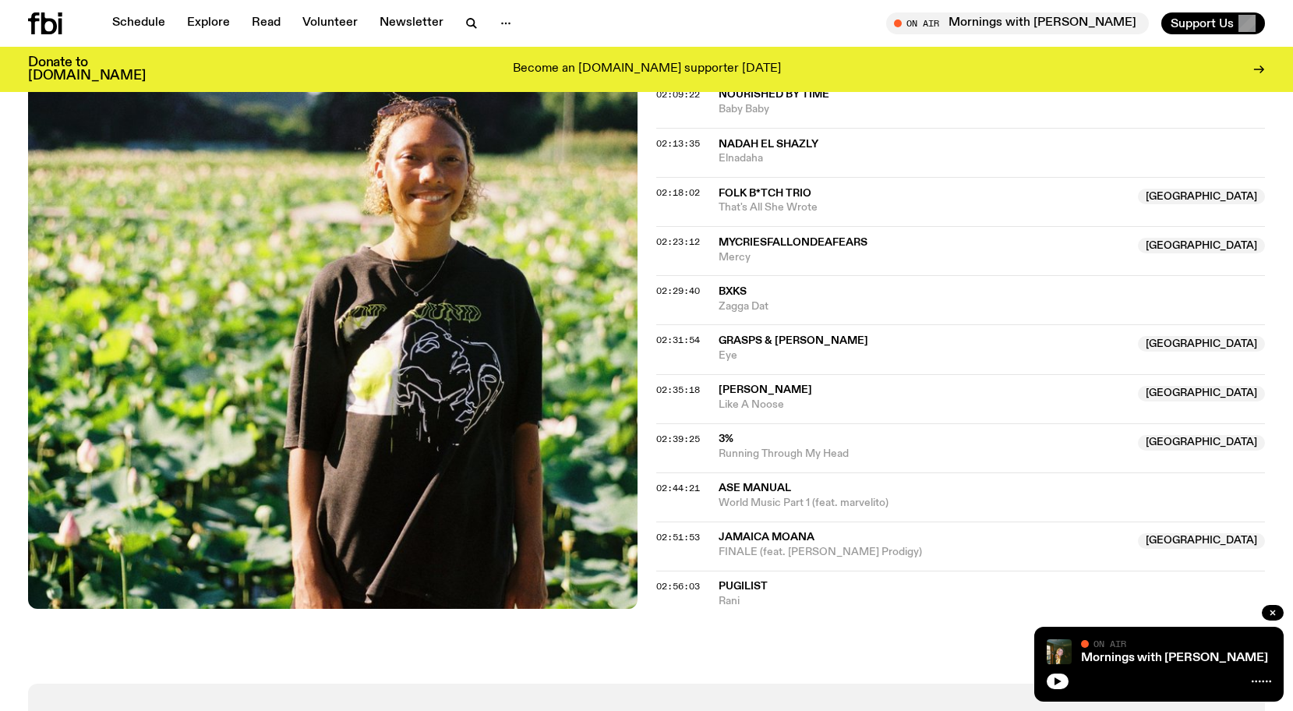
scroll to position [1958, 0]
